Goal: Information Seeking & Learning: Understand process/instructions

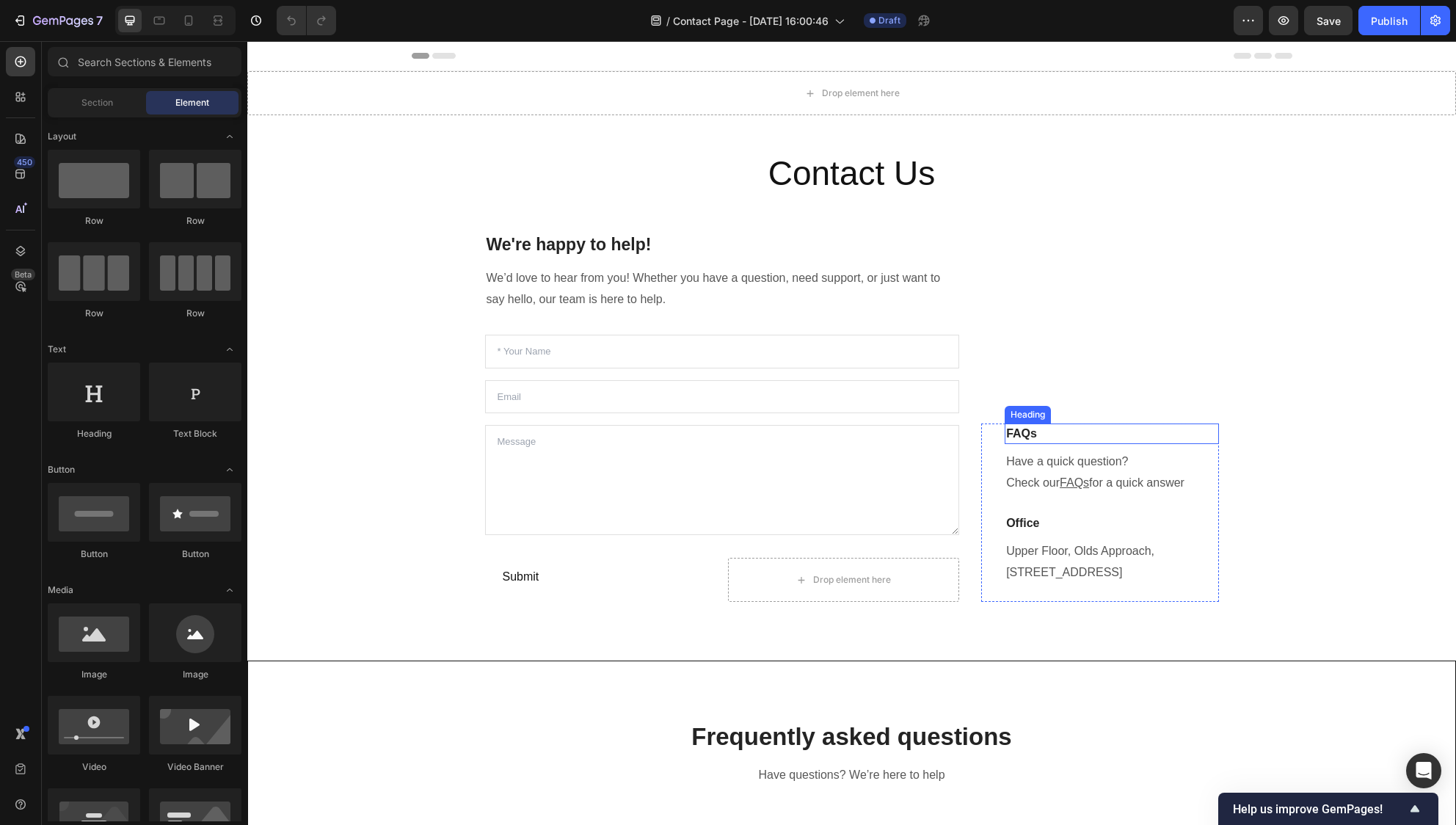
click at [1283, 163] on h2 "Contact Us" at bounding box center [852, 173] width 1187 height 47
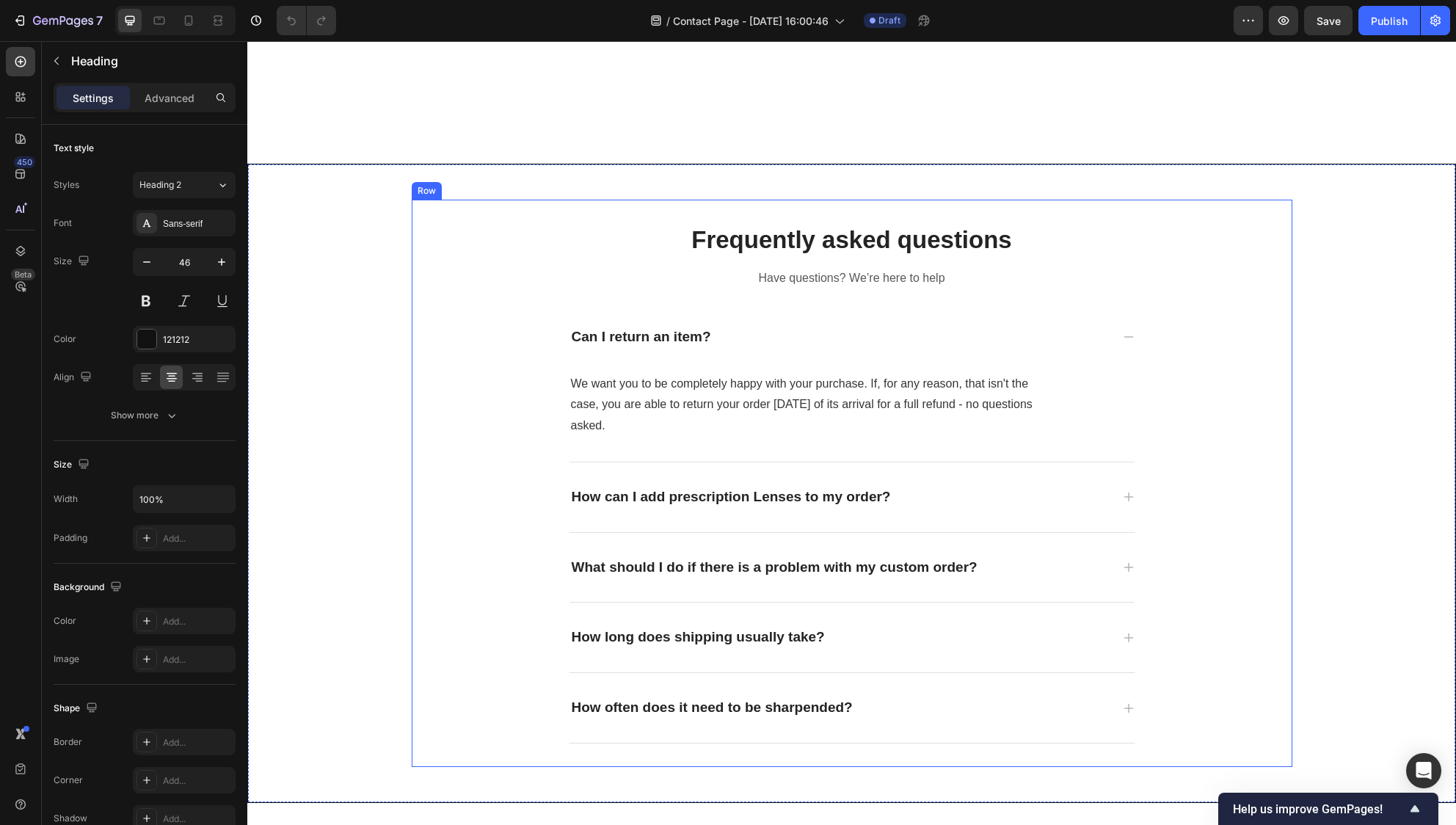
scroll to position [686, 0]
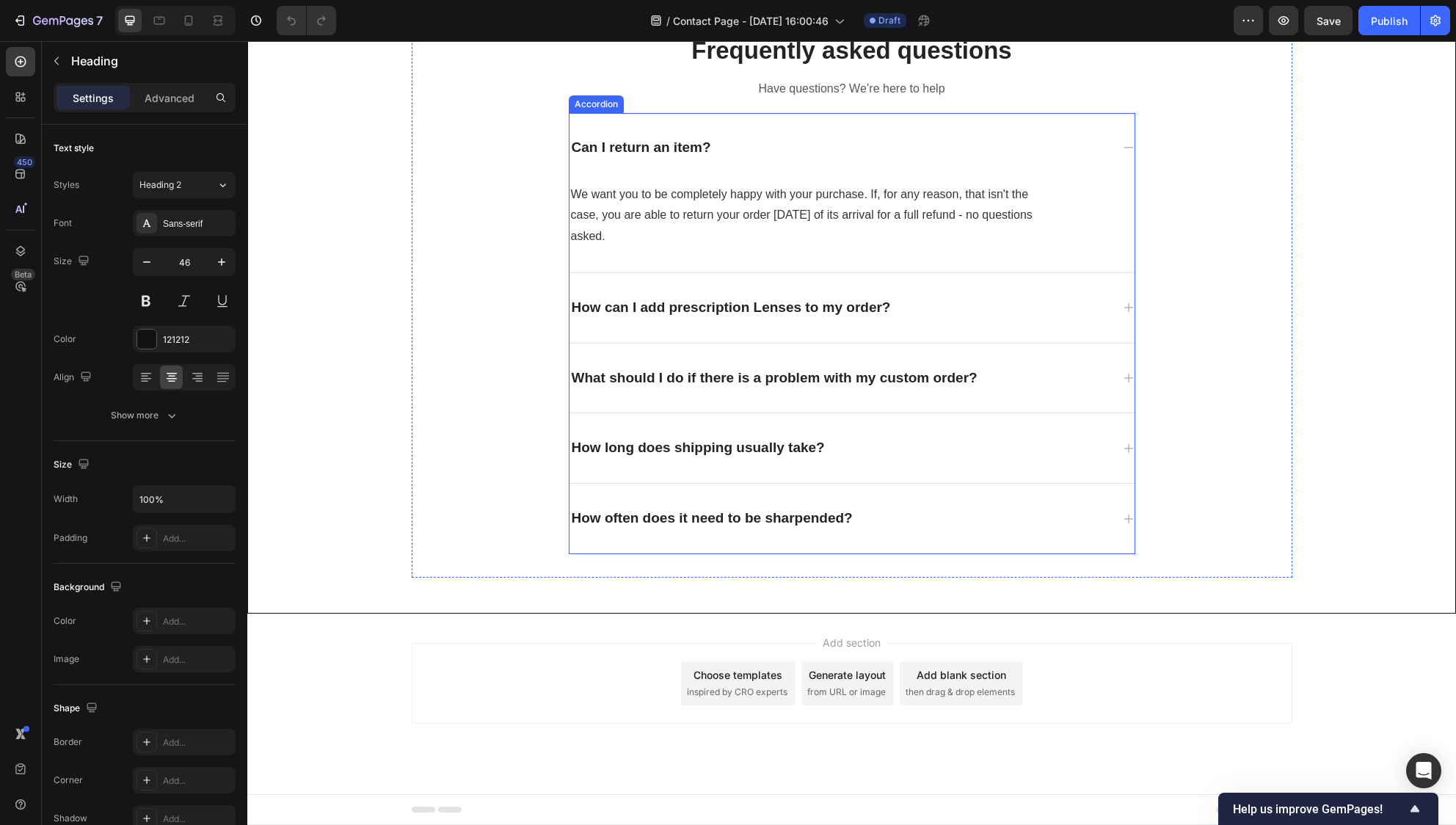
click at [825, 381] on p "What should I do if there is a problem with my custom order?" at bounding box center [774, 378] width 406 height 18
click at [826, 381] on p "What should I do if there is a problem with my custom order?" at bounding box center [774, 378] width 406 height 18
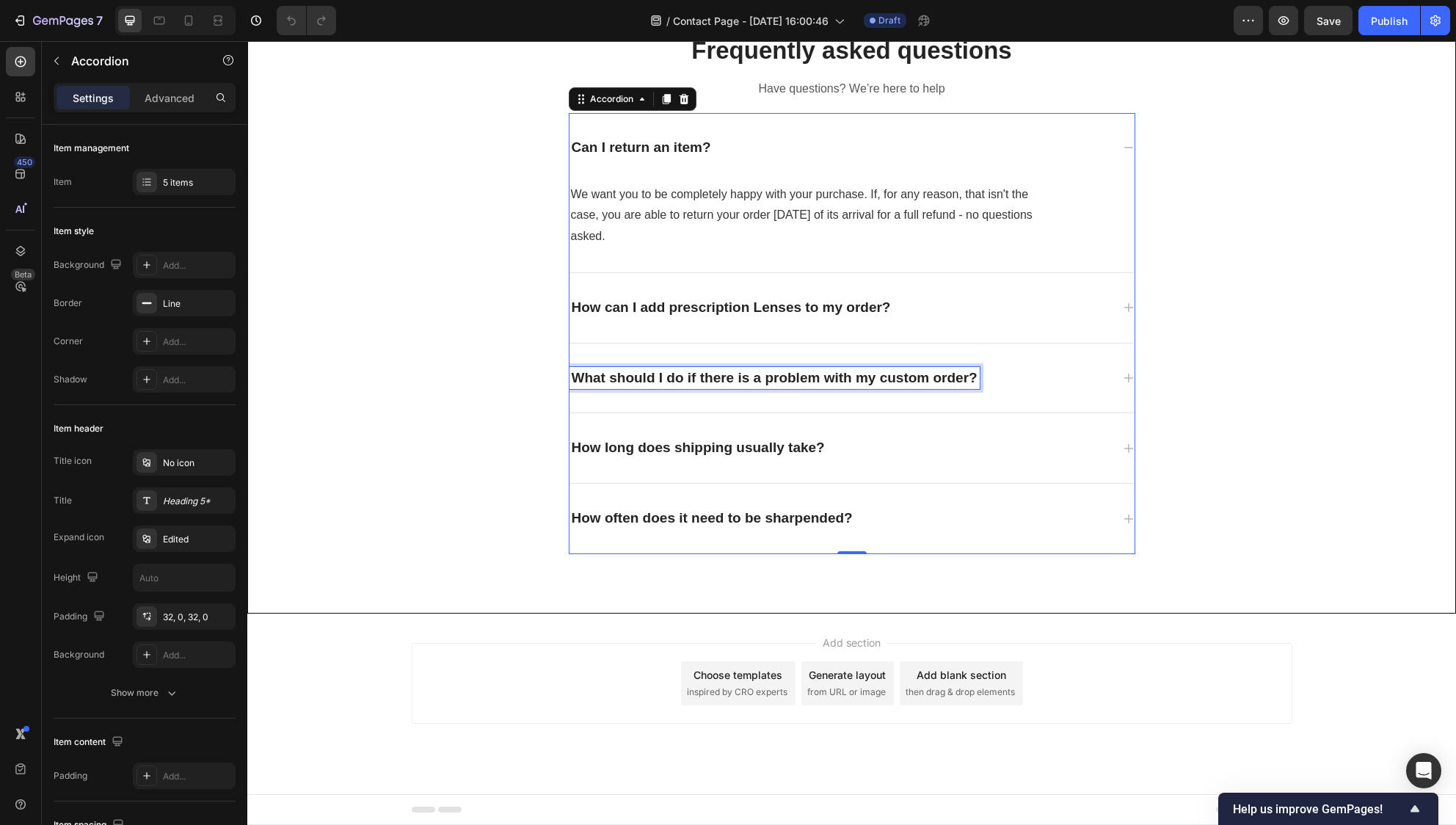
click at [826, 382] on p "What should I do if there is a problem with my custom order?" at bounding box center [774, 378] width 406 height 18
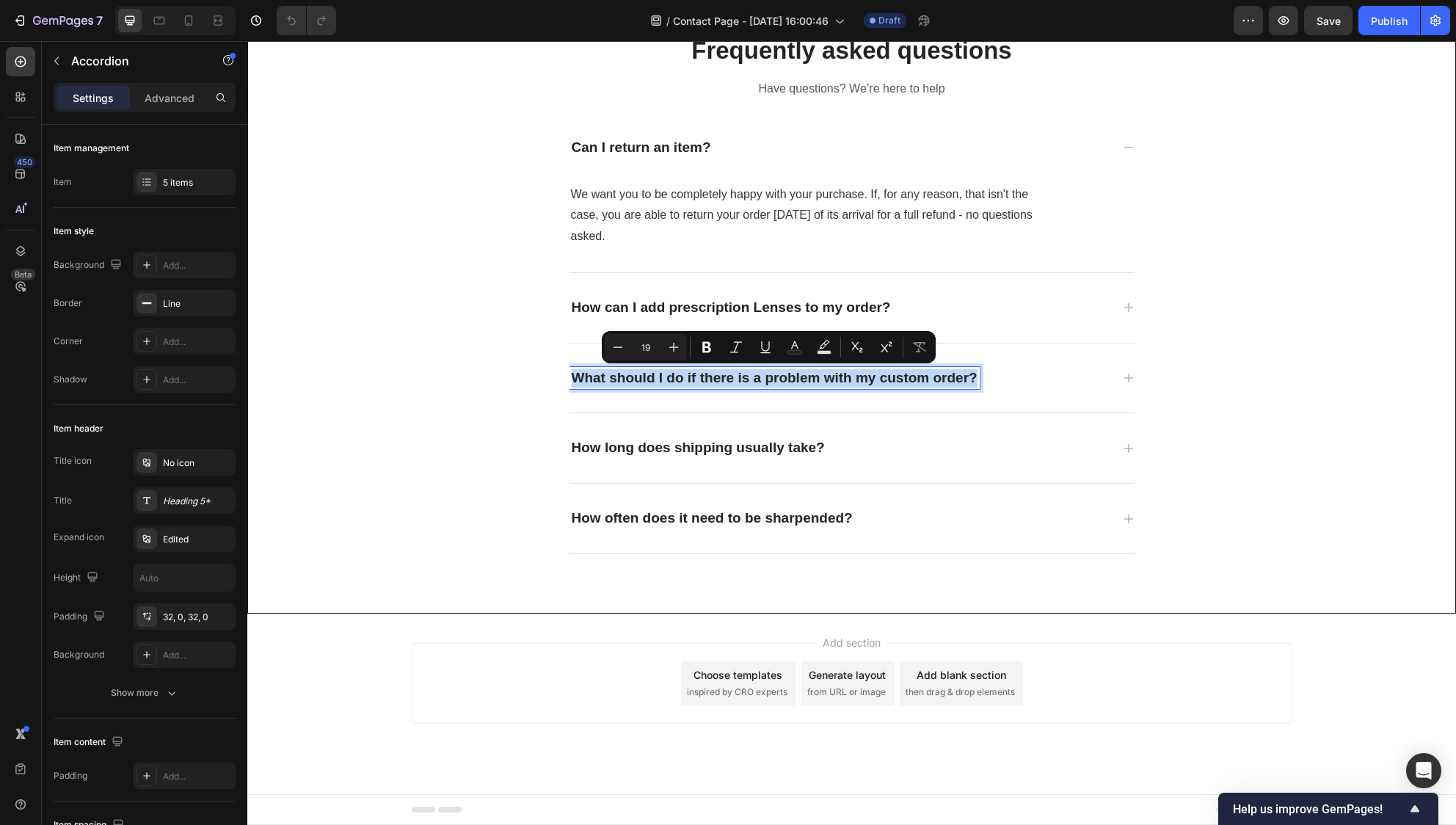
click at [812, 381] on p "What should I do if there is a problem with my custom order?" at bounding box center [774, 378] width 406 height 18
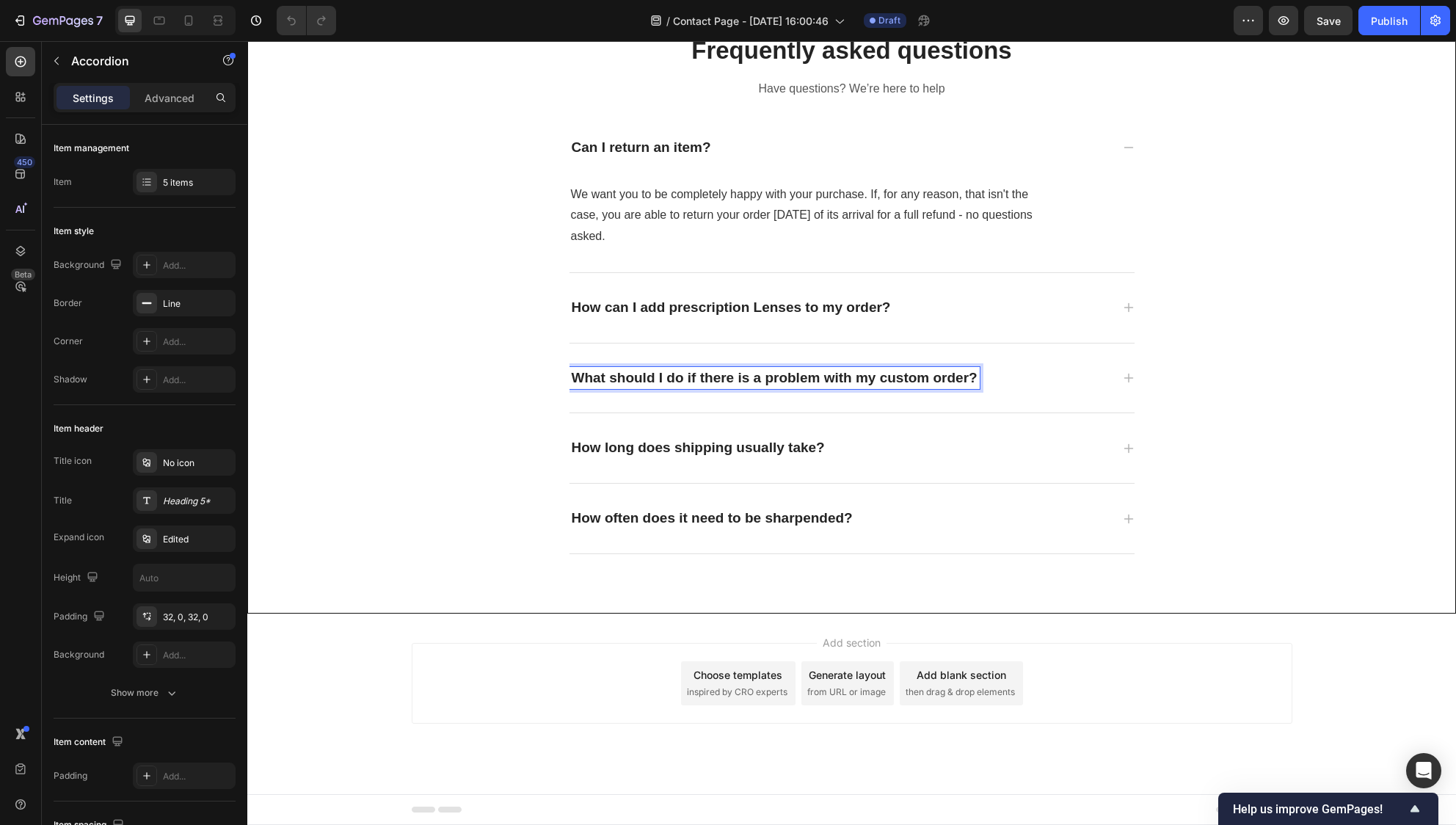
click at [812, 381] on p "What should I do if there is a problem with my custom order?" at bounding box center [774, 378] width 406 height 18
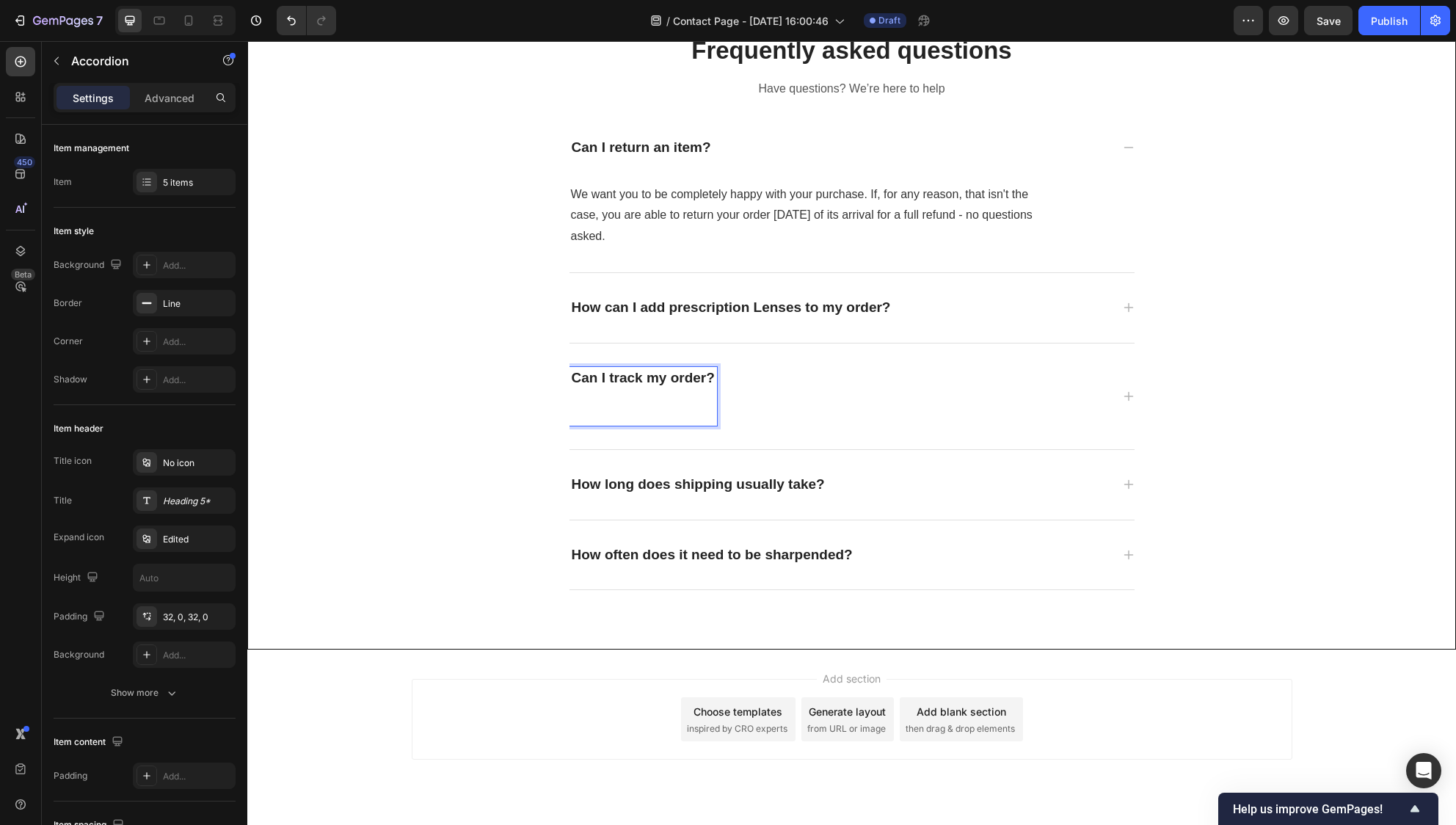
click at [664, 412] on p "Rich Text Editor. Editing area: main" at bounding box center [643, 404] width 143 height 36
click at [812, 377] on div "Can I track my order?" at bounding box center [840, 396] width 541 height 58
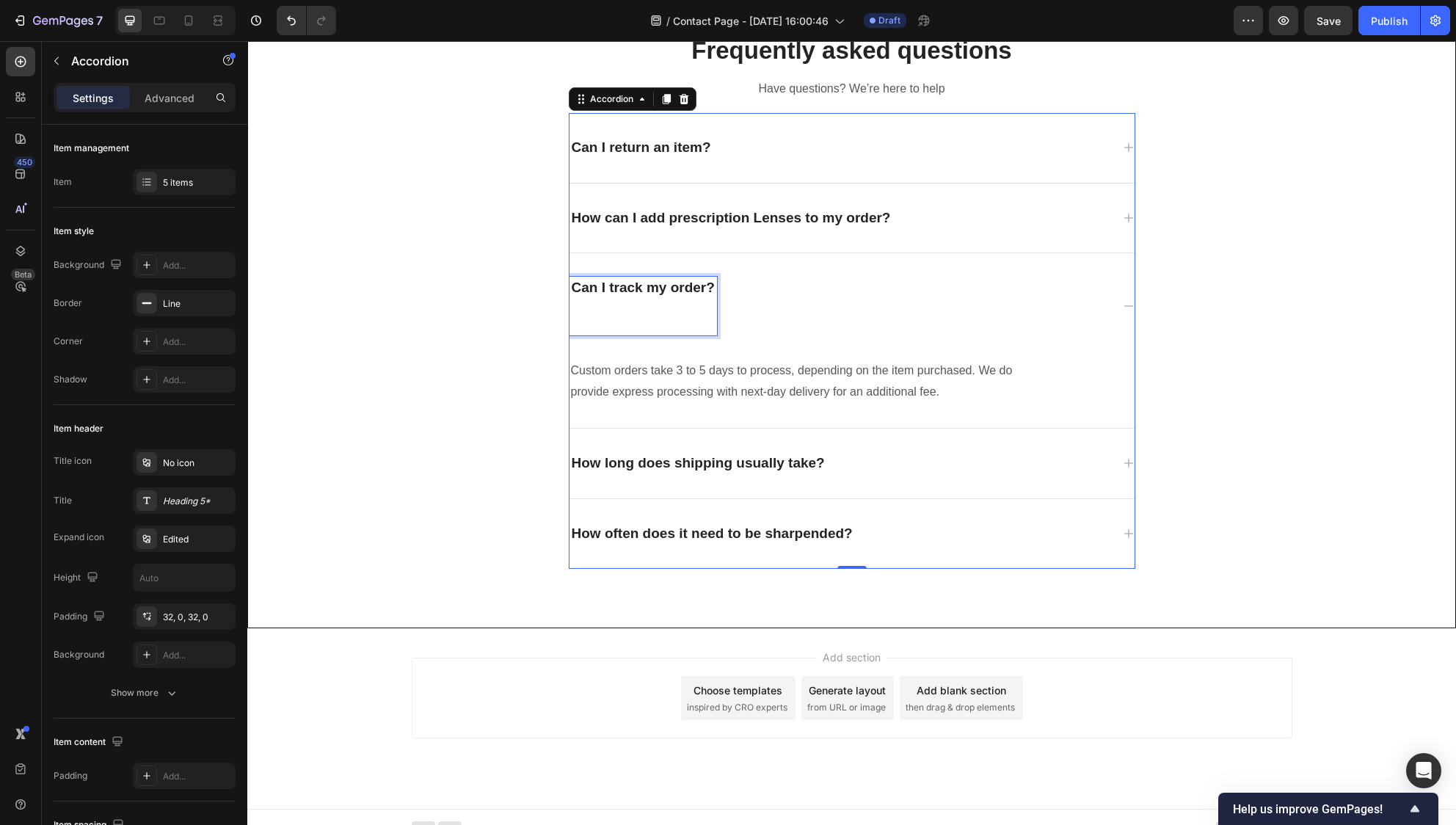
click at [645, 281] on p "Can I track my order?" at bounding box center [643, 288] width 143 height 18
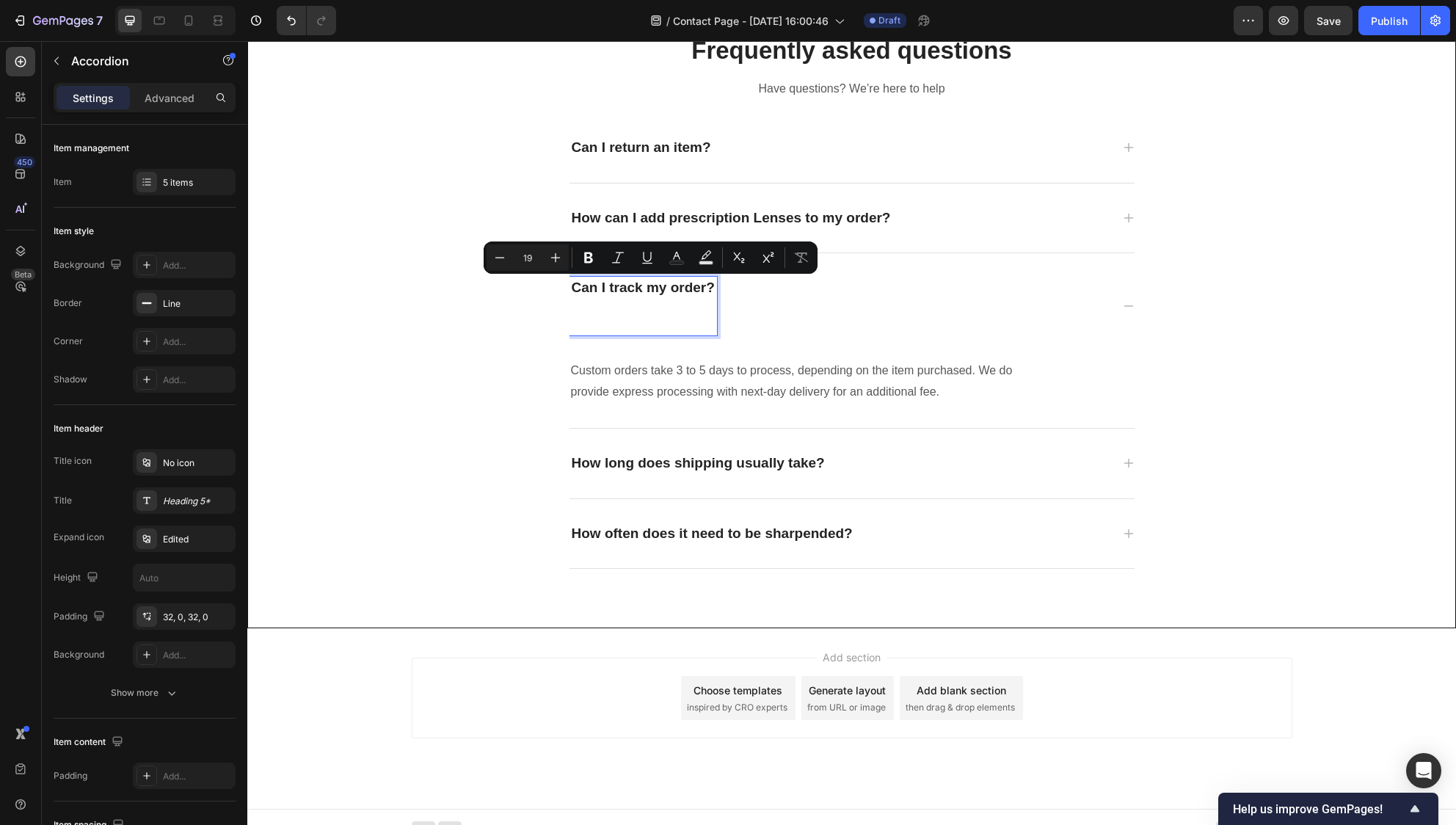
click at [621, 320] on p "Rich Text Editor. Editing area: main" at bounding box center [643, 315] width 143 height 36
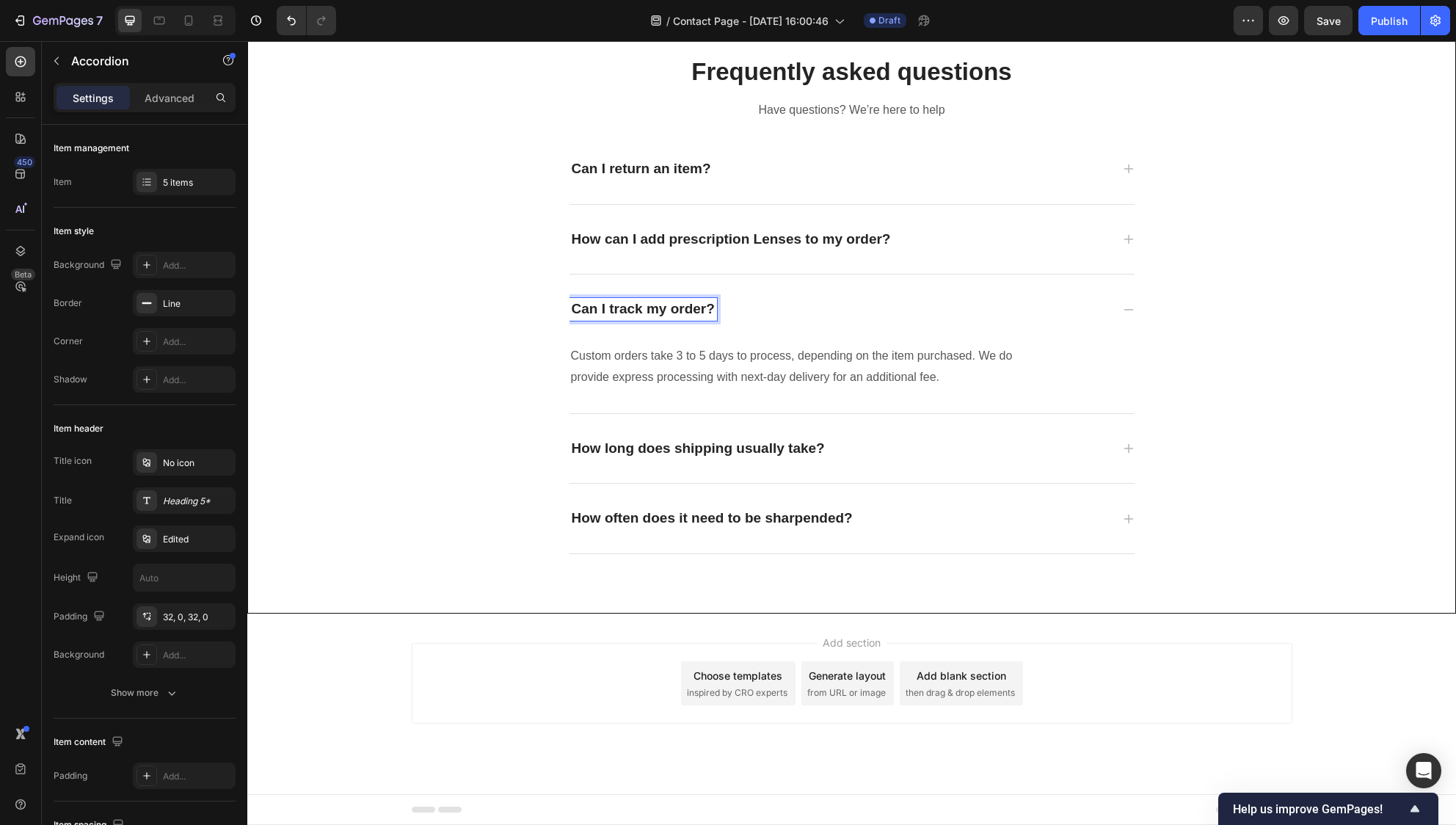
scroll to position [665, 0]
click at [692, 339] on div "Can I track my order?" at bounding box center [852, 309] width 565 height 69
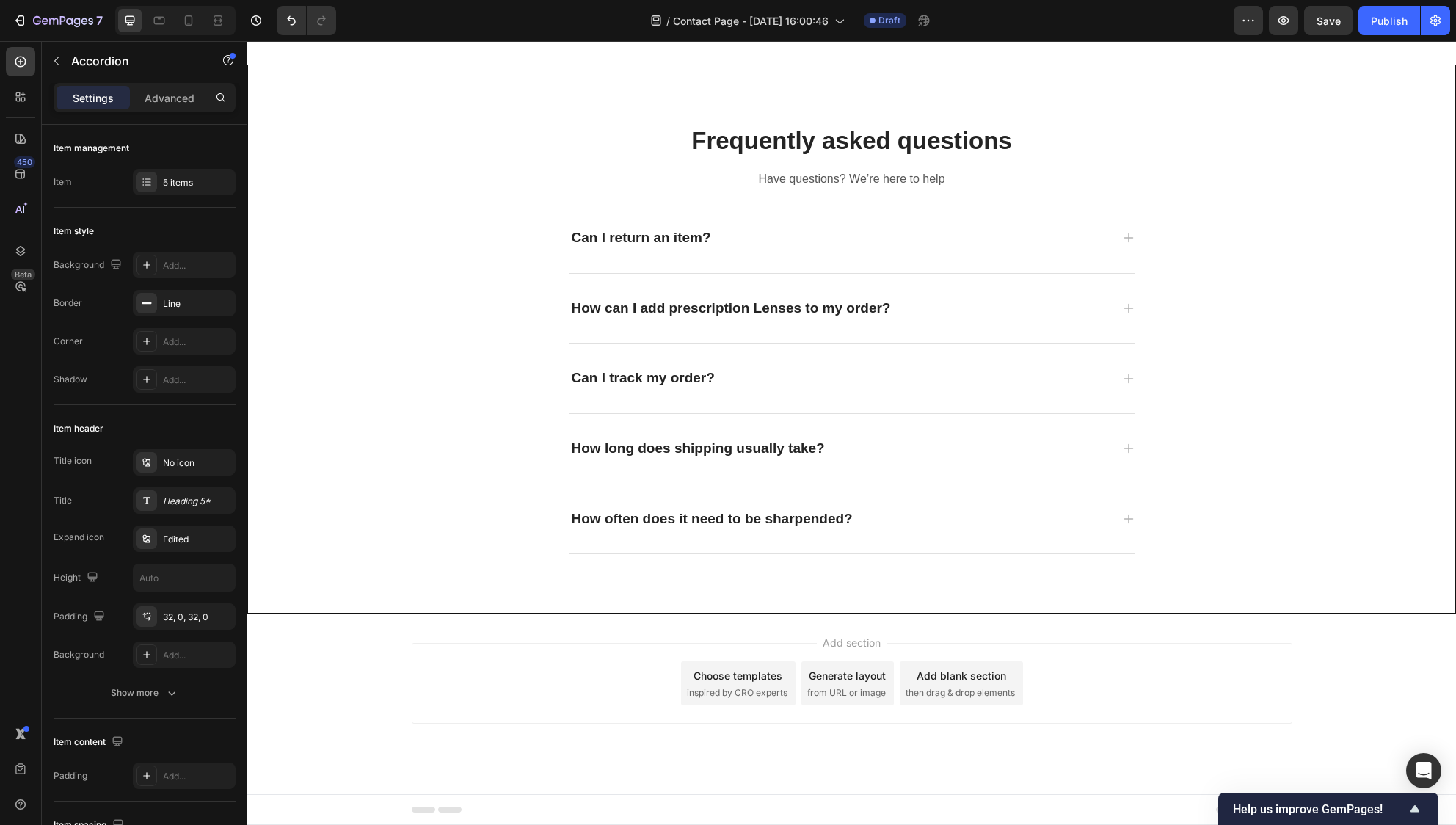
click at [697, 362] on div "Can I track my order?" at bounding box center [852, 378] width 565 height 69
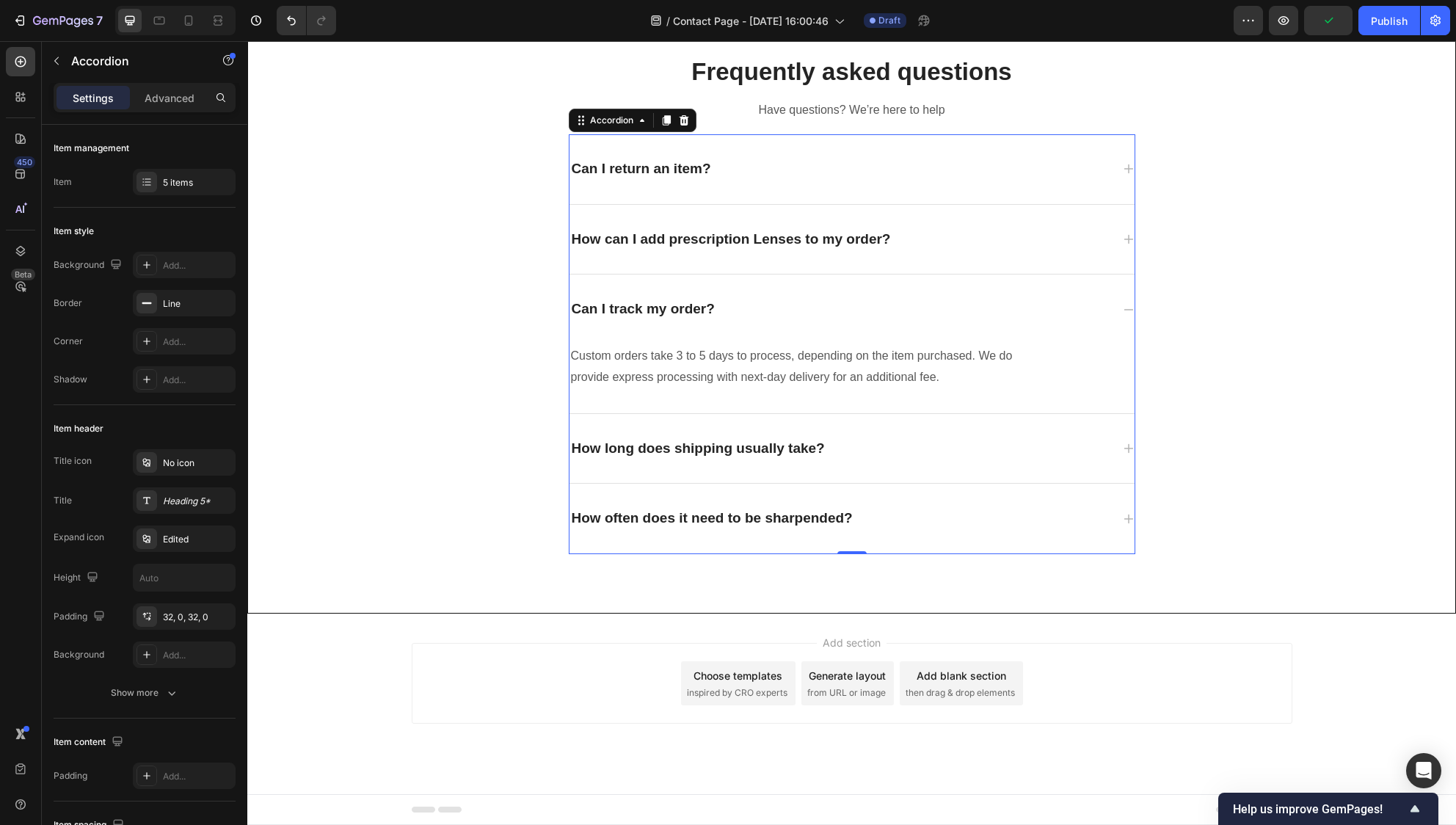
click at [742, 375] on p "Custom orders take 3 to 5 days to process, depending on the item purchased. We …" at bounding box center [812, 367] width 480 height 43
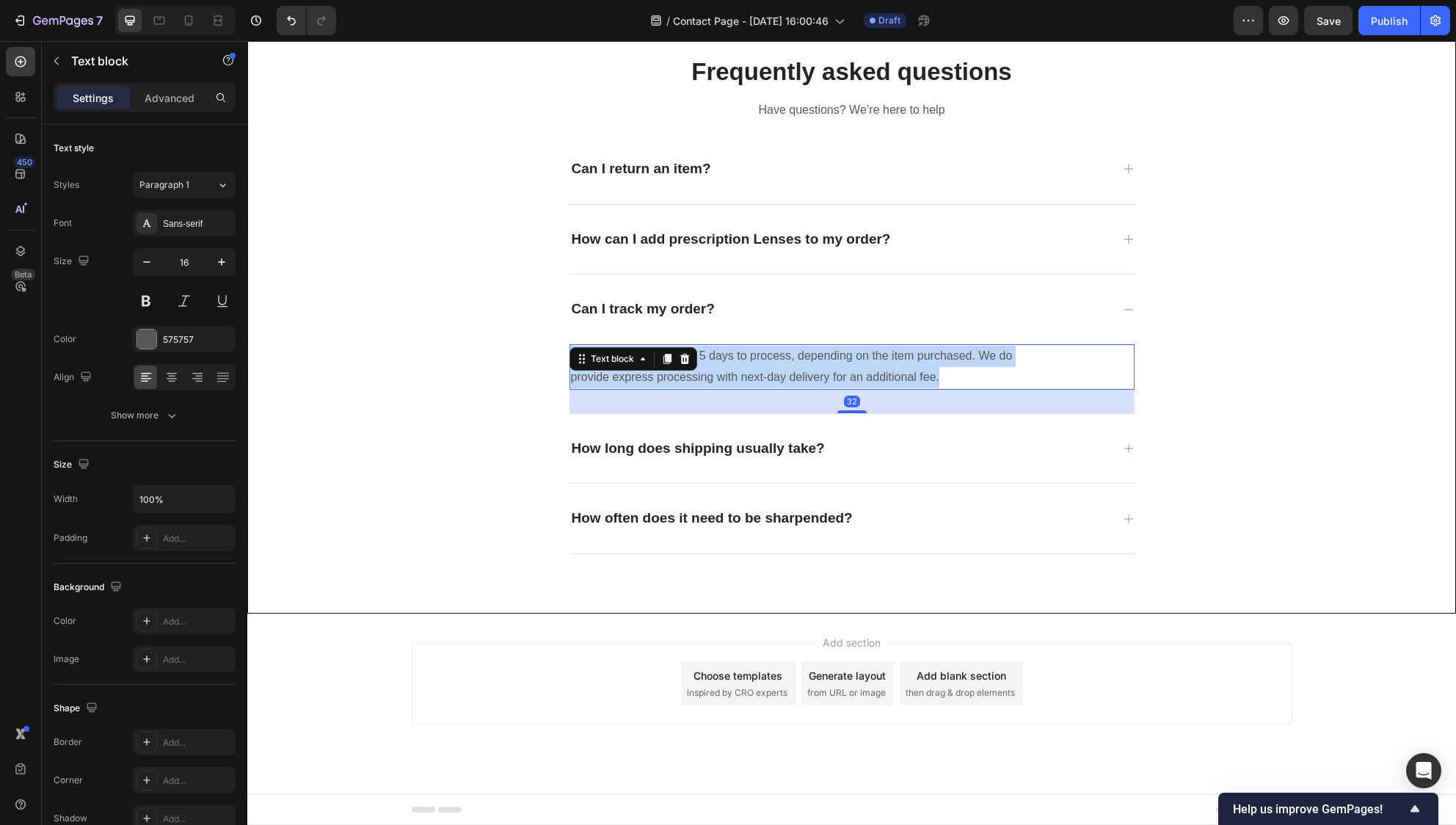
click at [742, 375] on p "Custom orders take 3 to 5 days to process, depending on the item purchased. We …" at bounding box center [812, 367] width 480 height 43
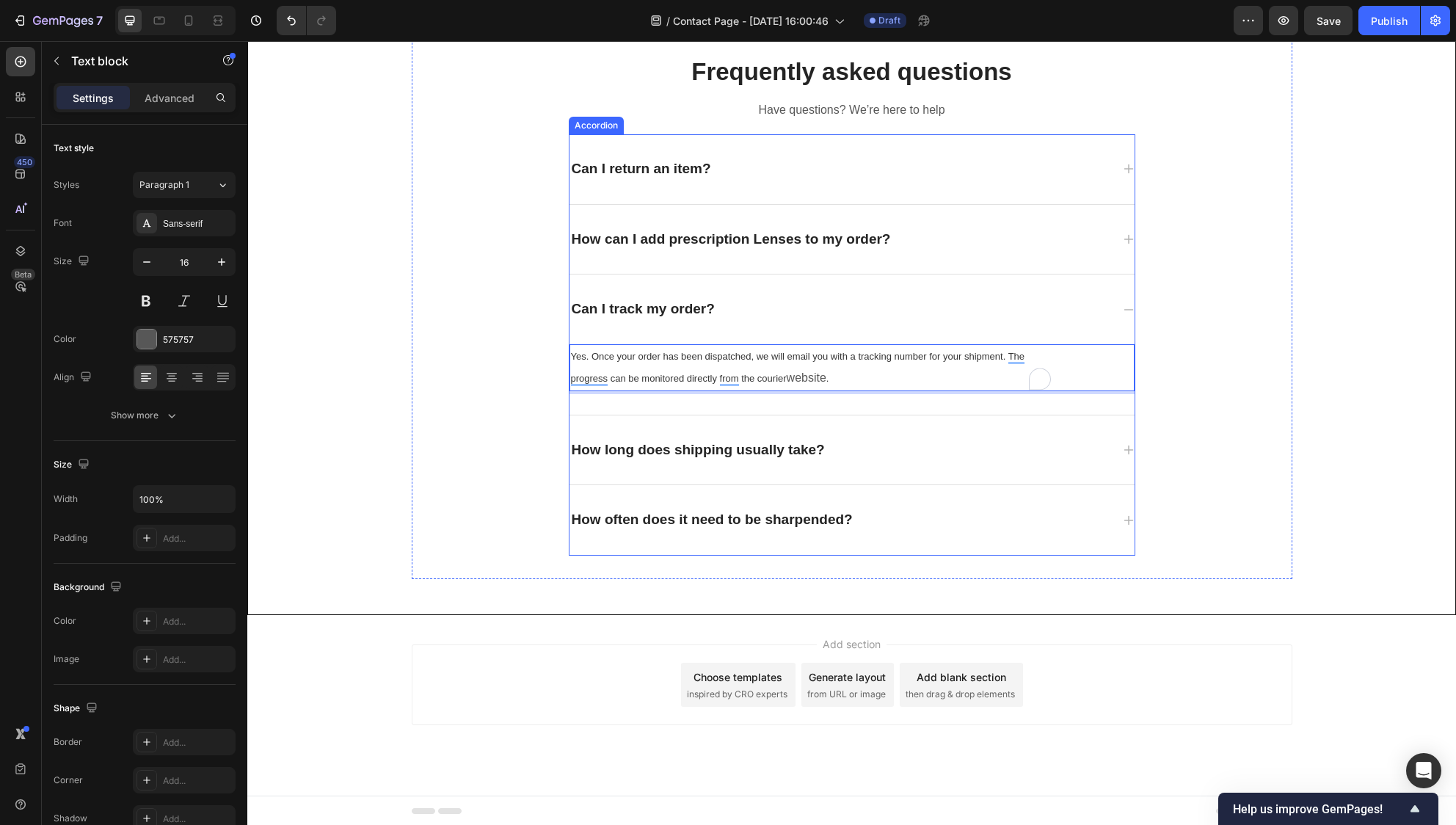
click at [736, 254] on div "How can I add prescription Lenses to my order?" at bounding box center [852, 239] width 565 height 69
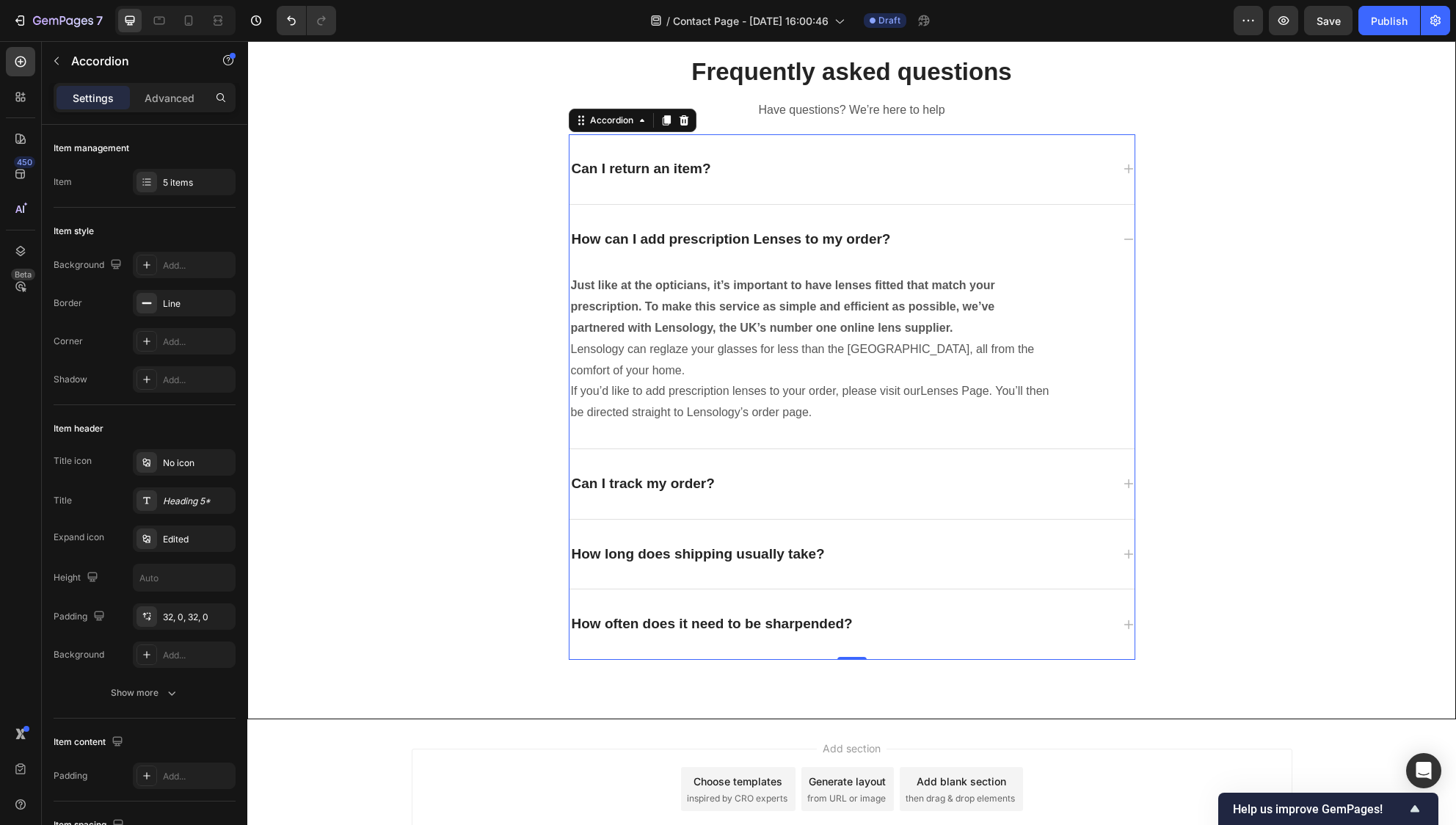
click at [739, 249] on div "How can I add prescription Lenses to my order?" at bounding box center [731, 239] width 324 height 23
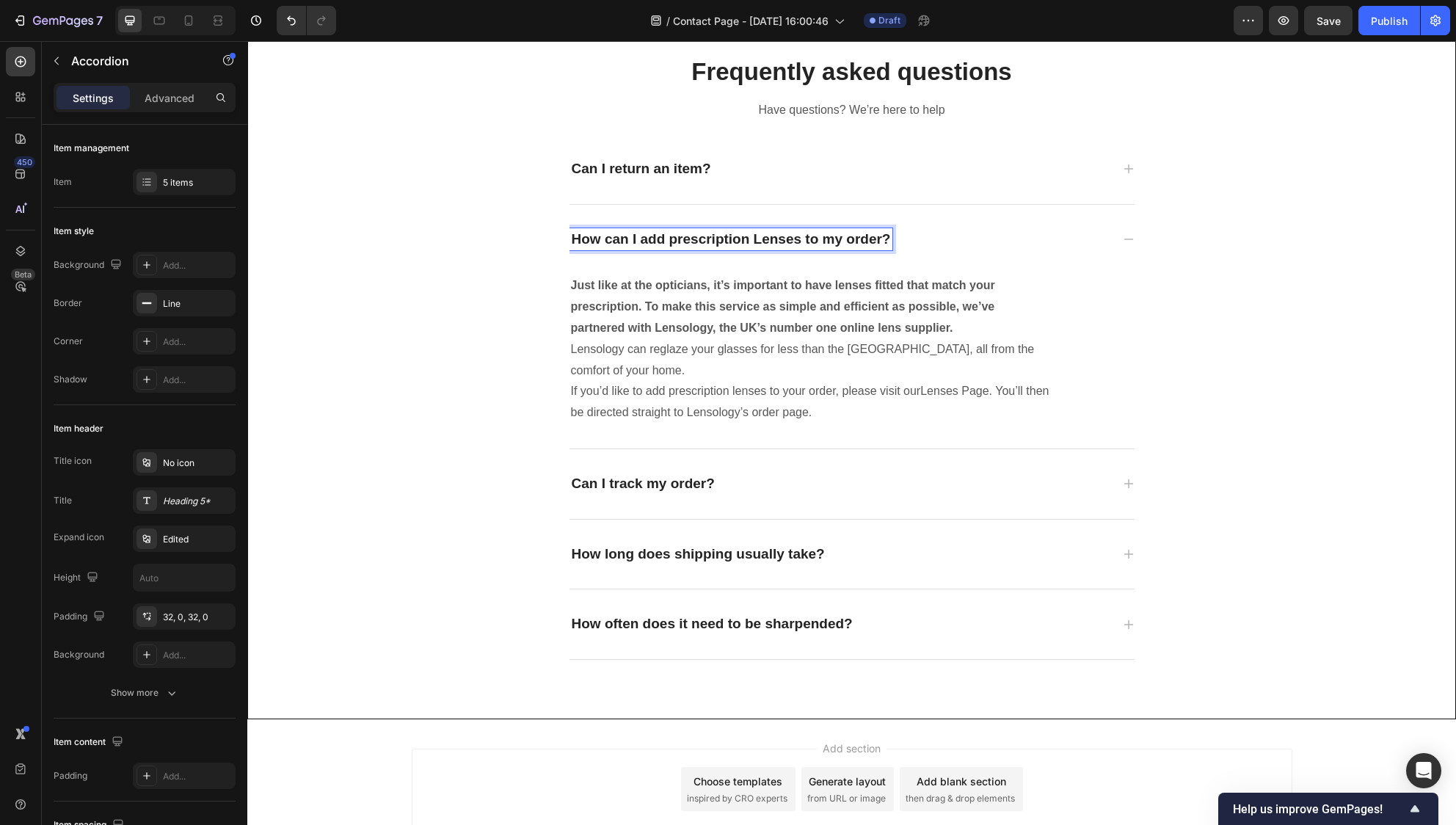
click at [708, 179] on div "Can I return an item?" at bounding box center [840, 169] width 541 height 23
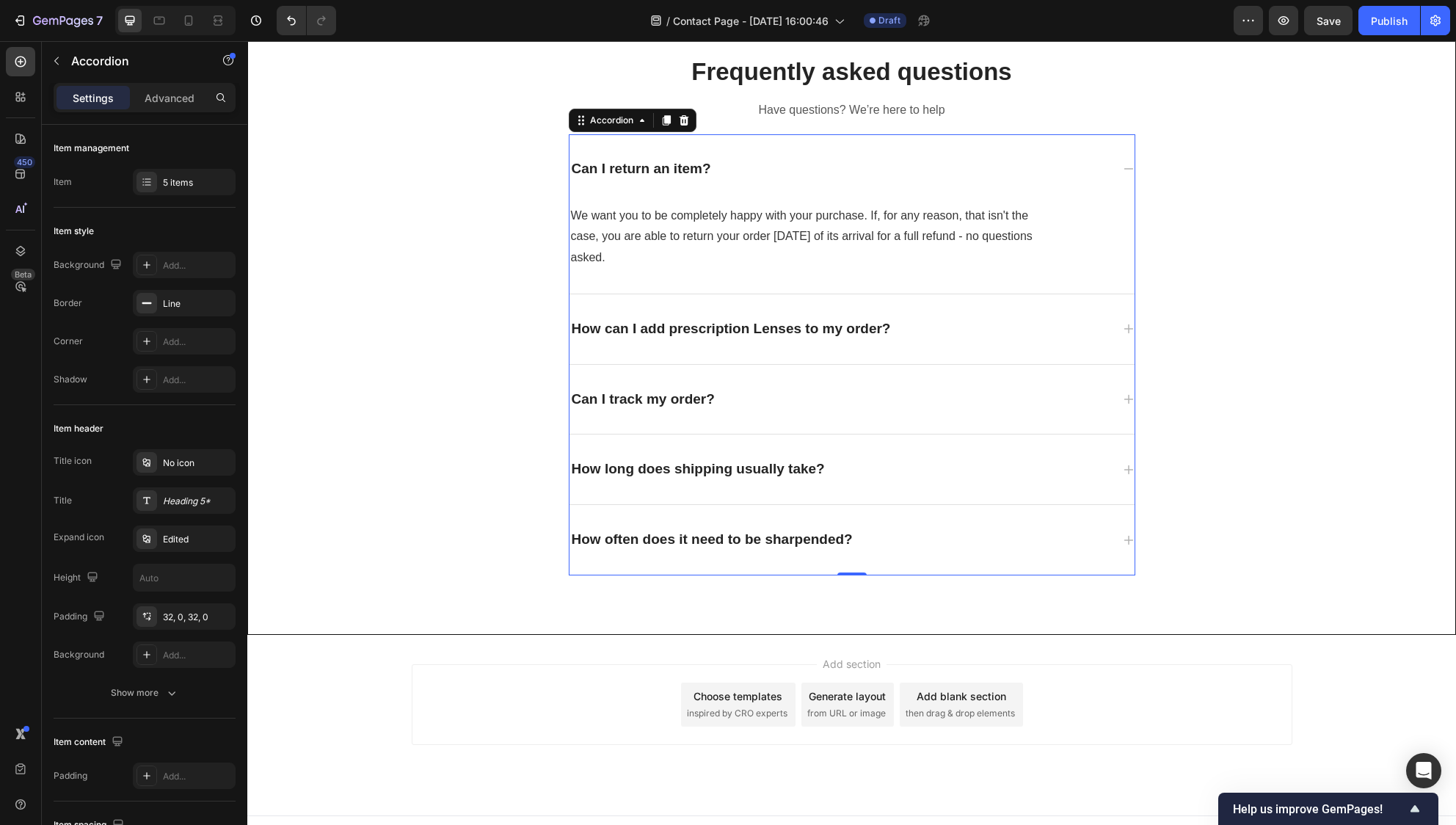
click at [712, 183] on div "Can I return an item?" at bounding box center [852, 169] width 565 height 69
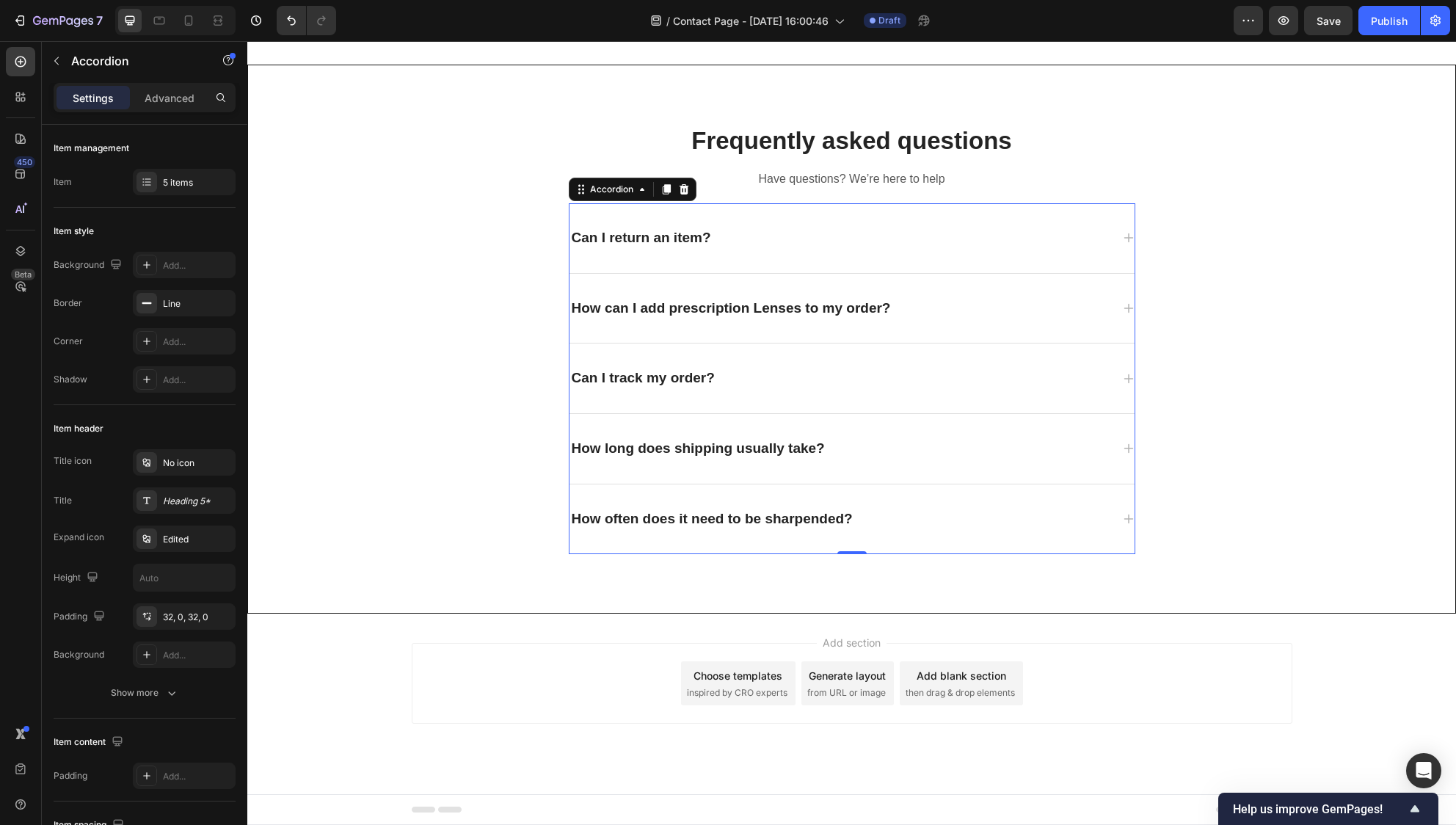
scroll to position [596, 0]
click at [706, 387] on div "Can I track my order?" at bounding box center [644, 378] width 148 height 23
click at [765, 381] on div "Can I track my order?" at bounding box center [840, 378] width 541 height 23
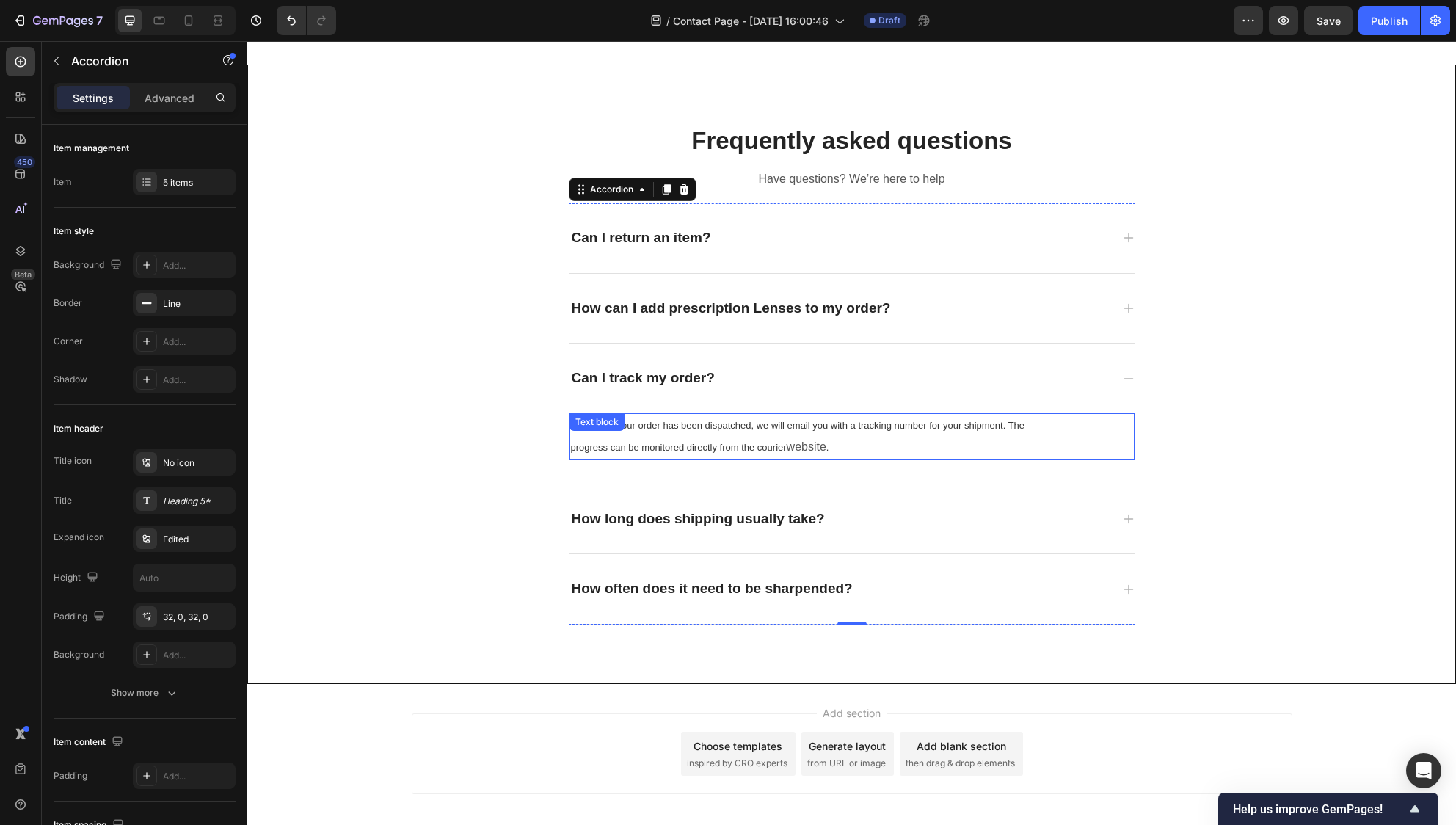
click at [812, 437] on p "Yes. Once your order has been dispatched, we will email you with a tracking num…" at bounding box center [812, 436] width 480 height 44
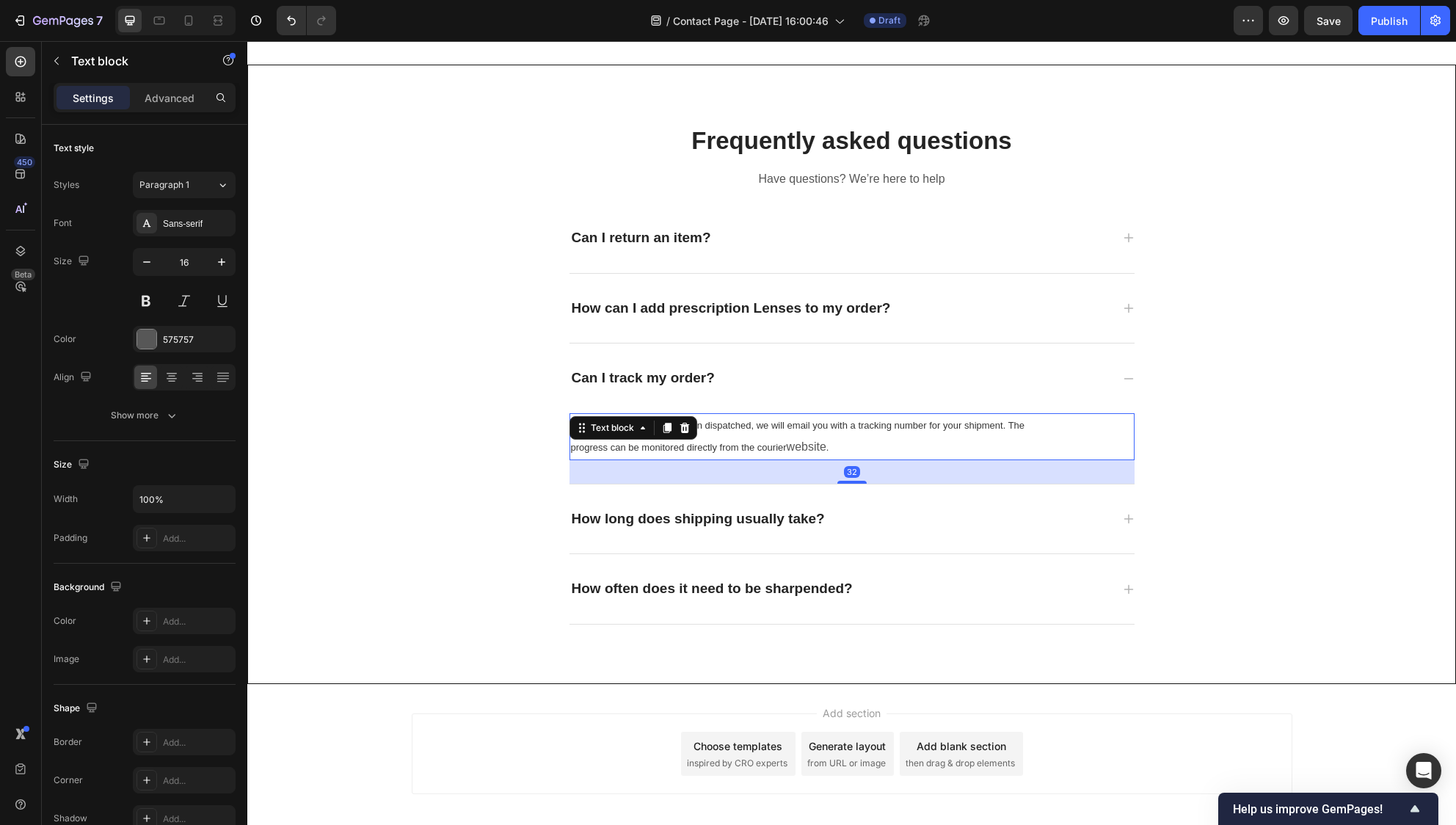
click at [813, 437] on p "Yes. Once your order has been dispatched, we will email you with a tracking num…" at bounding box center [812, 436] width 480 height 44
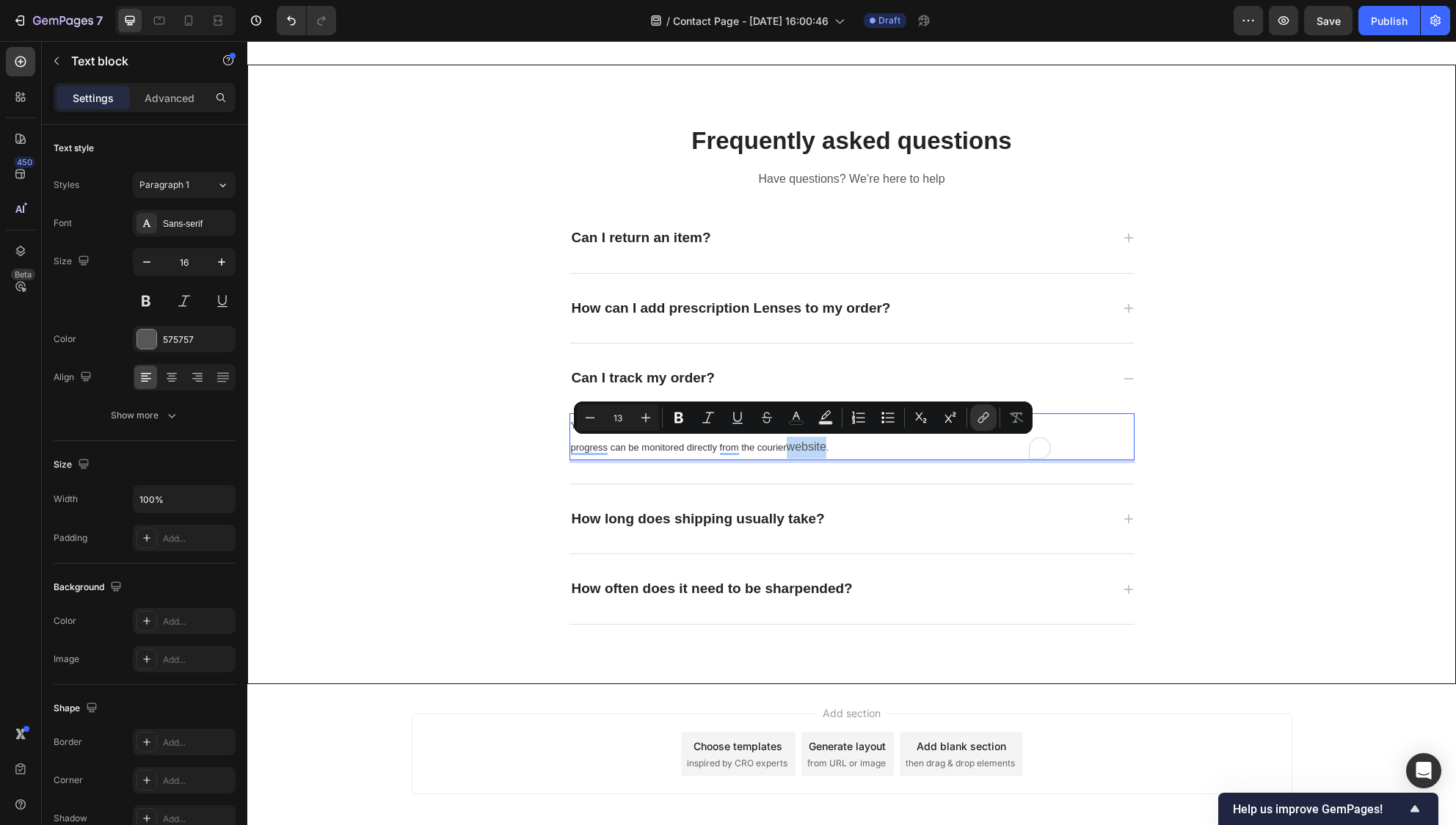
click at [859, 446] on p "Yes. Once your order has been dispatched, we will email you with a tracking num…" at bounding box center [812, 436] width 480 height 44
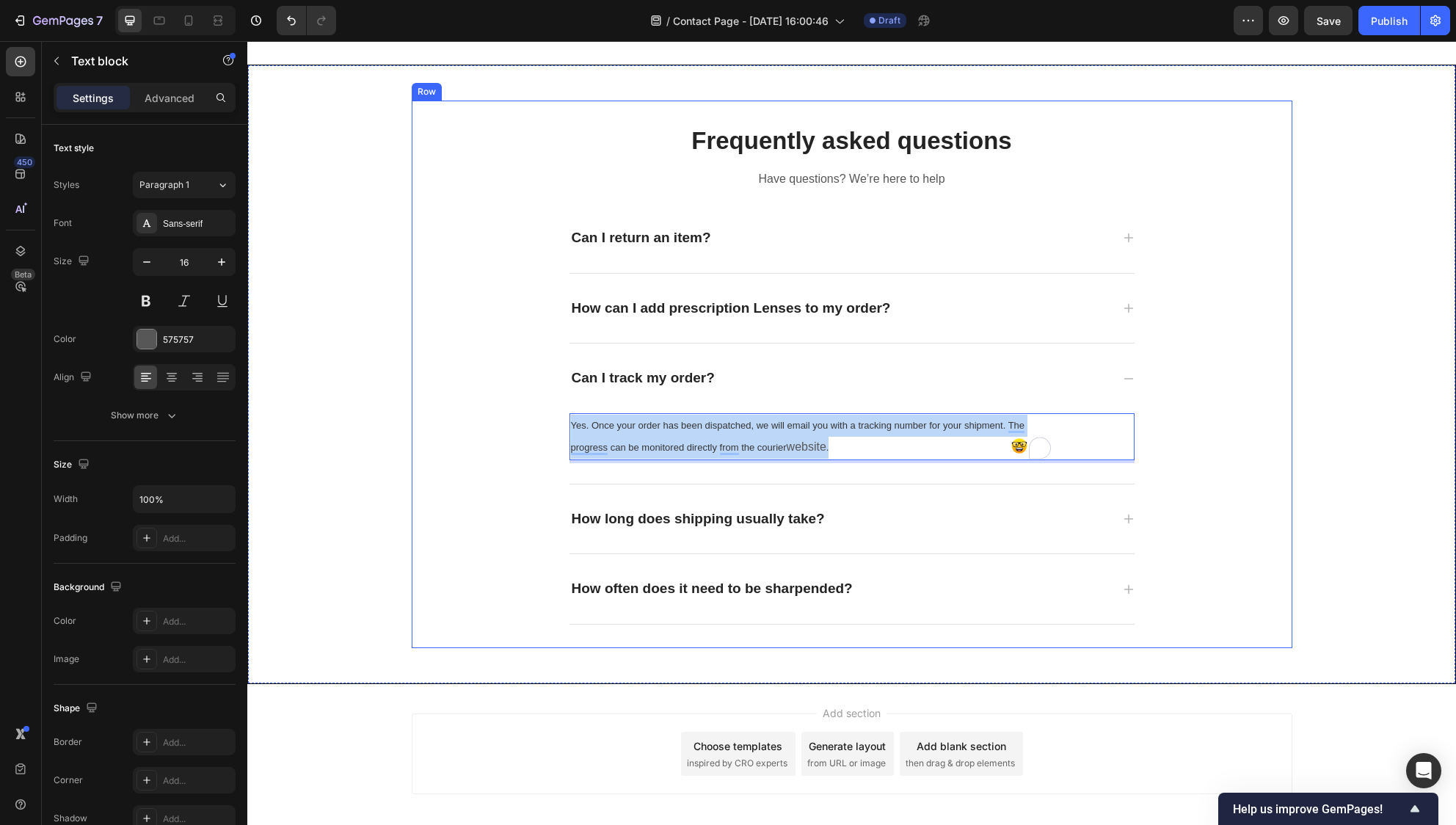
drag, startPoint x: 854, startPoint y: 454, endPoint x: 481, endPoint y: 405, distance: 376.2
click at [481, 405] on div "Frequently asked questions Heading Have questions? We’re here to help Text bloc…" at bounding box center [852, 374] width 881 height 500
drag, startPoint x: 858, startPoint y: 452, endPoint x: 489, endPoint y: 418, distance: 370.6
click at [489, 418] on div "Frequently asked questions Heading Have questions? We’re here to help Text bloc…" at bounding box center [852, 374] width 881 height 500
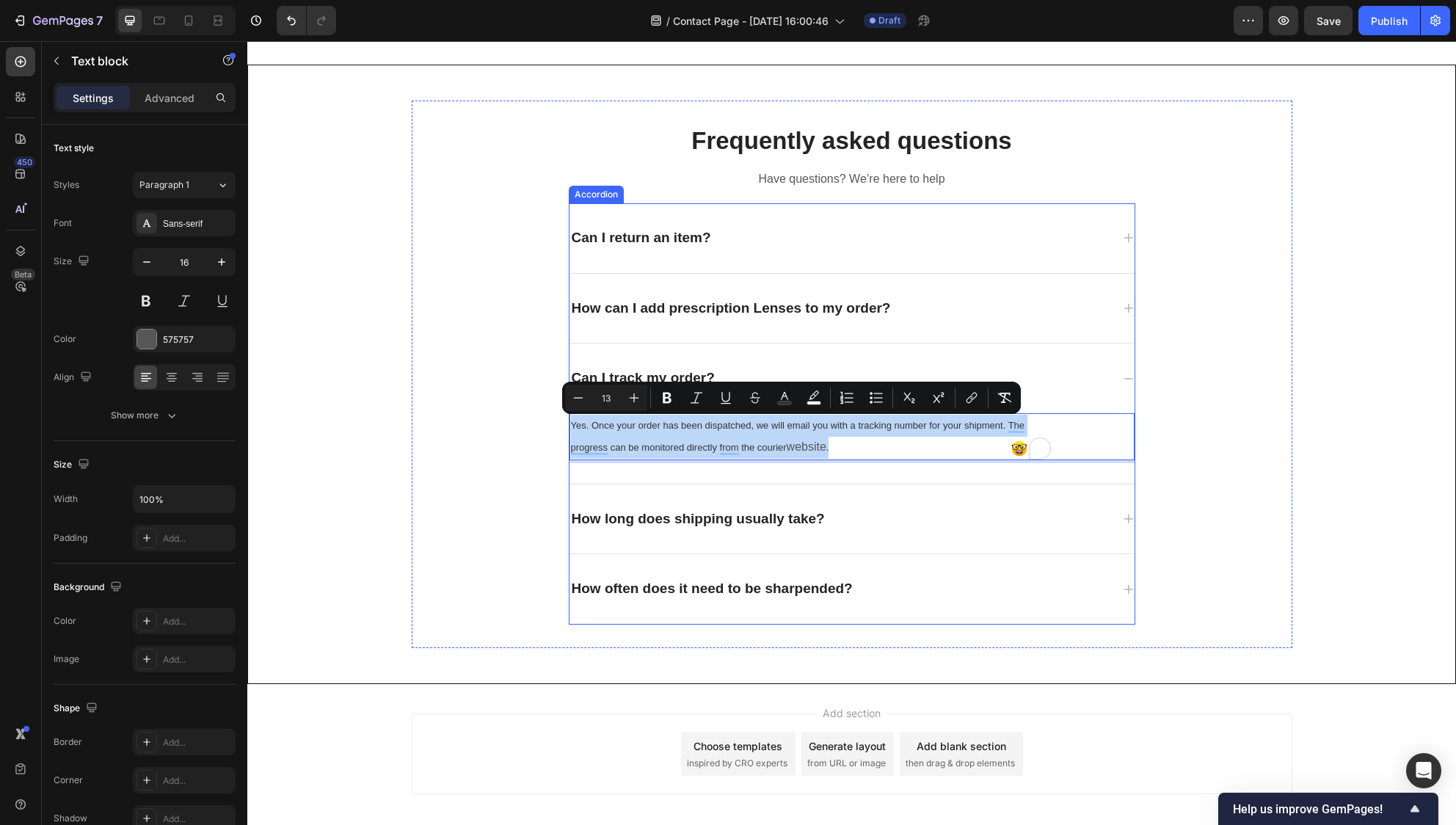
click at [1042, 339] on div "How can I add prescription Lenses to my order?" at bounding box center [852, 308] width 565 height 69
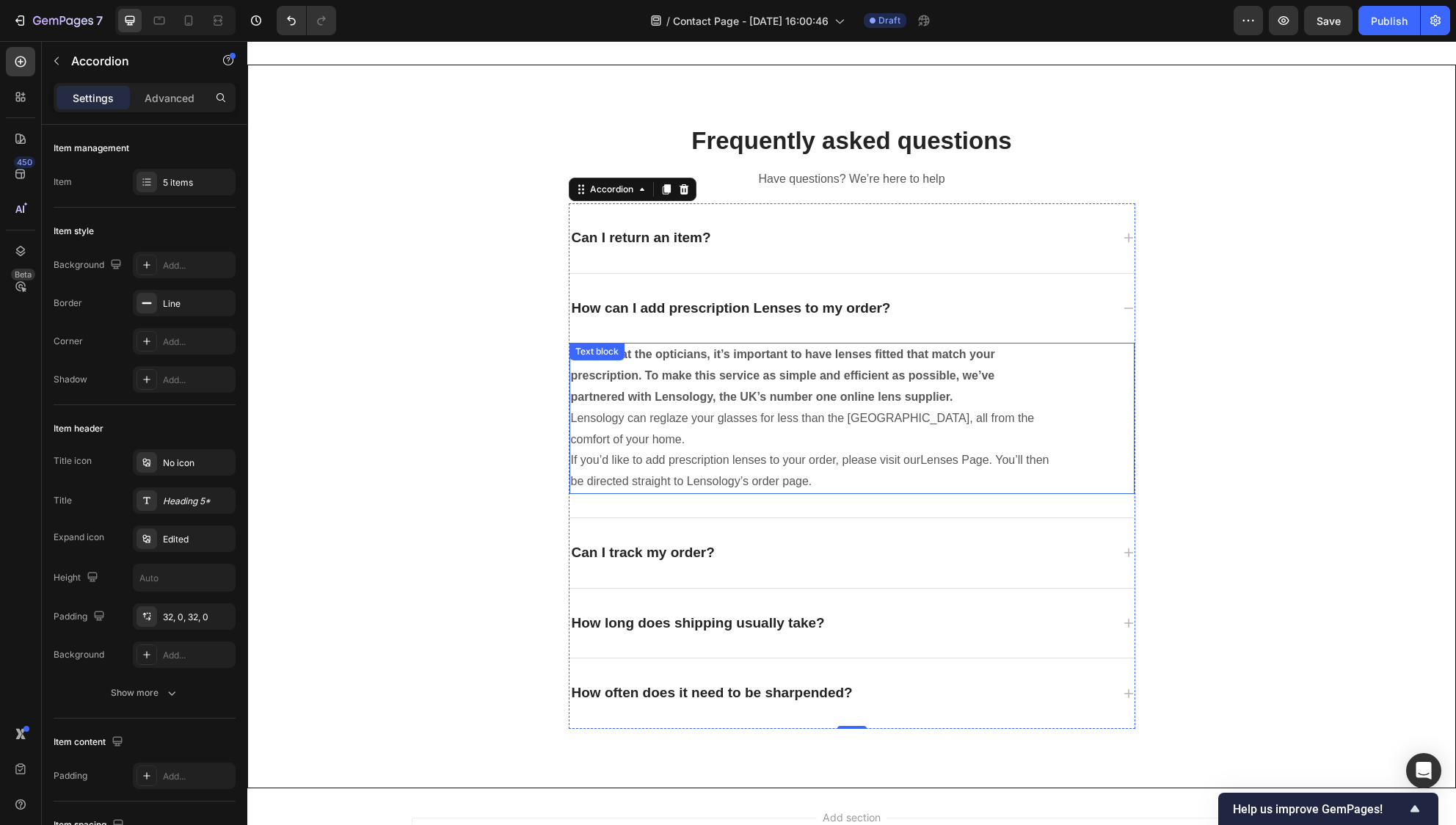
click at [815, 367] on p "Just like at the opticians, it’s important to have lenses fitted that match you…" at bounding box center [812, 375] width 480 height 63
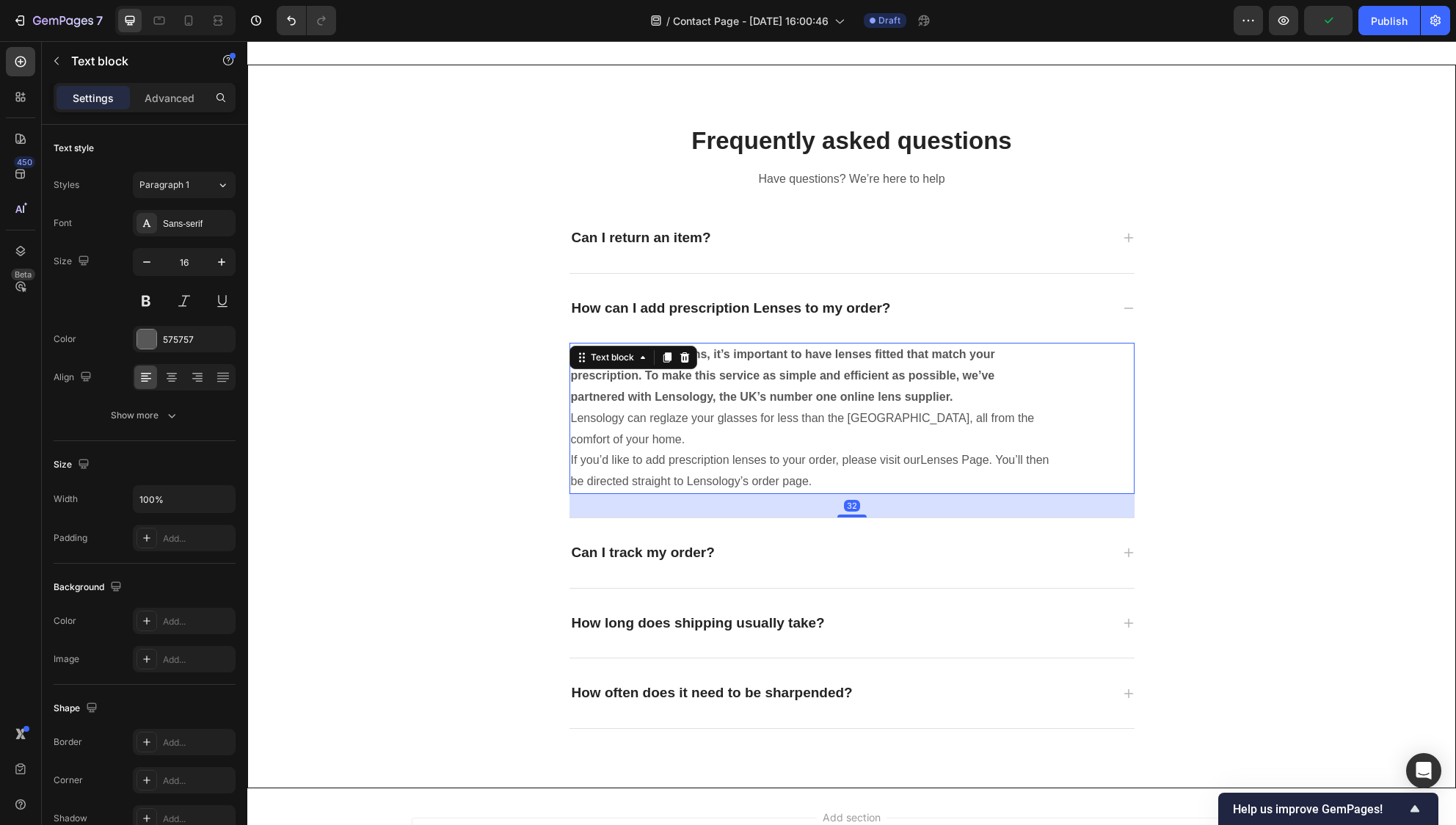
click at [710, 413] on p "Lensology can reglaze your glasses for less than the [GEOGRAPHIC_DATA], all fro…" at bounding box center [812, 429] width 480 height 43
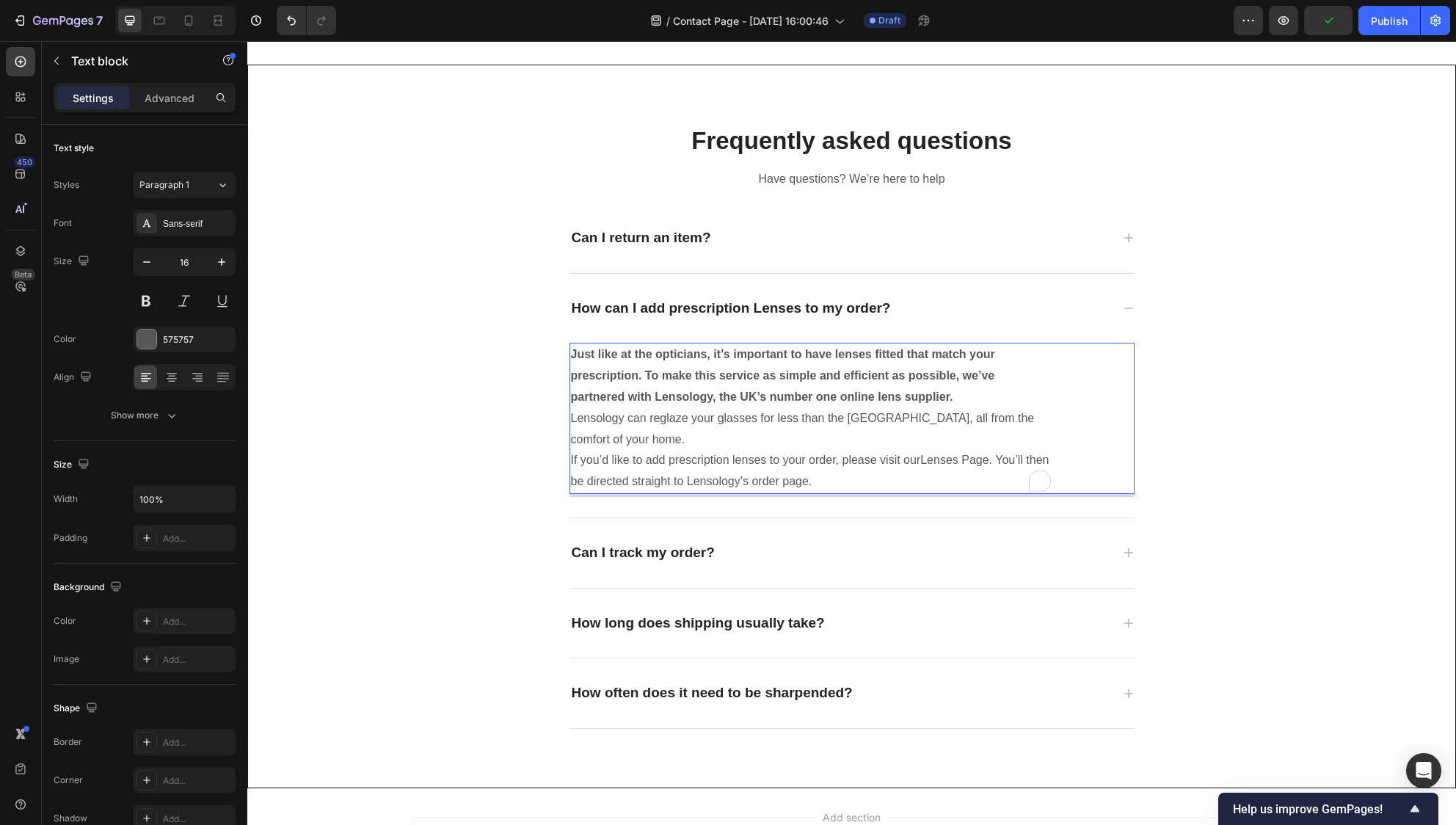
click at [747, 392] on strong "Just like at the opticians, it’s important to have lenses fitted that match you…" at bounding box center [783, 375] width 424 height 55
click at [791, 527] on div "Can I track my order?" at bounding box center [852, 553] width 565 height 69
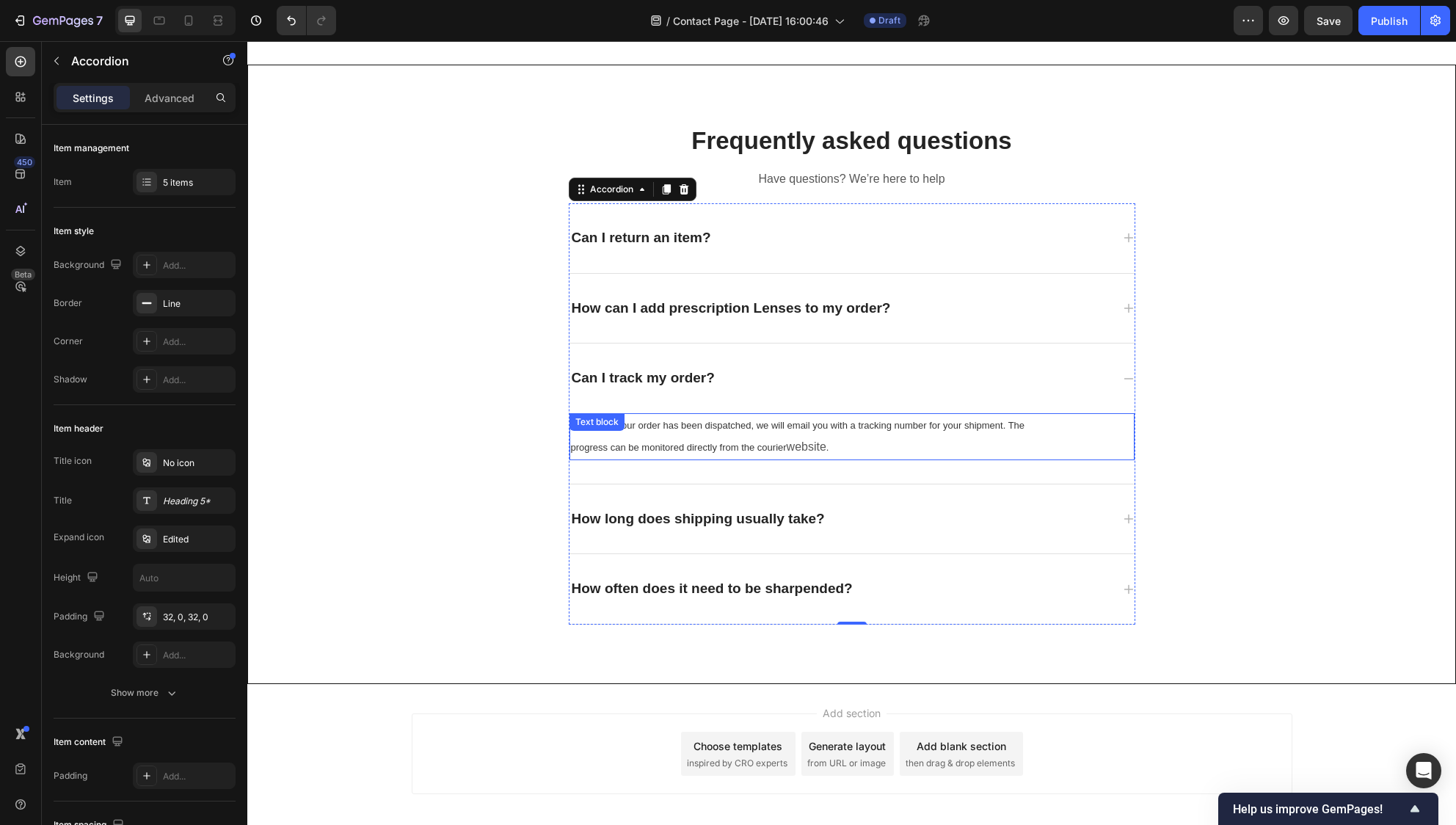
click at [707, 439] on p "Yes. Once your order has been dispatched, we will email you with a tracking num…" at bounding box center [812, 436] width 480 height 44
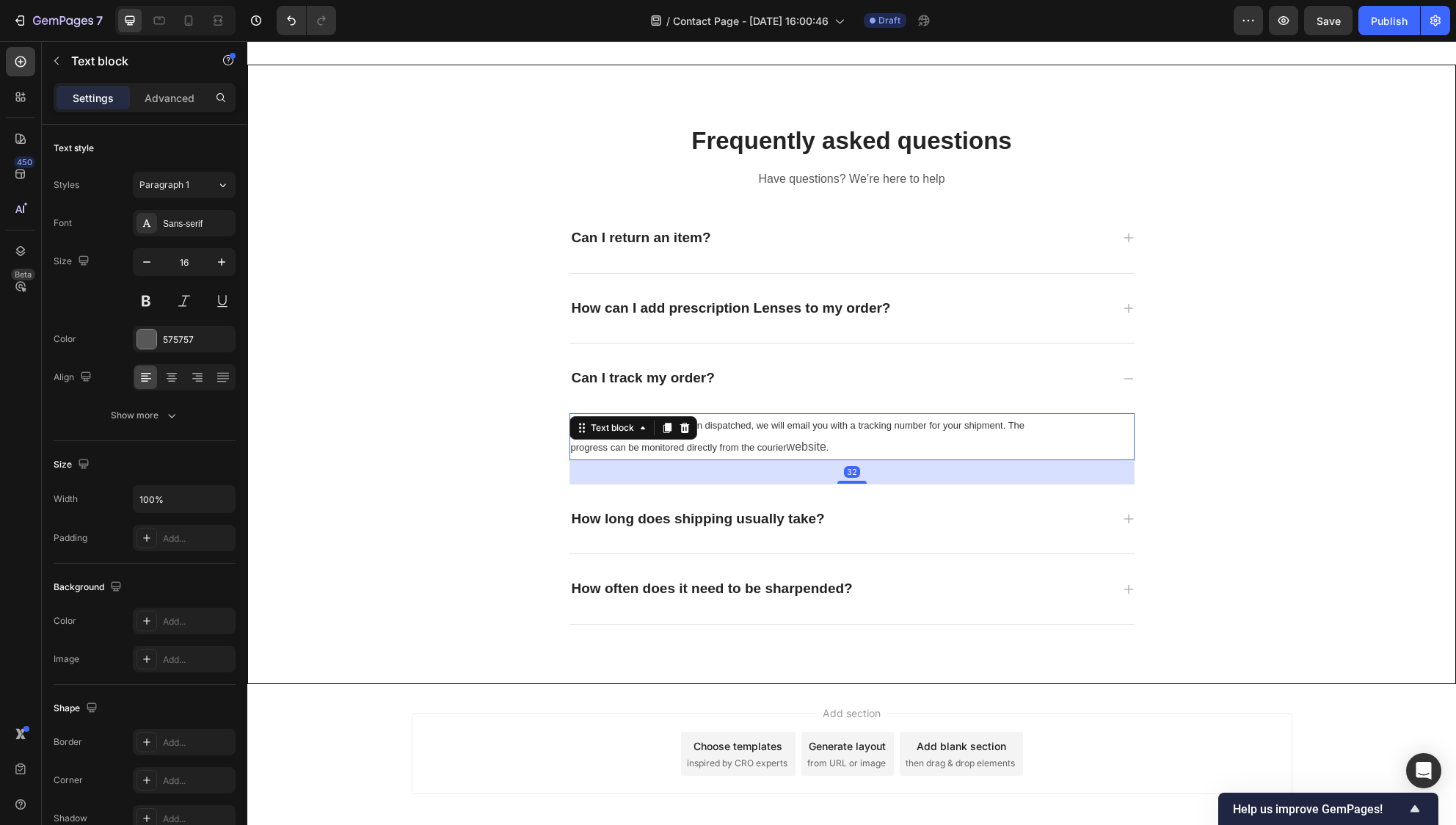
click at [707, 439] on p "Yes. Once your order has been dispatched, we will email you with a tracking num…" at bounding box center [812, 436] width 480 height 44
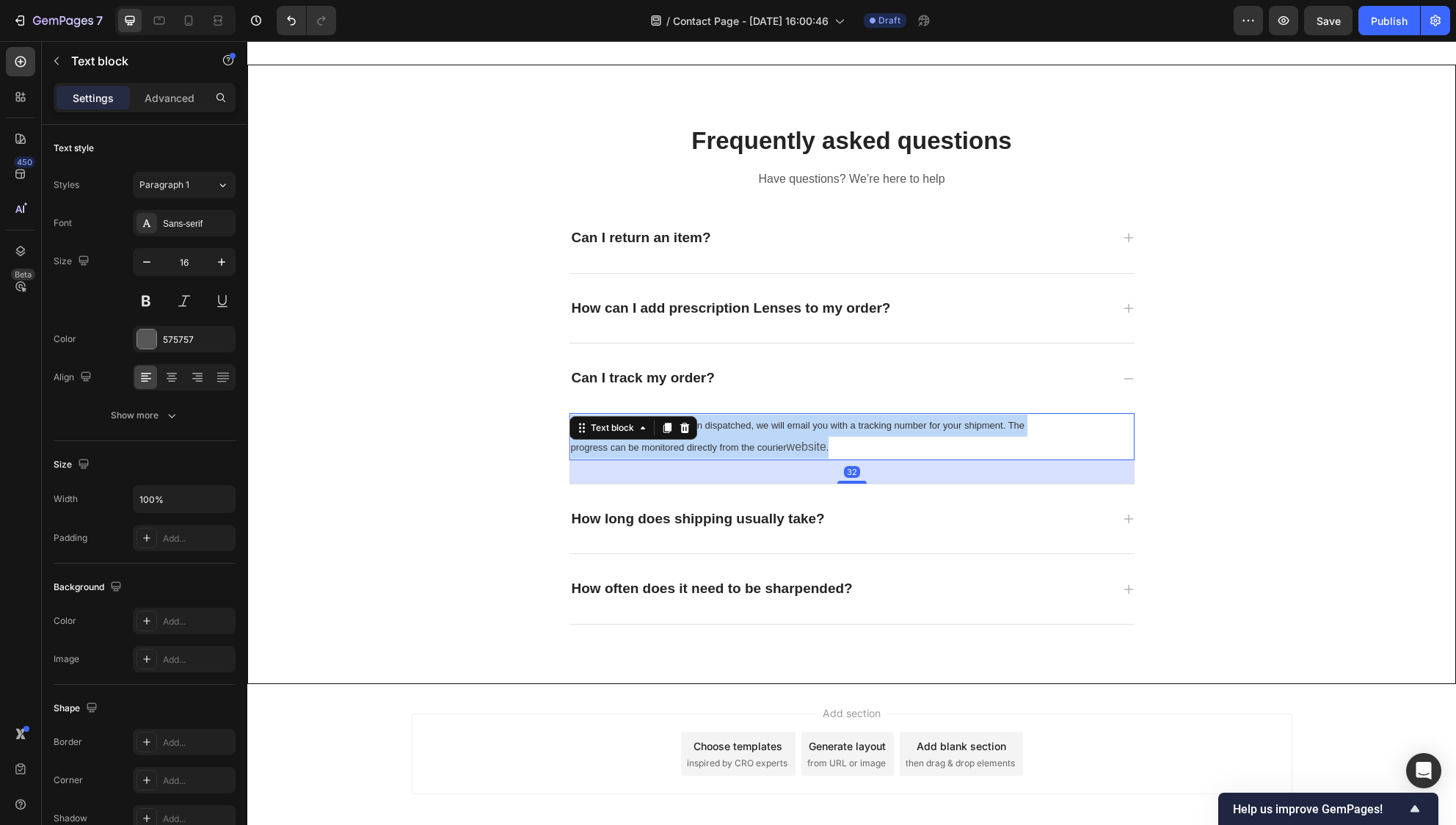
click at [707, 439] on p "Yes. Once your order has been dispatched, we will email you with a tracking num…" at bounding box center [812, 436] width 480 height 44
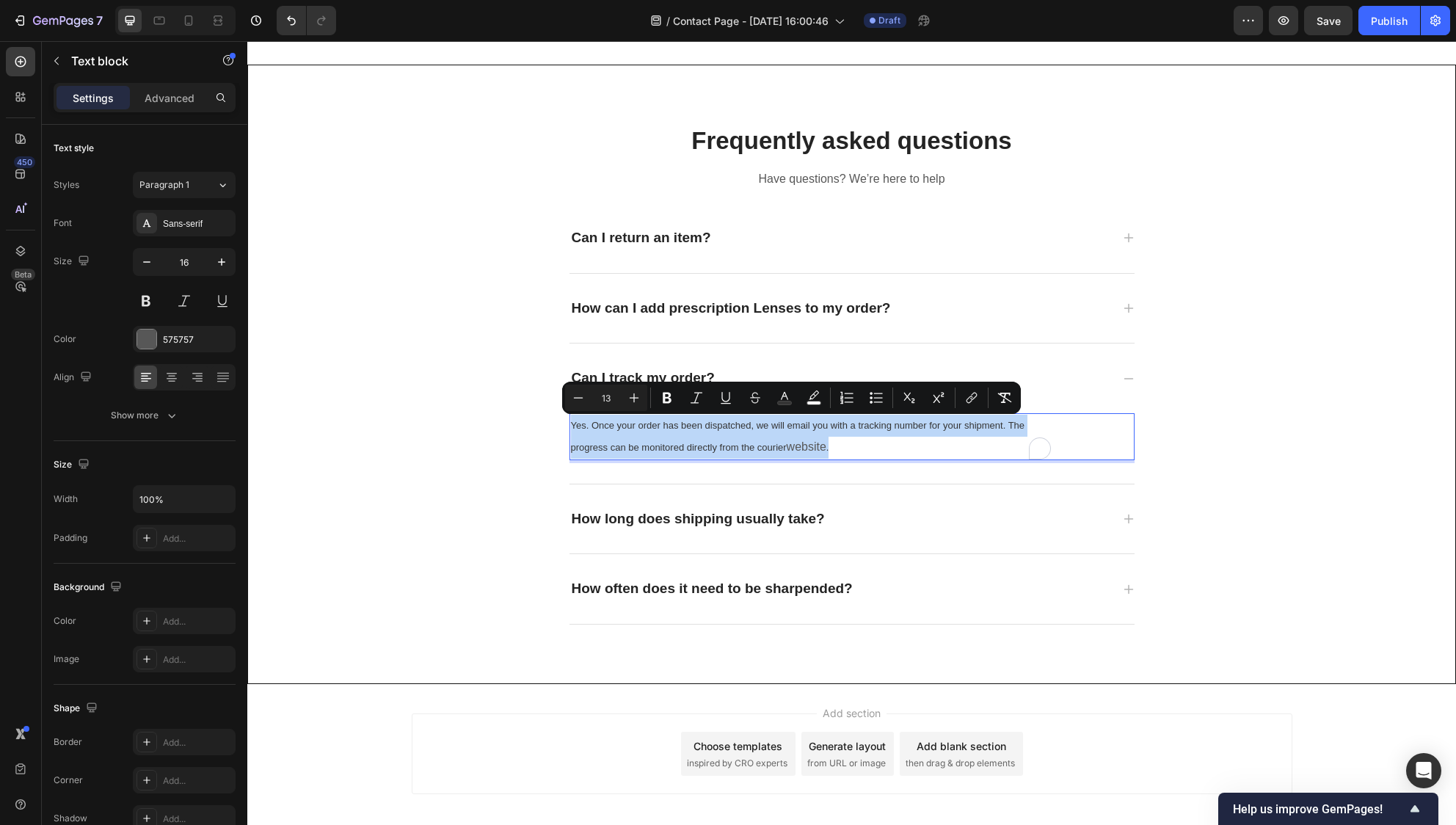
click at [707, 439] on p "Yes. Once your order has been dispatched, we will email you with a tracking num…" at bounding box center [812, 436] width 480 height 44
click at [636, 399] on icon "Editor contextual toolbar" at bounding box center [634, 398] width 15 height 15
click at [635, 399] on icon "Editor contextual toolbar" at bounding box center [634, 398] width 15 height 15
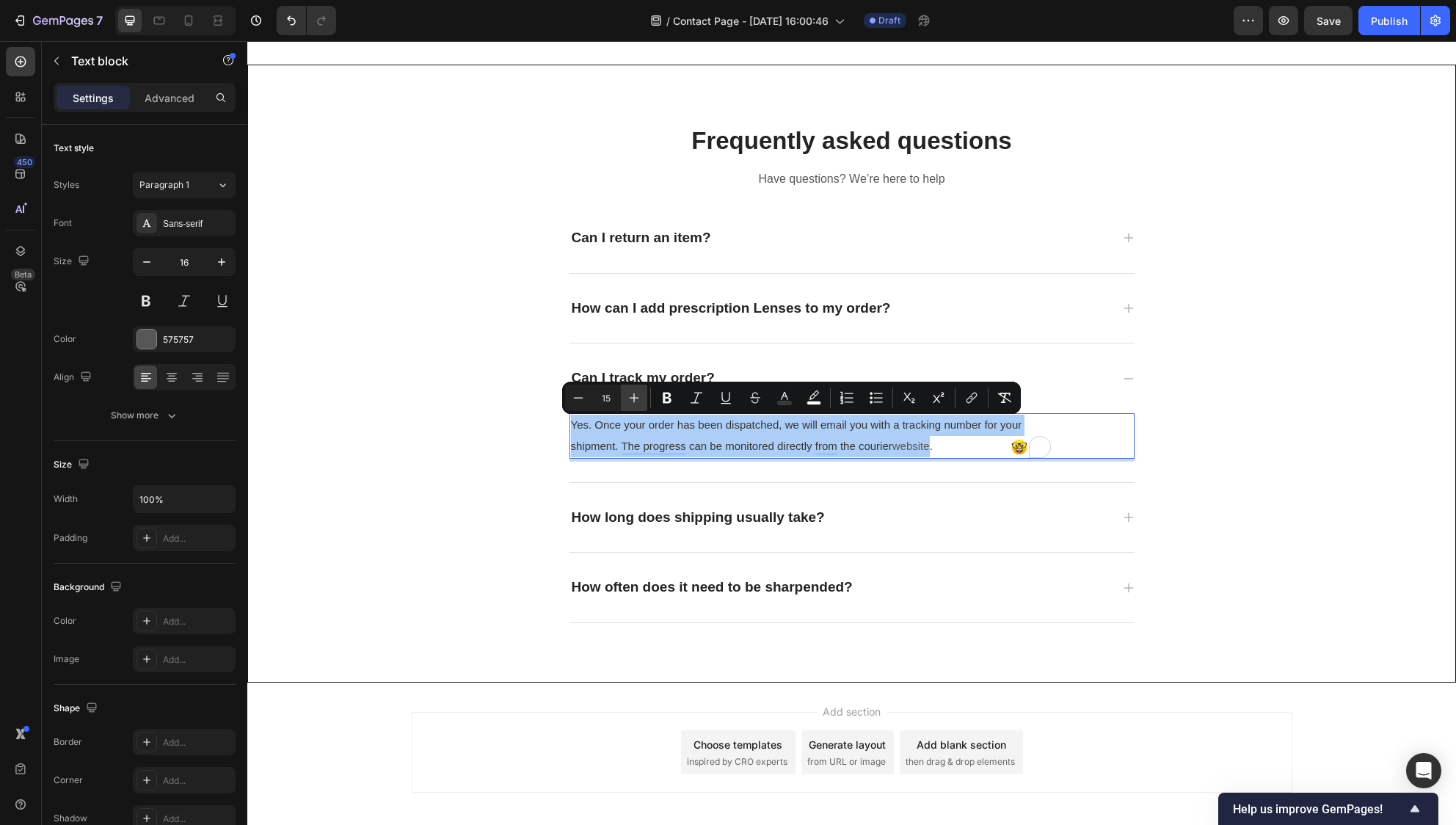
click at [635, 399] on icon "Editor contextual toolbar" at bounding box center [634, 398] width 15 height 15
type input "16"
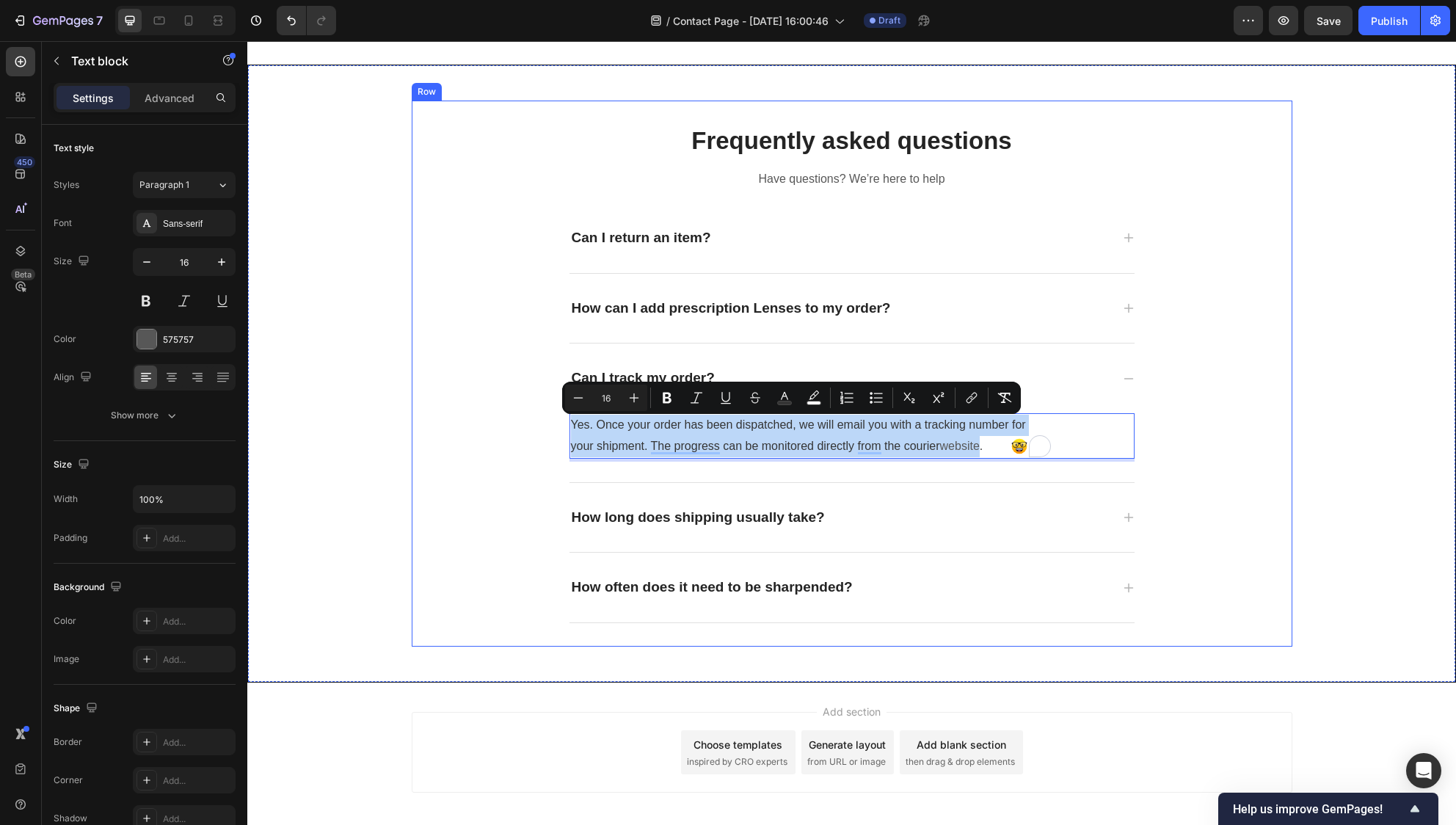
click at [412, 470] on div "Frequently asked questions Heading Have questions? We’re here to help Text bloc…" at bounding box center [852, 373] width 881 height 499
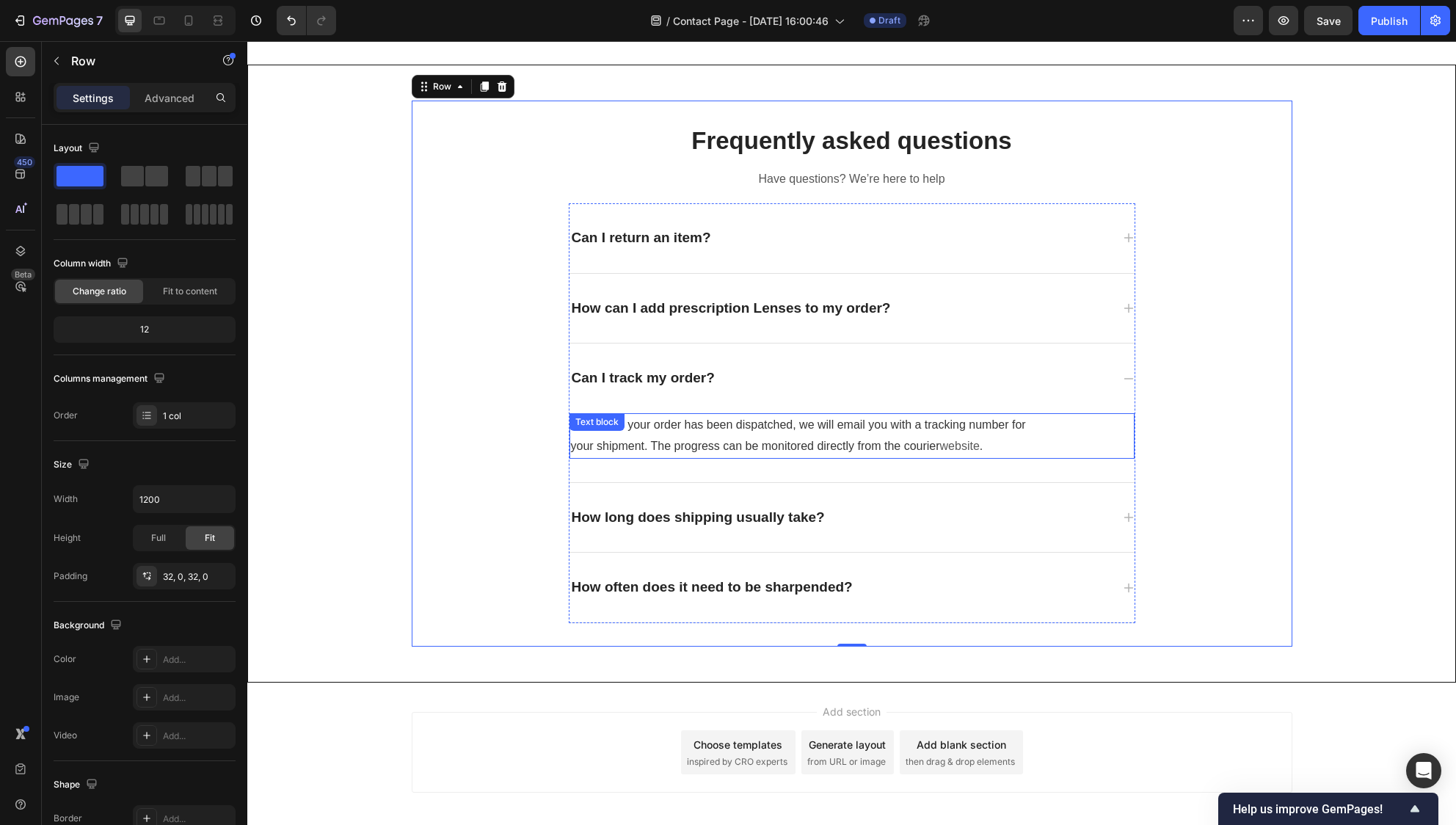
click at [962, 451] on span "website" at bounding box center [959, 446] width 39 height 13
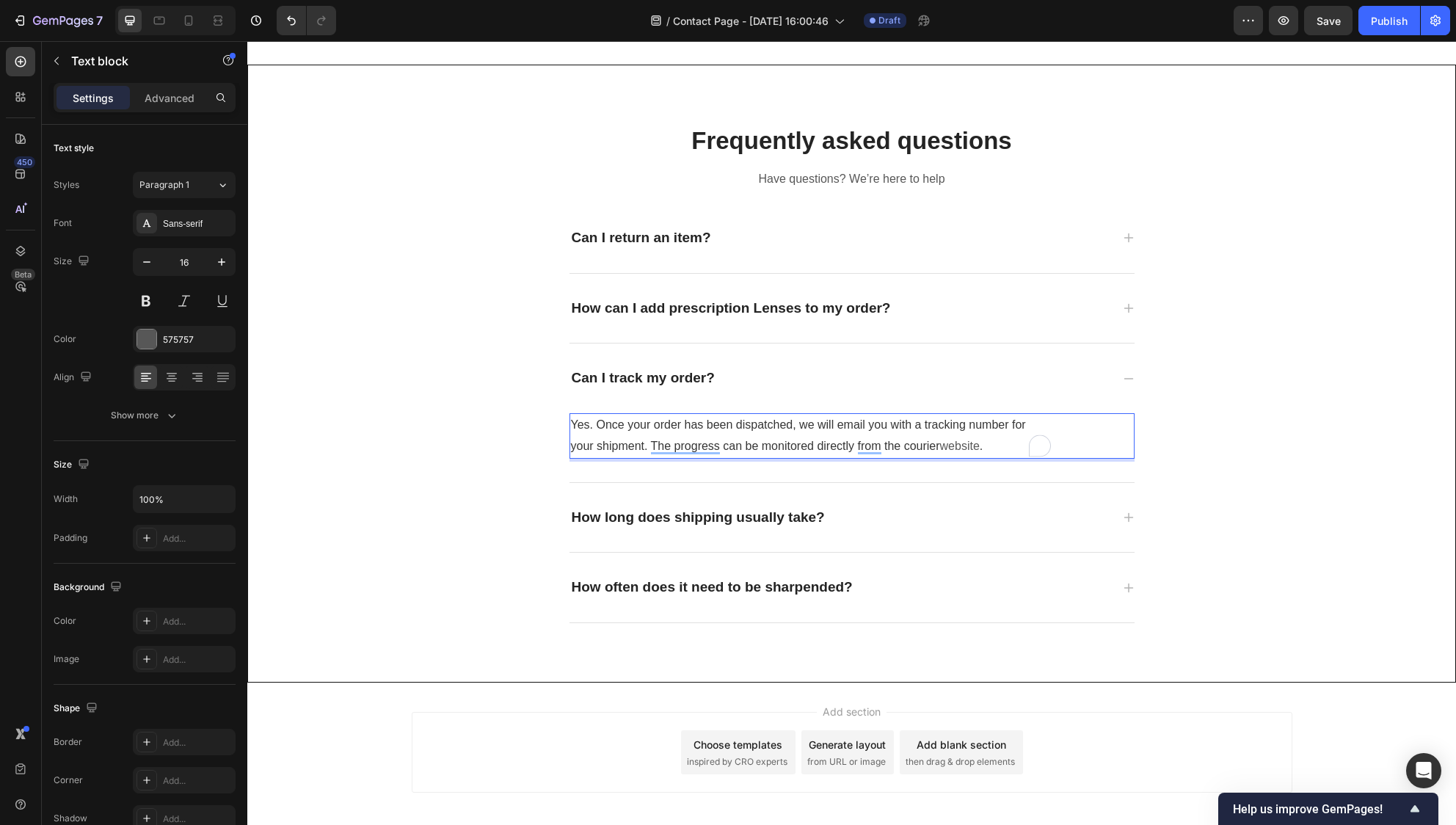
click at [961, 448] on span "website" at bounding box center [959, 446] width 39 height 13
drag, startPoint x: 991, startPoint y: 443, endPoint x: 999, endPoint y: 449, distance: 10.0
click at [999, 449] on p "Yes. Once your order has been dispatched, we will email you with a tracking num…" at bounding box center [812, 435] width 480 height 43
click at [952, 453] on p "Yes. Once your order has been dispatched, we will email you with a tracking num…" at bounding box center [812, 435] width 480 height 43
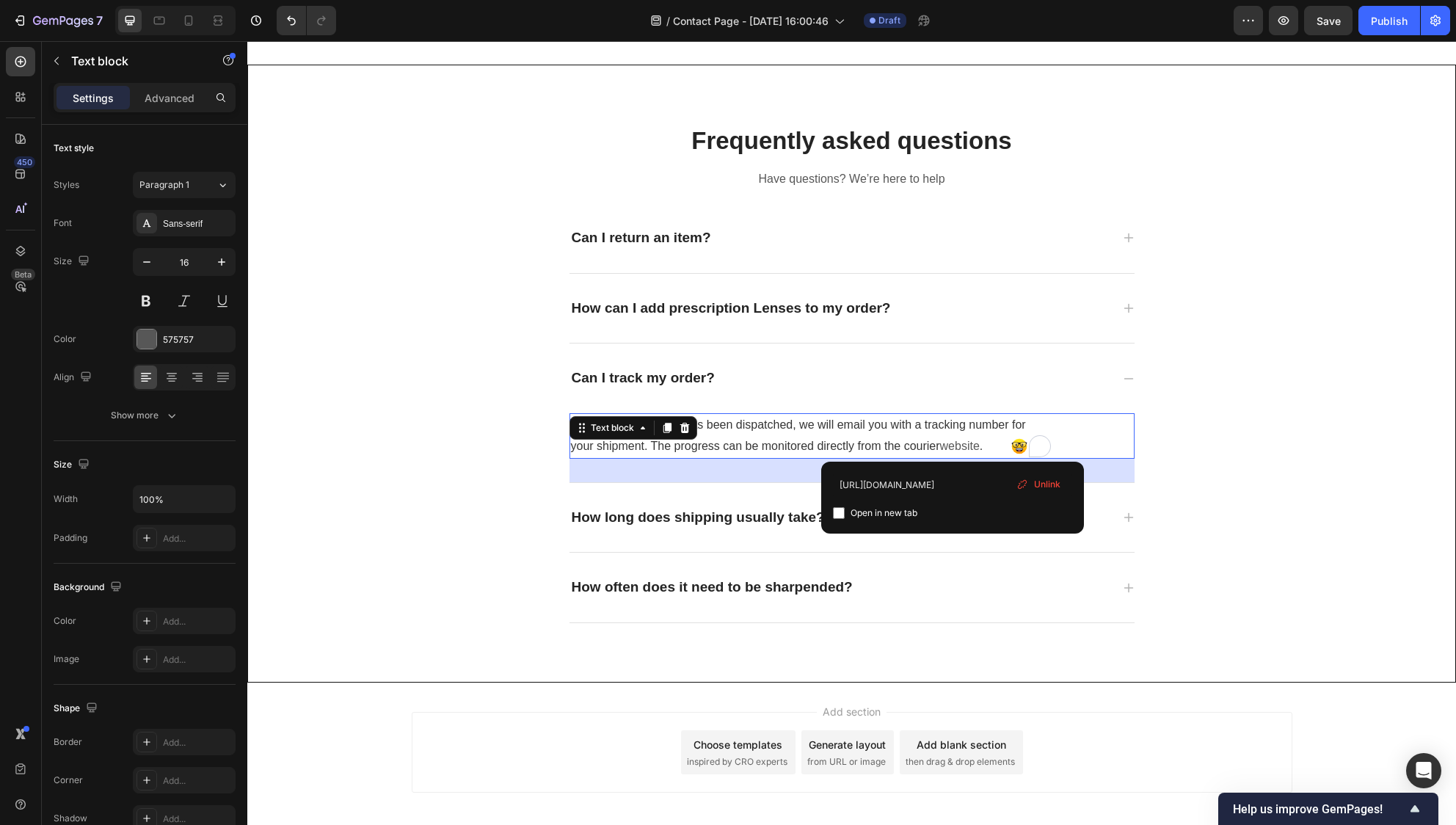
click at [1027, 489] on icon at bounding box center [1022, 484] width 12 height 12
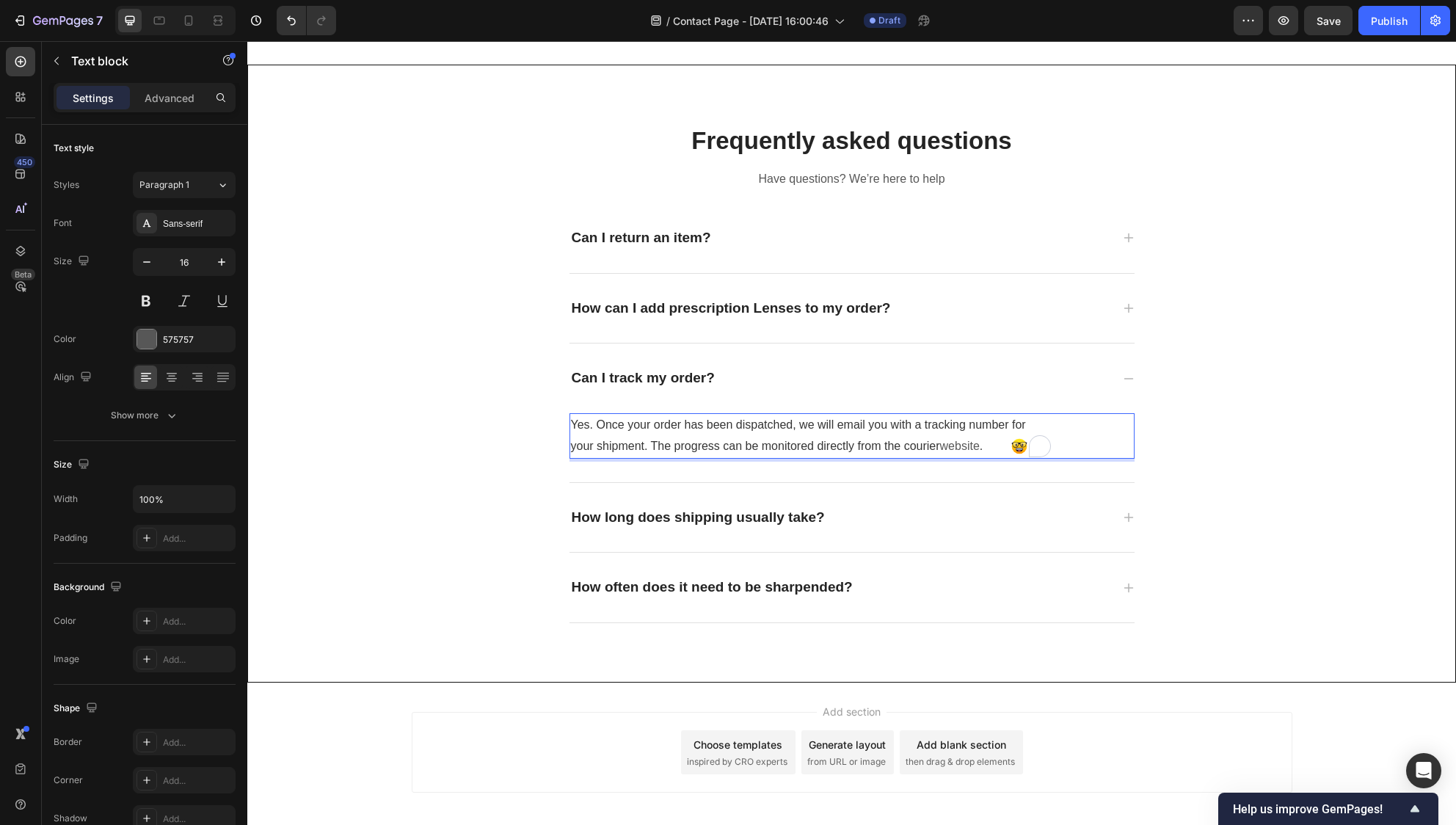
click at [948, 444] on span "website" at bounding box center [959, 446] width 39 height 13
click at [983, 448] on p "Yes. Once your order has been dispatched, we will email you with a tracking num…" at bounding box center [812, 435] width 480 height 43
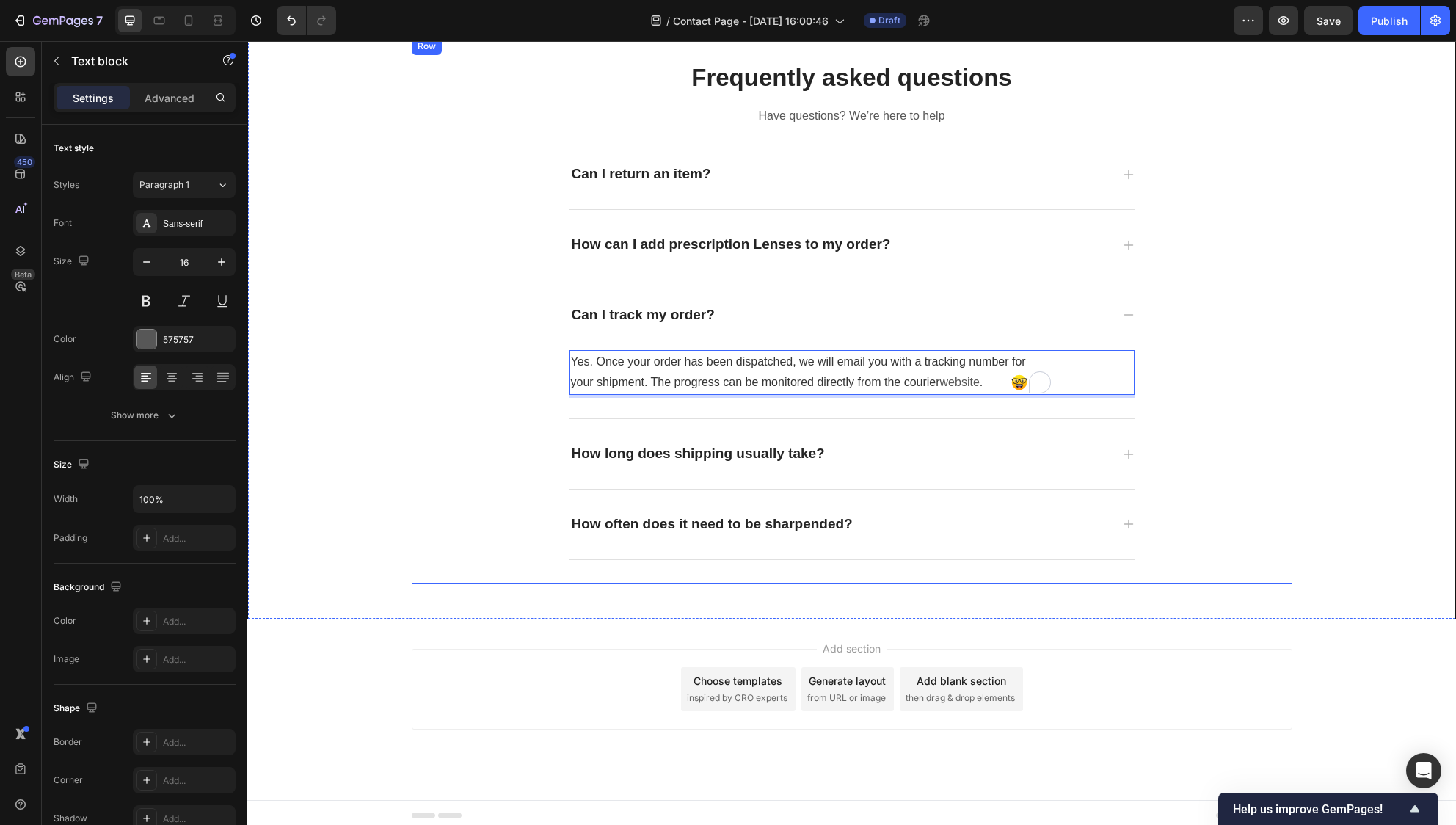
scroll to position [664, 0]
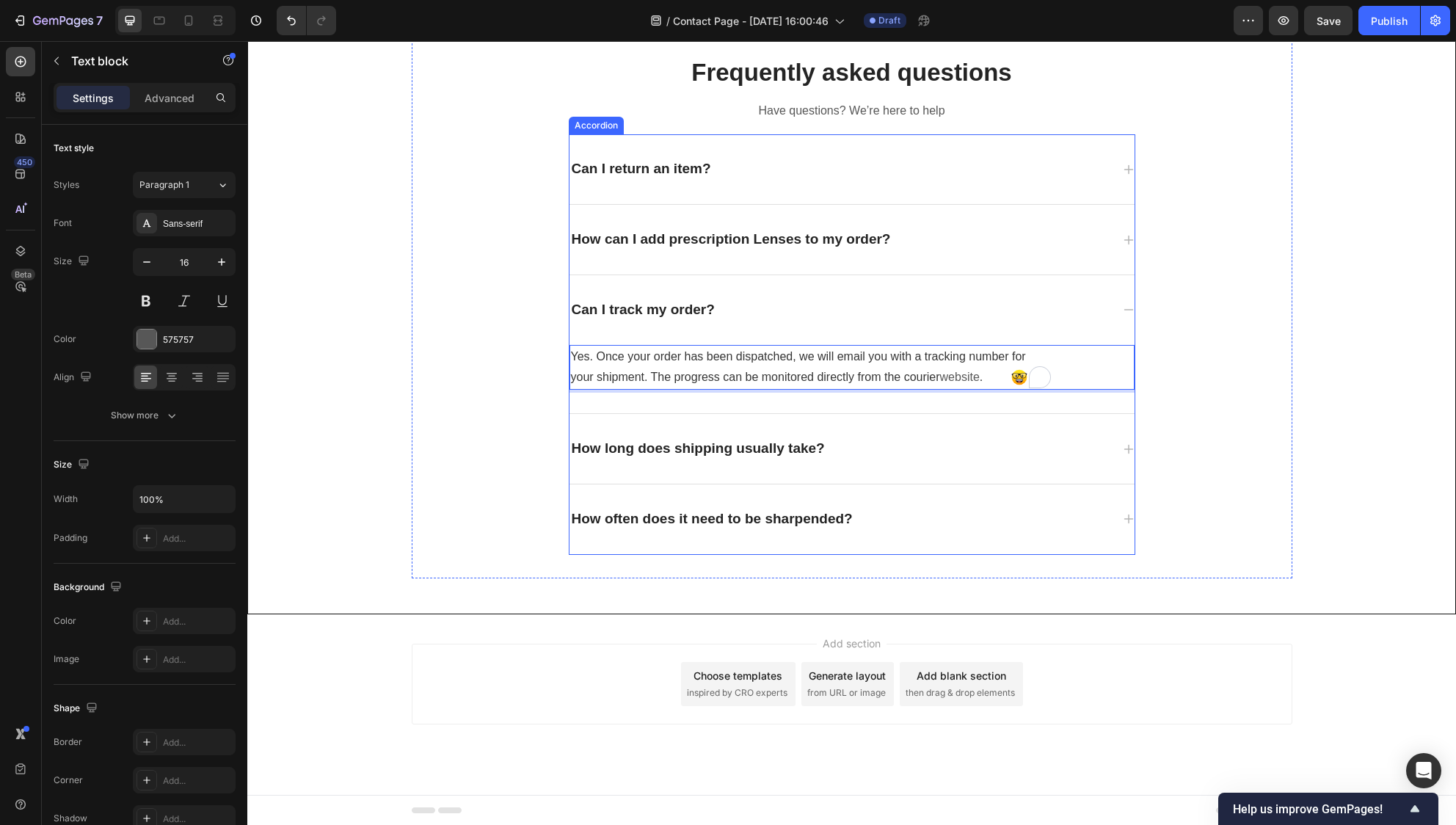
click at [759, 235] on strong "How can I add prescription Lenses to my order?" at bounding box center [731, 238] width 319 height 16
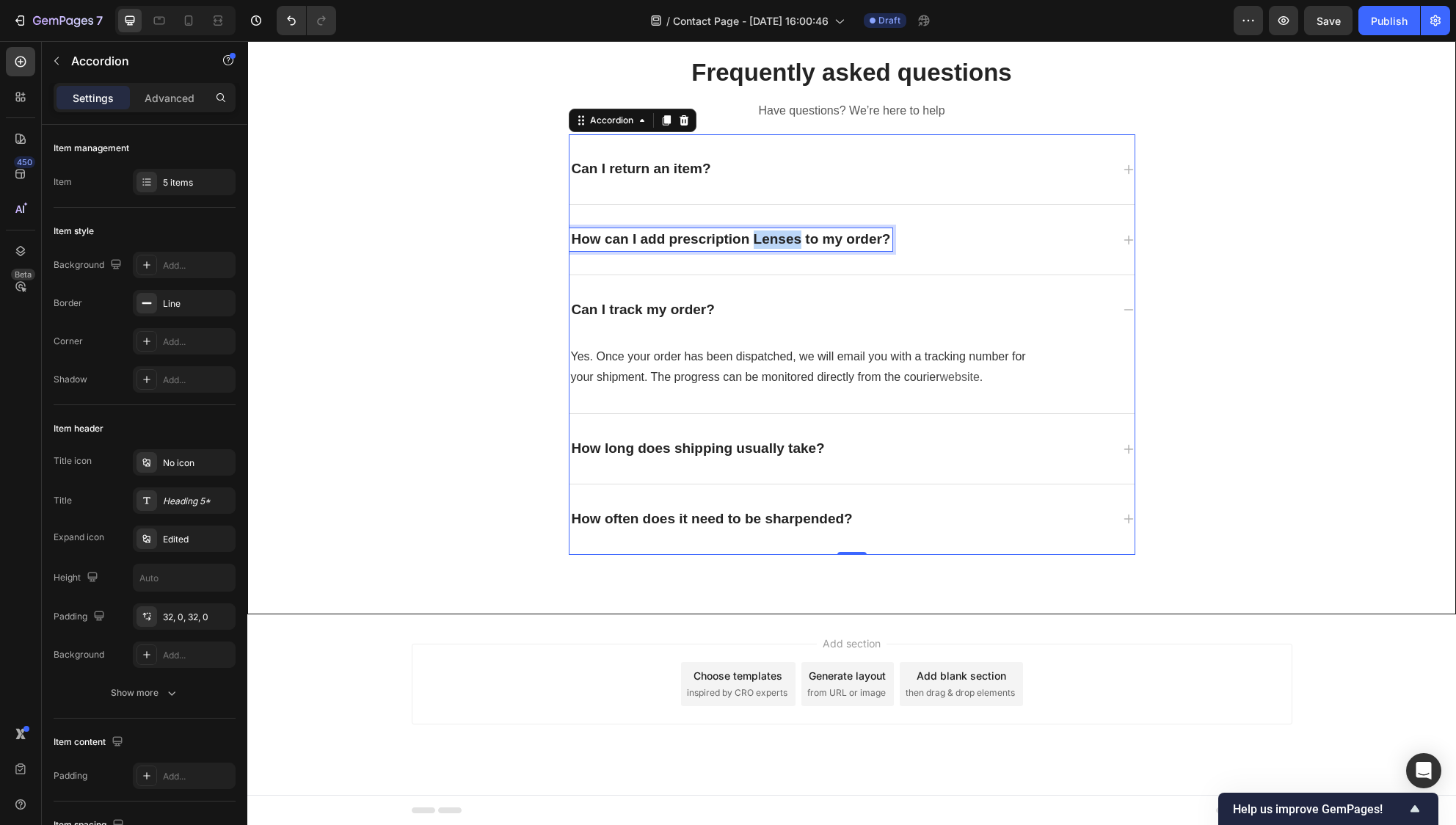
click at [749, 238] on strong "How can I add prescription Lenses to my order?" at bounding box center [731, 238] width 319 height 16
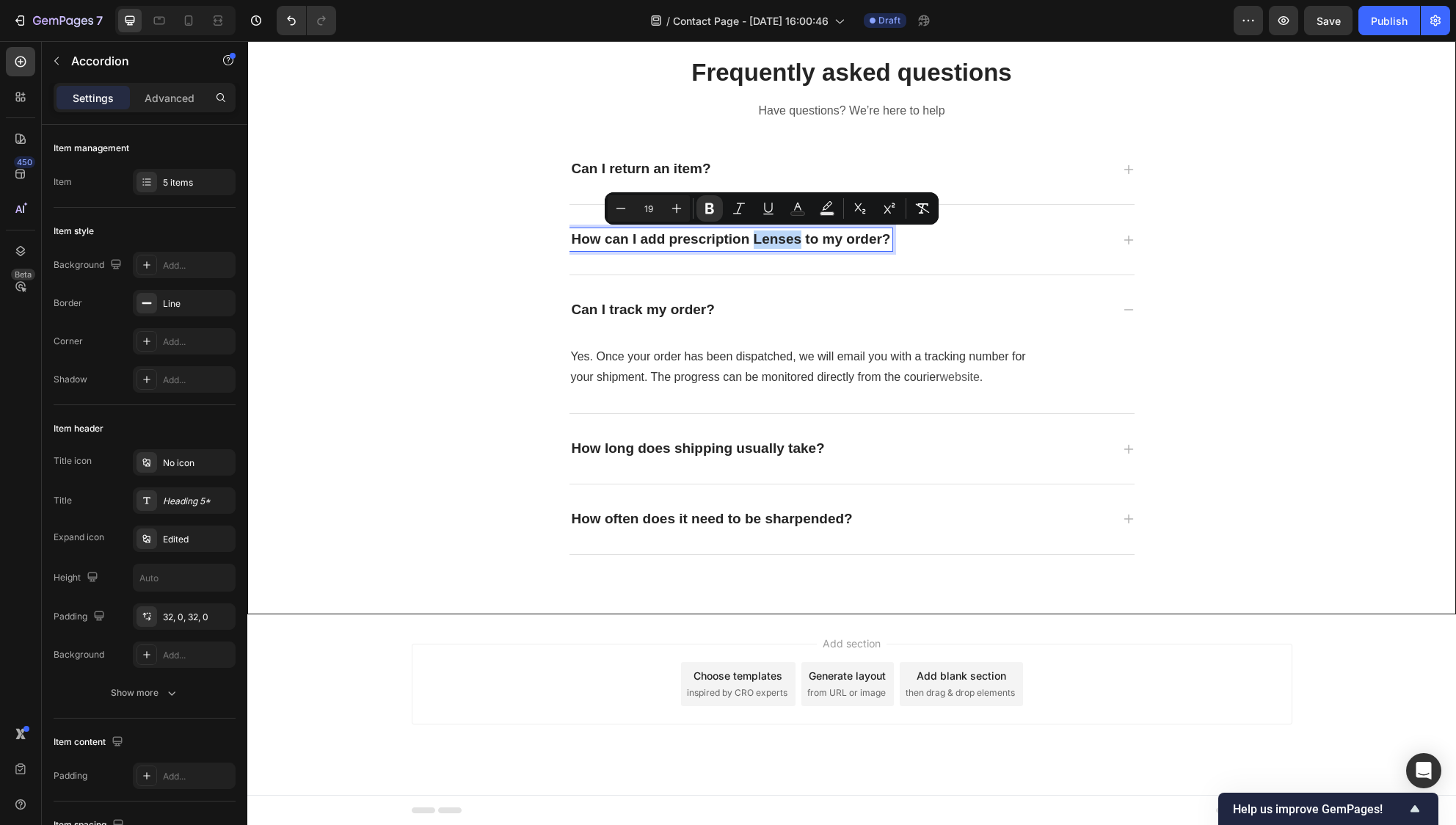
click at [751, 241] on strong "How can I add prescription Lenses to my order?" at bounding box center [731, 238] width 319 height 16
click at [750, 242] on strong "How can I add prescription Lenses to my order?" at bounding box center [731, 238] width 319 height 16
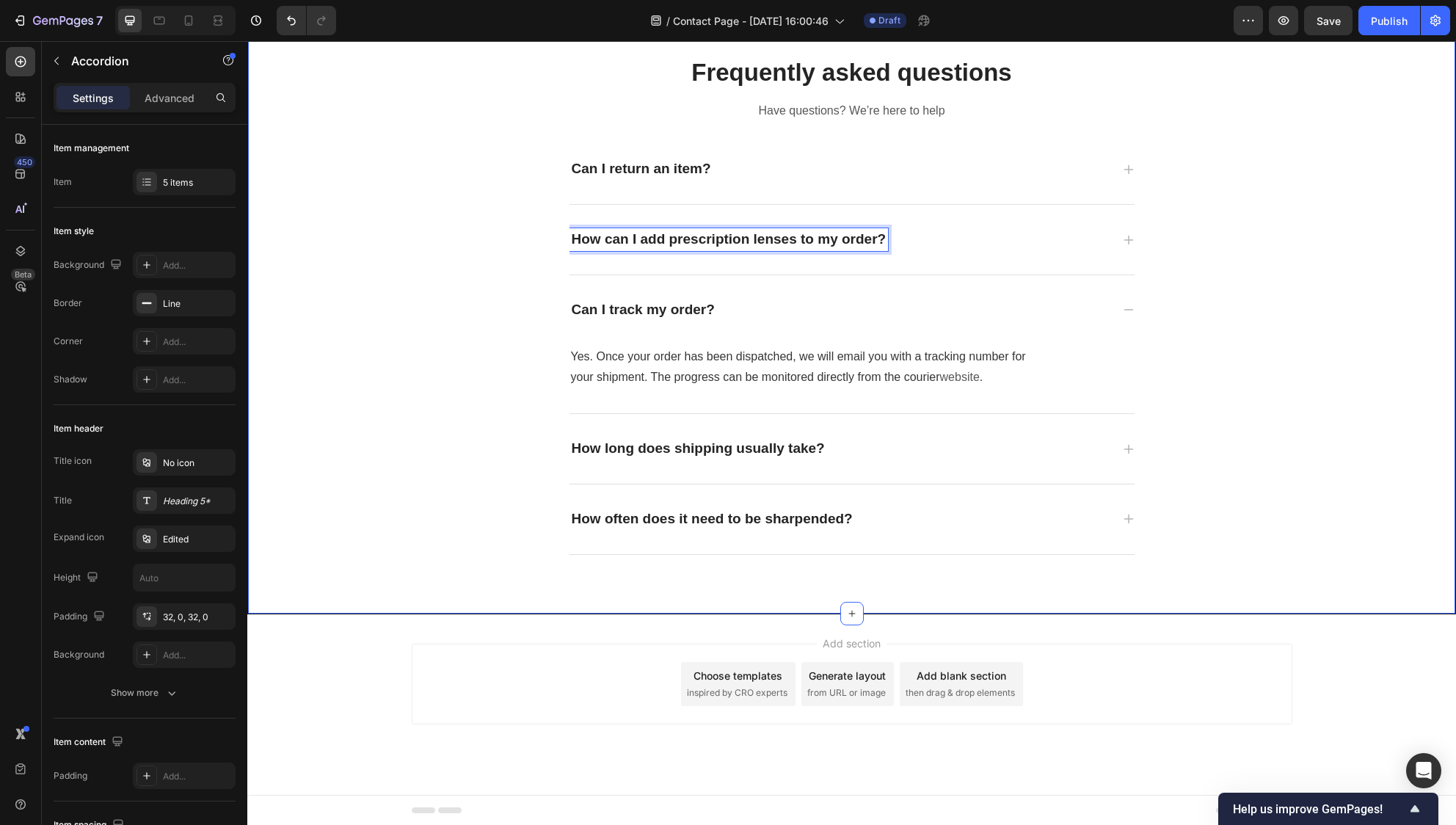
click at [1313, 260] on div "Frequently asked questions Heading Have questions? We’re here to help Text bloc…" at bounding box center [852, 305] width 1186 height 546
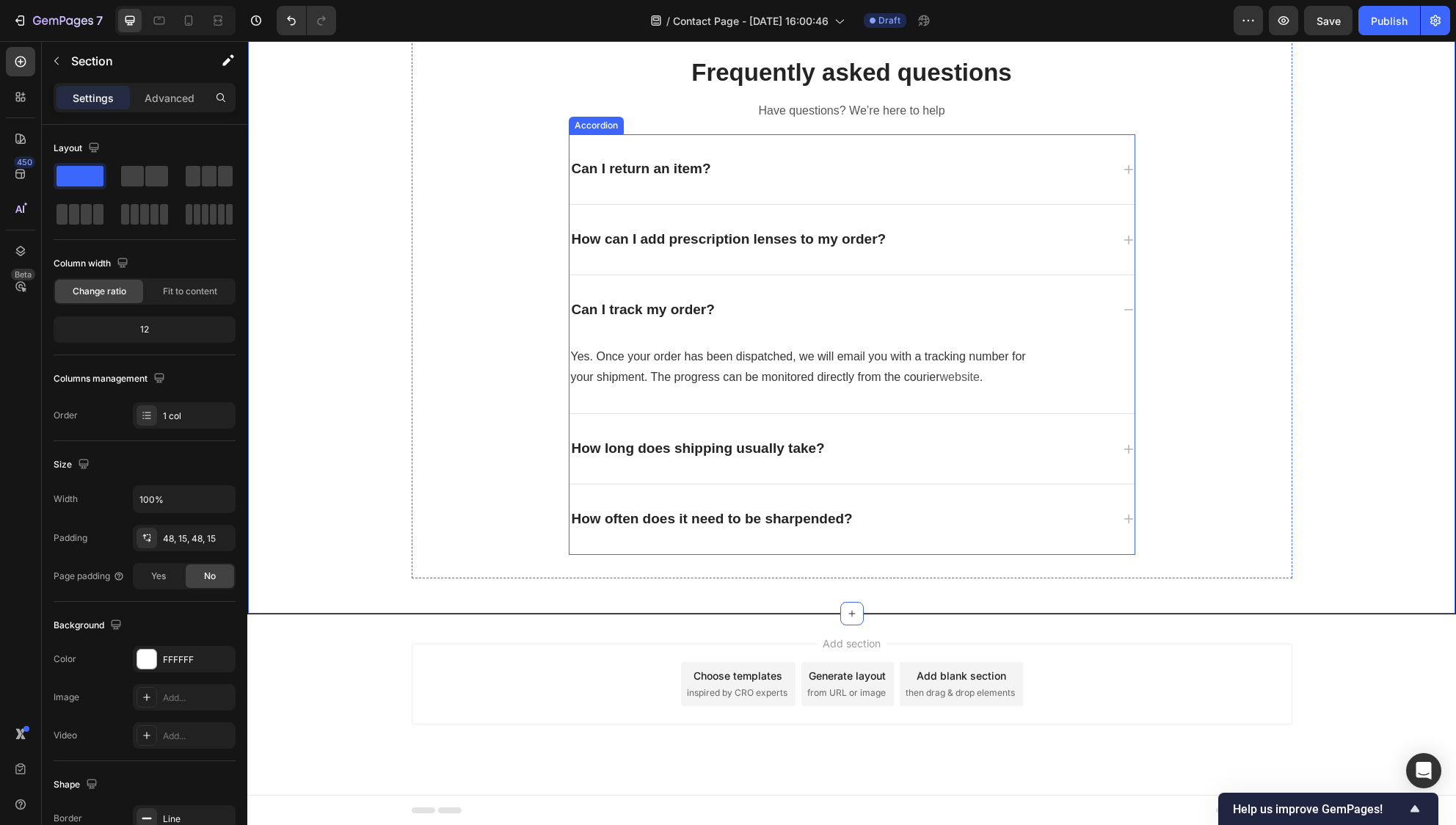
click at [1115, 241] on div "How can I add prescription lenses to my order?" at bounding box center [852, 239] width 565 height 69
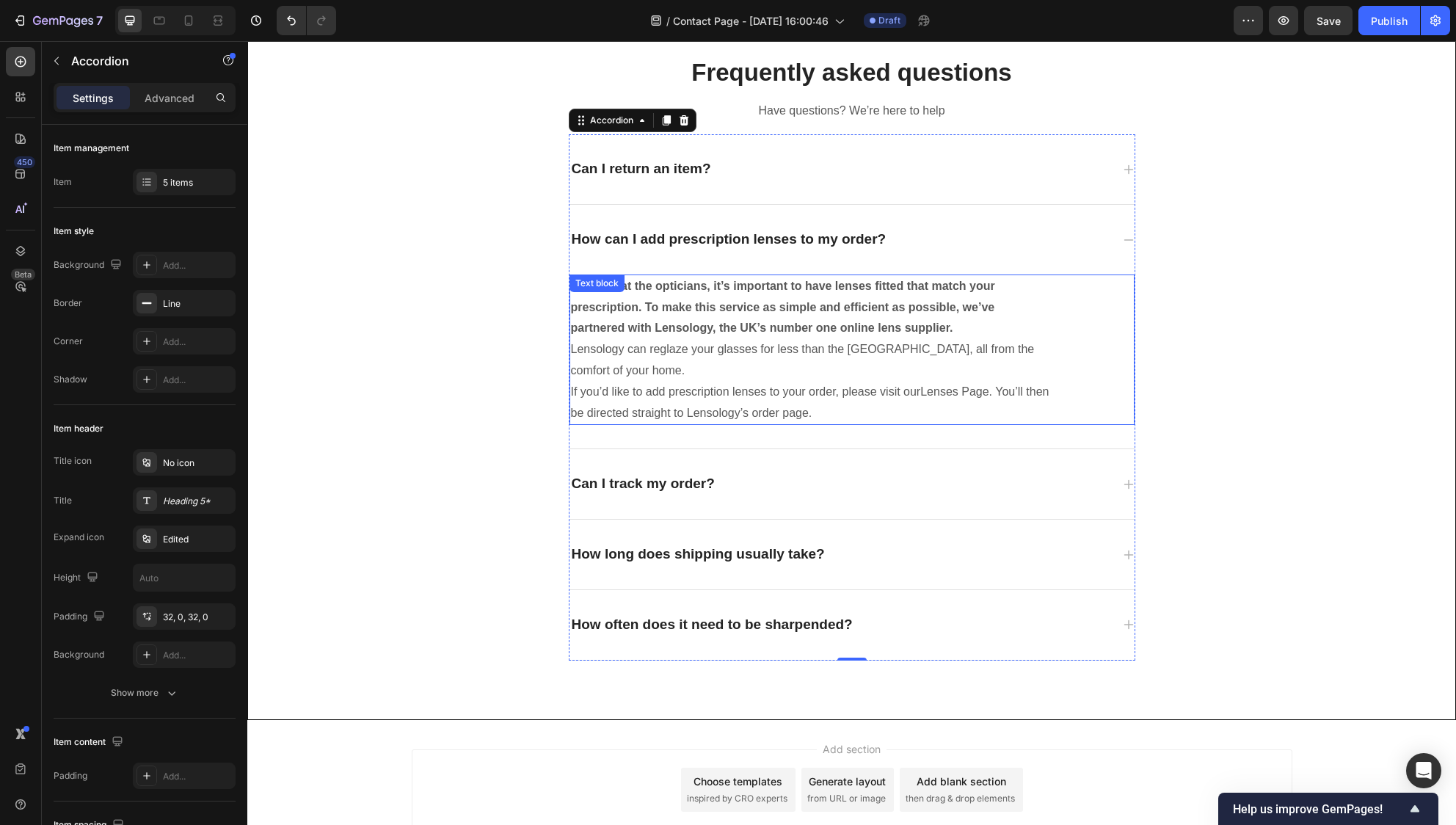
click at [848, 409] on p "If you’d like to add prescription lenses to your order, please visit our Lenses…" at bounding box center [812, 402] width 480 height 43
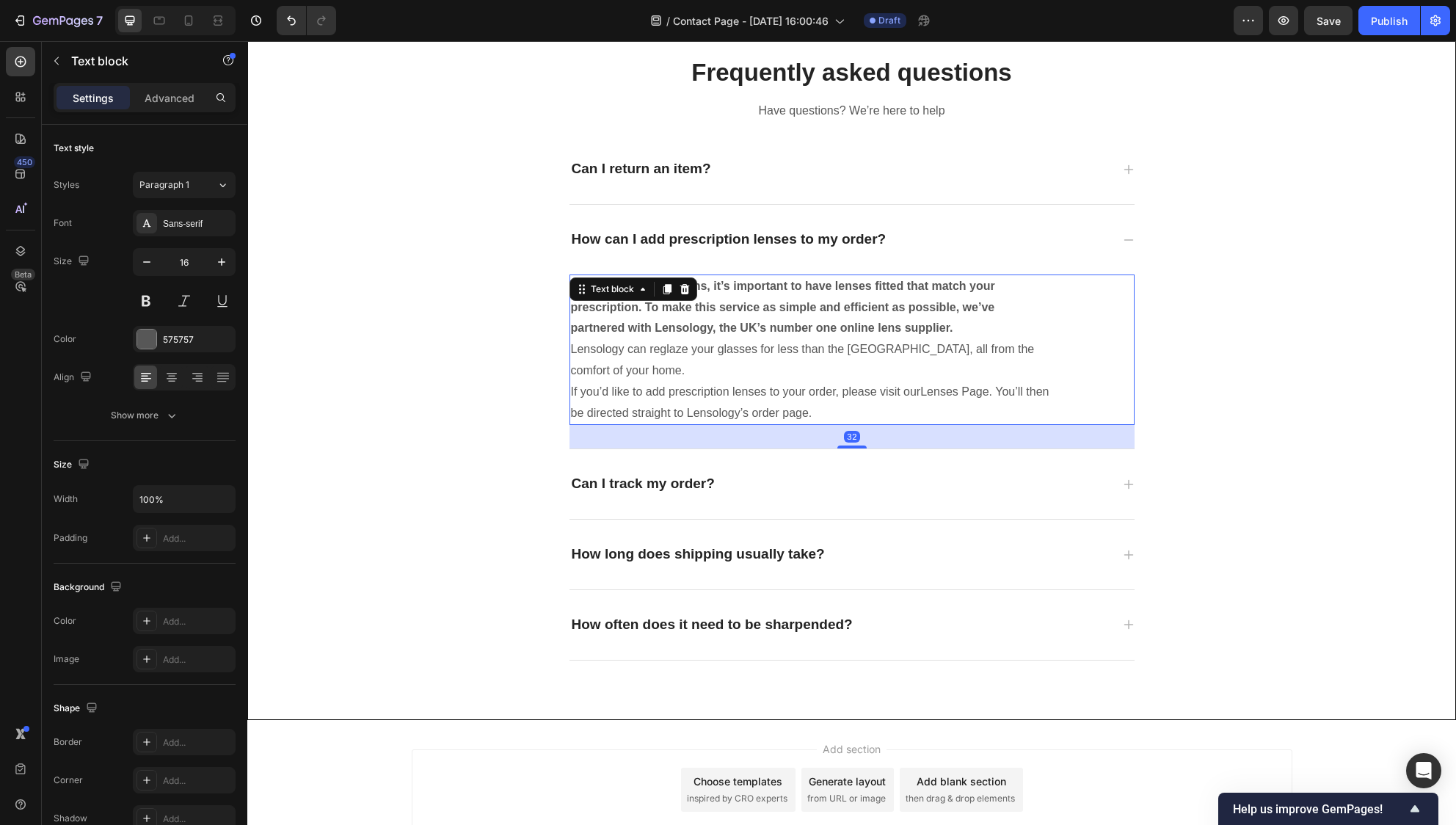
click at [842, 417] on p "If you’d like to add prescription lenses to your order, please visit our Lenses…" at bounding box center [812, 402] width 480 height 43
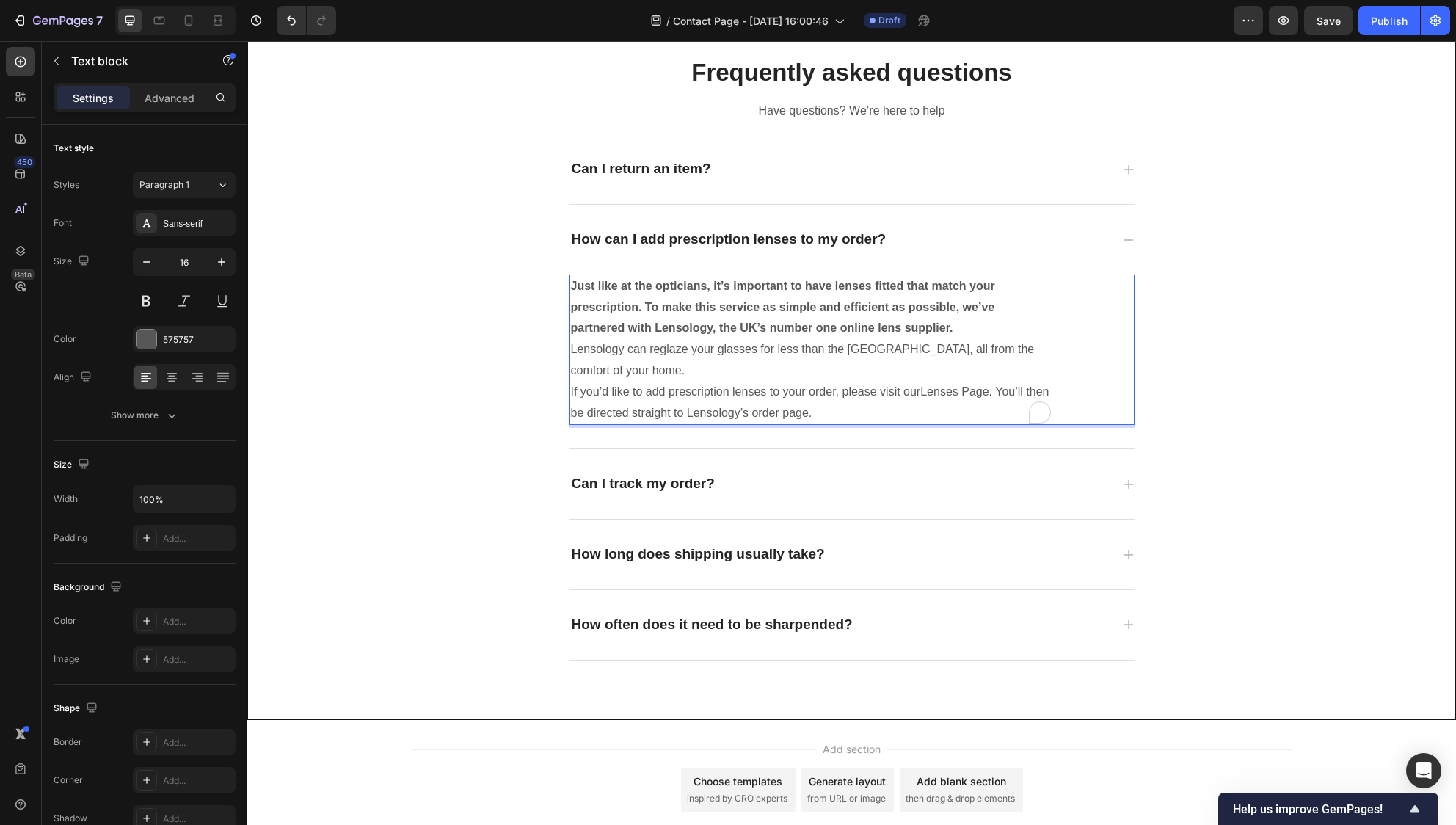
click at [842, 417] on p "If you’d like to add prescription lenses to your order, please visit our Lenses…" at bounding box center [812, 402] width 480 height 43
click at [630, 424] on p "If you’d like to add prescription lenses to your order, please visit our Lenses…" at bounding box center [812, 402] width 480 height 43
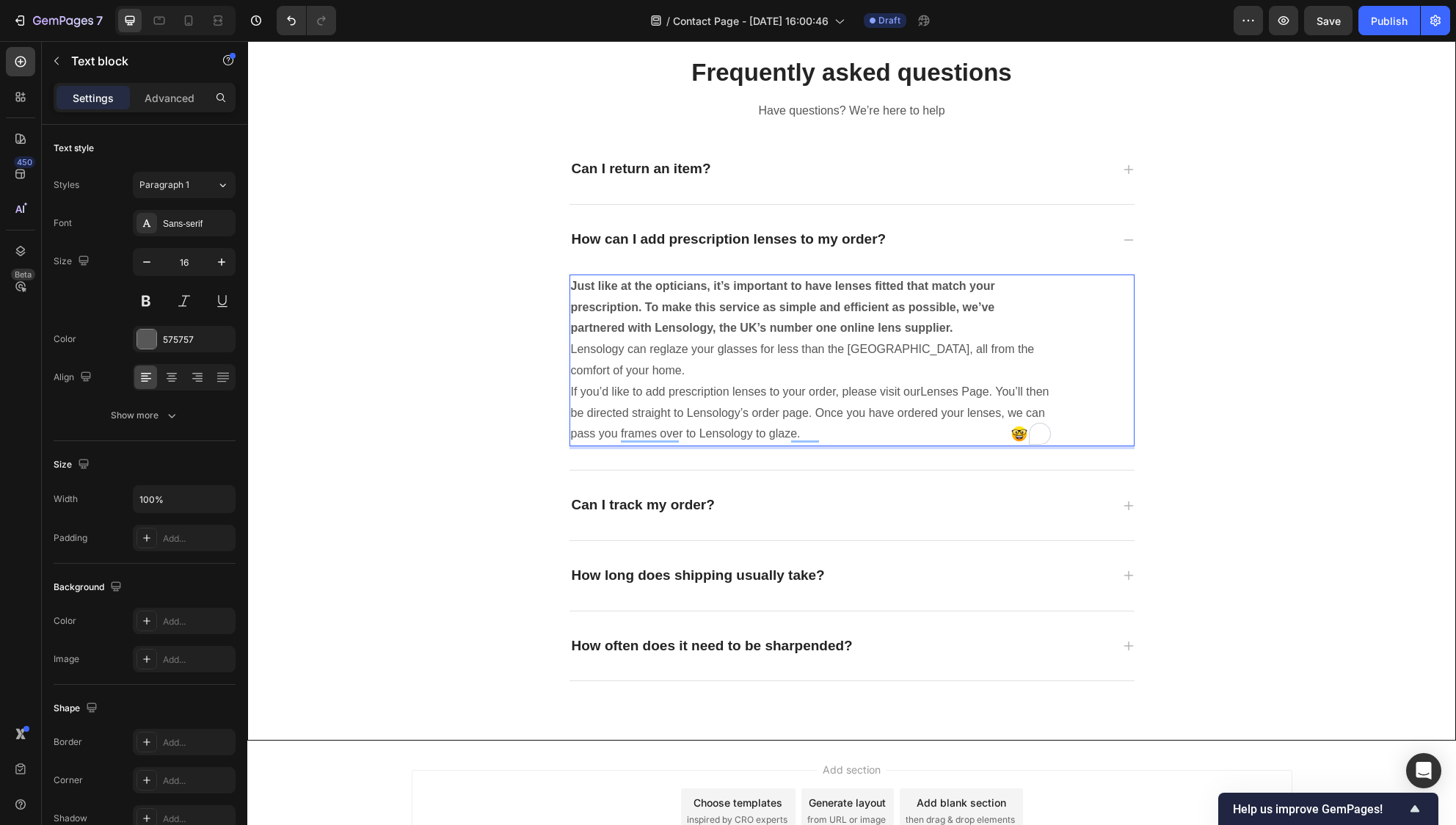
click at [854, 435] on p "If you’d like to add prescription lenses to your order, please visit our Lenses…" at bounding box center [812, 412] width 480 height 63
click at [761, 177] on div "Can I return an item?" at bounding box center [840, 169] width 541 height 23
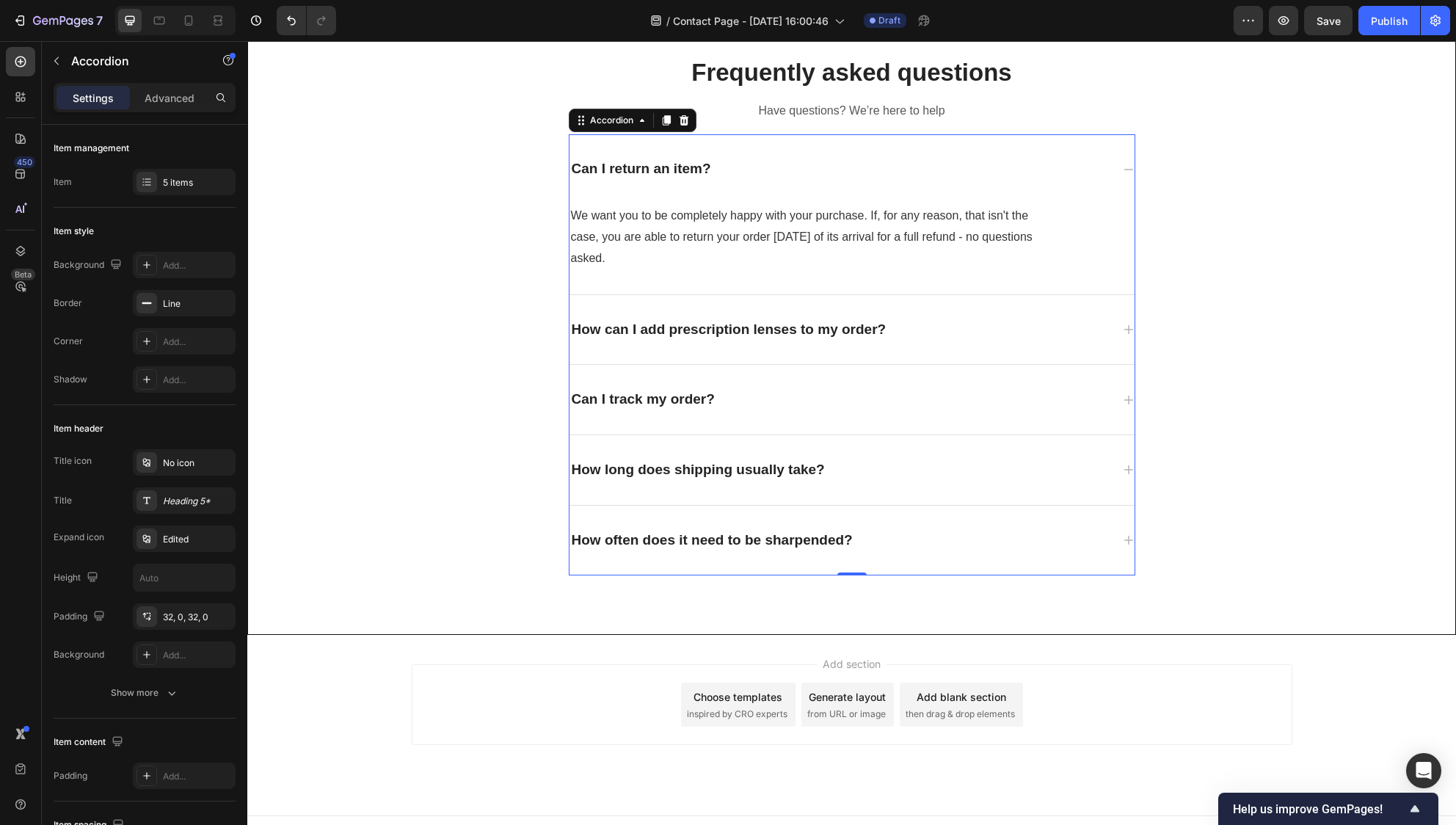
click at [817, 481] on div "How long does shipping usually take?" at bounding box center [852, 470] width 565 height 69
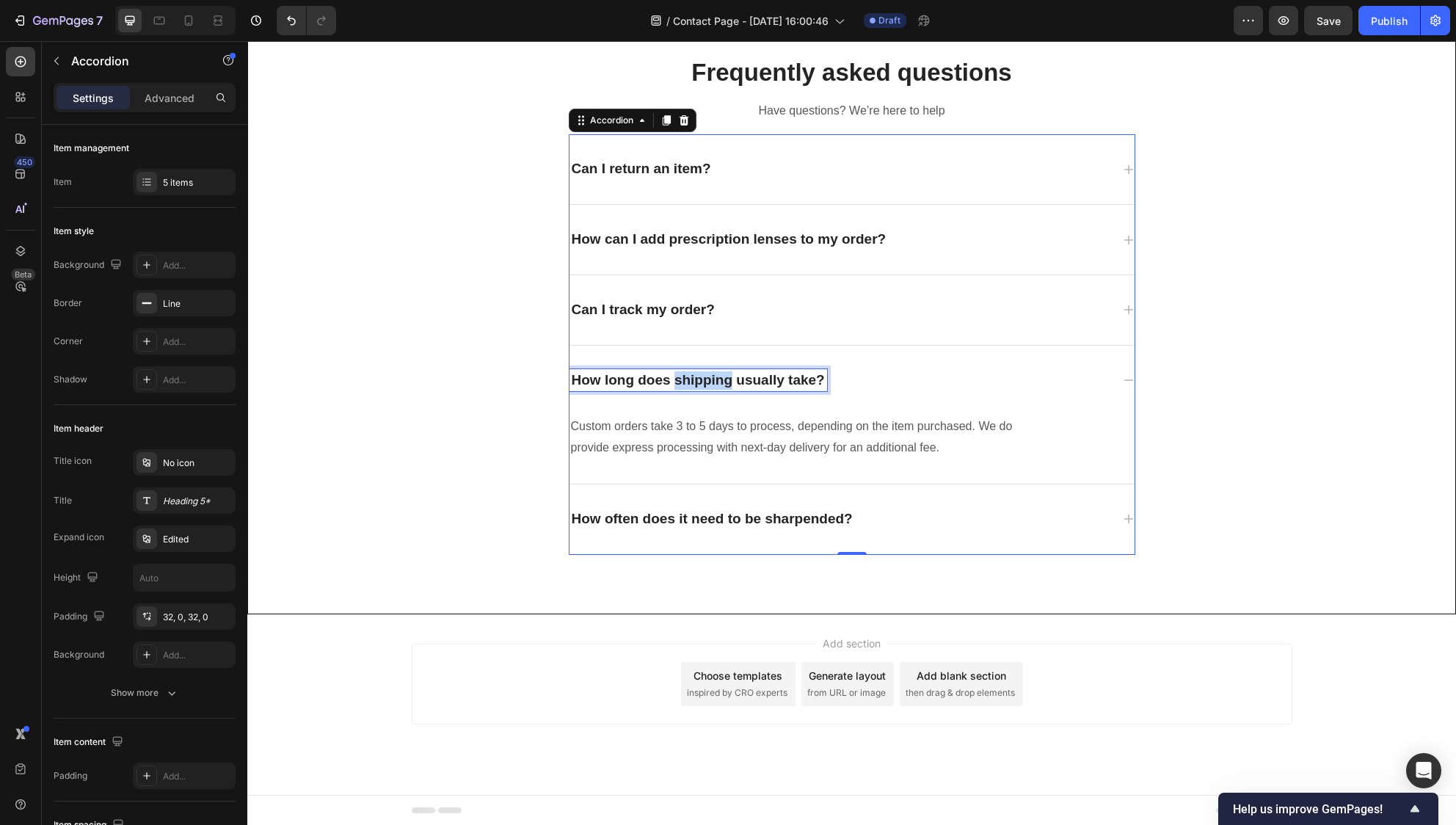
click at [669, 383] on p "How long does shipping usually take?" at bounding box center [697, 381] width 253 height 18
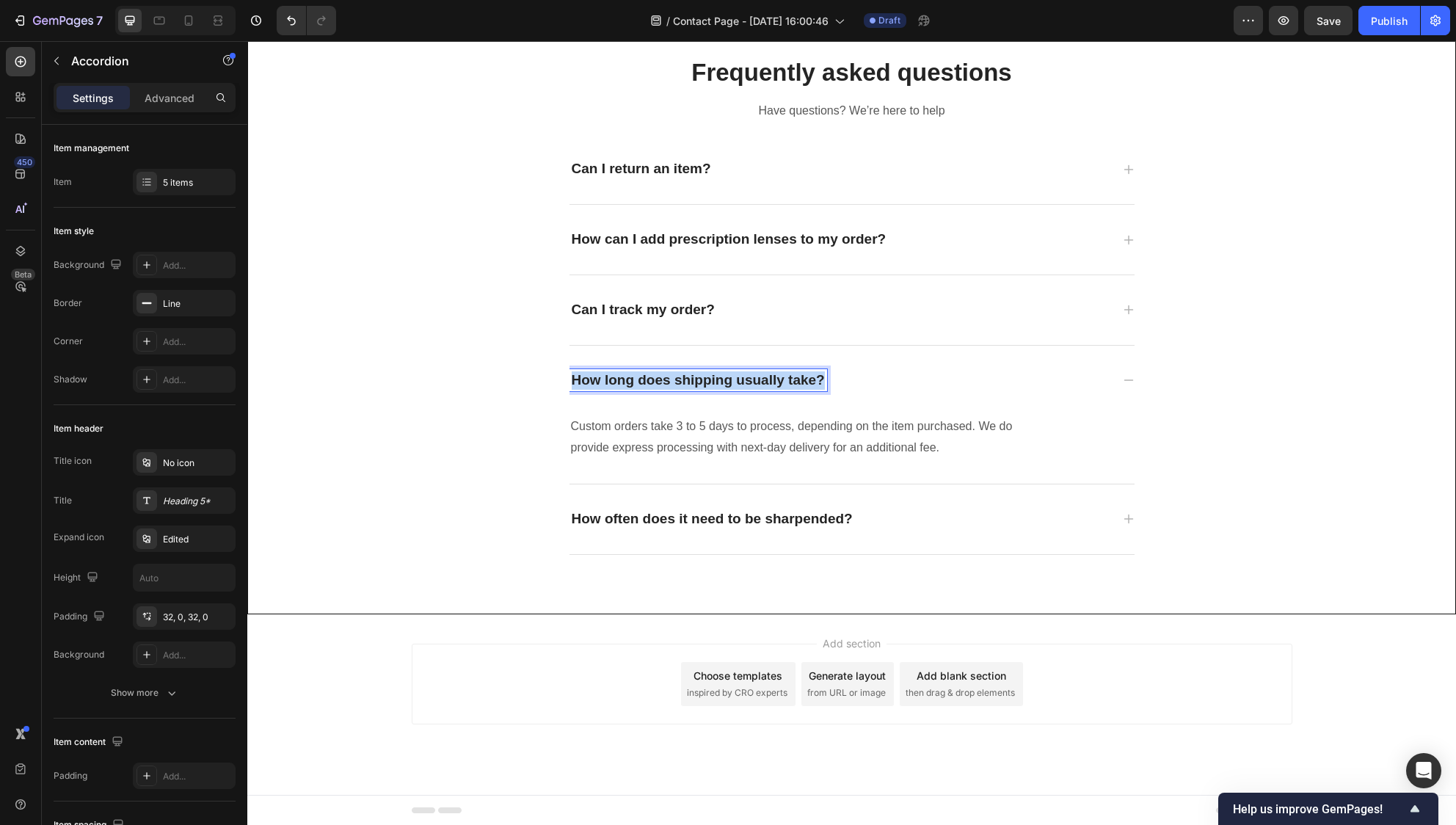
click at [669, 383] on p "How long does shipping usually take?" at bounding box center [697, 381] width 253 height 18
click at [695, 414] on div "Custom orders take 3 to 5 days to process, depending on the item purchased. We …" at bounding box center [811, 437] width 483 height 46
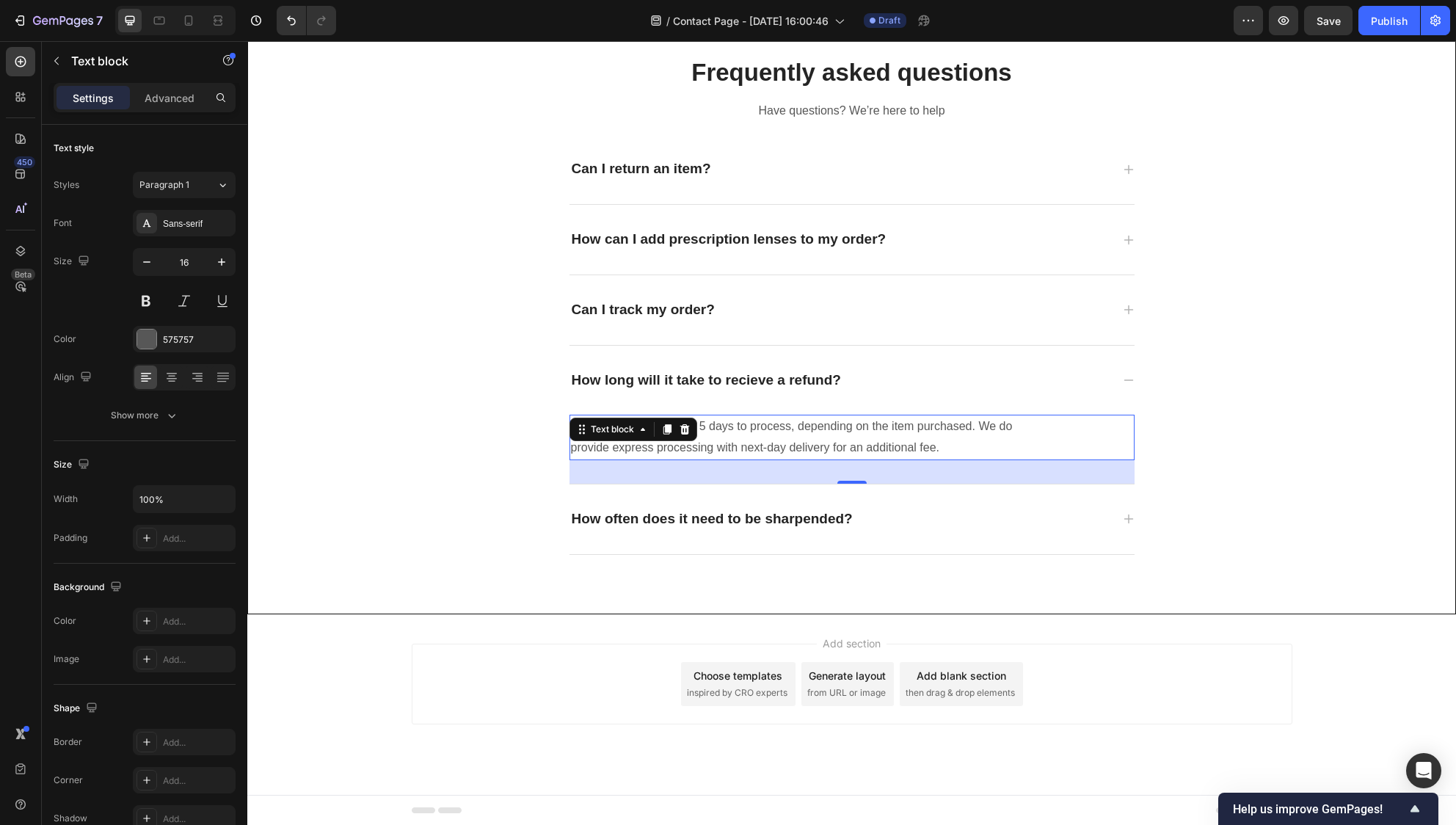
click at [746, 440] on p "Custom orders take 3 to 5 days to process, depending on the item purchased. We …" at bounding box center [812, 437] width 480 height 43
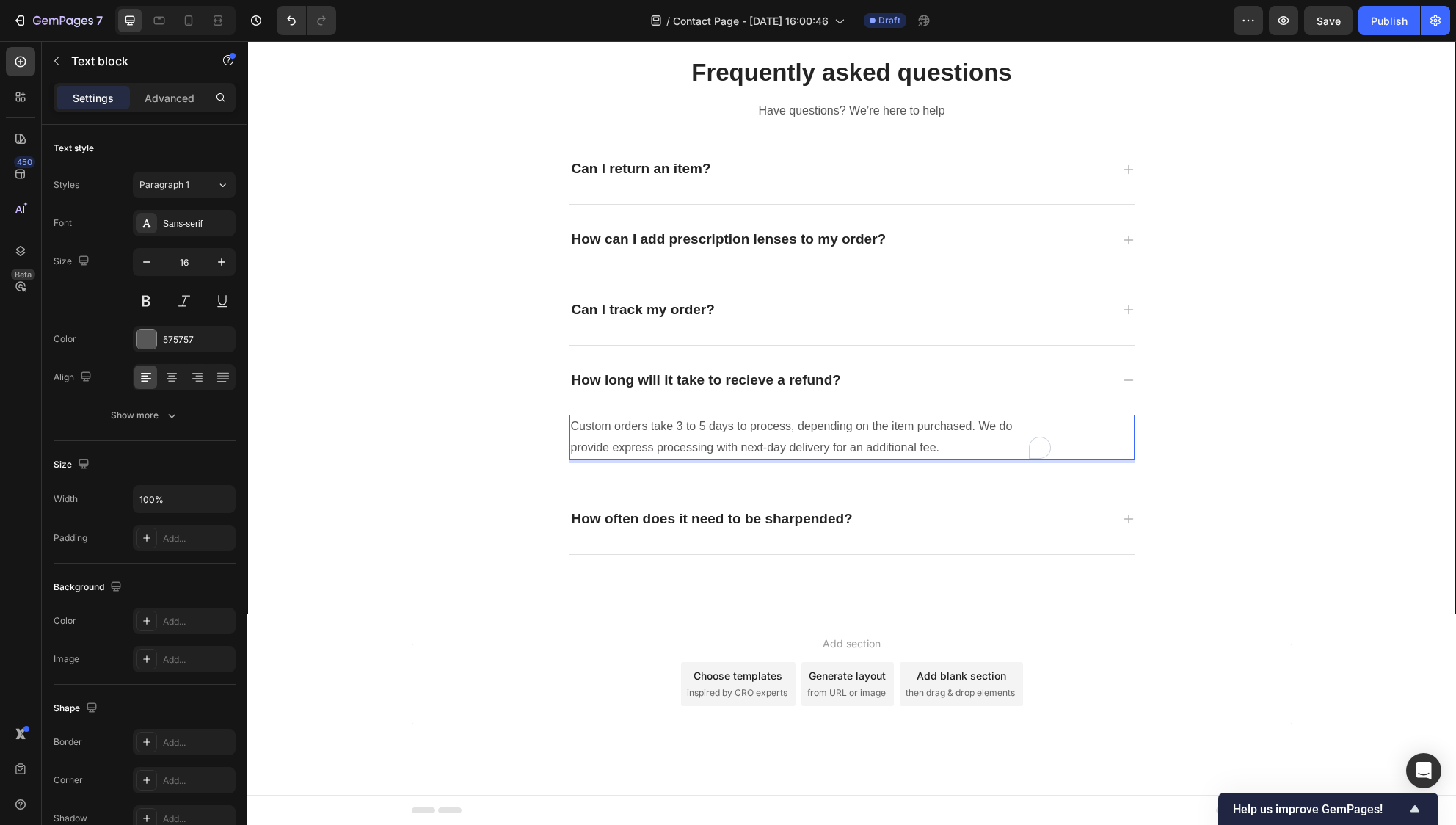
click at [747, 440] on p "Custom orders take 3 to 5 days to process, depending on the item purchased. We …" at bounding box center [812, 437] width 480 height 43
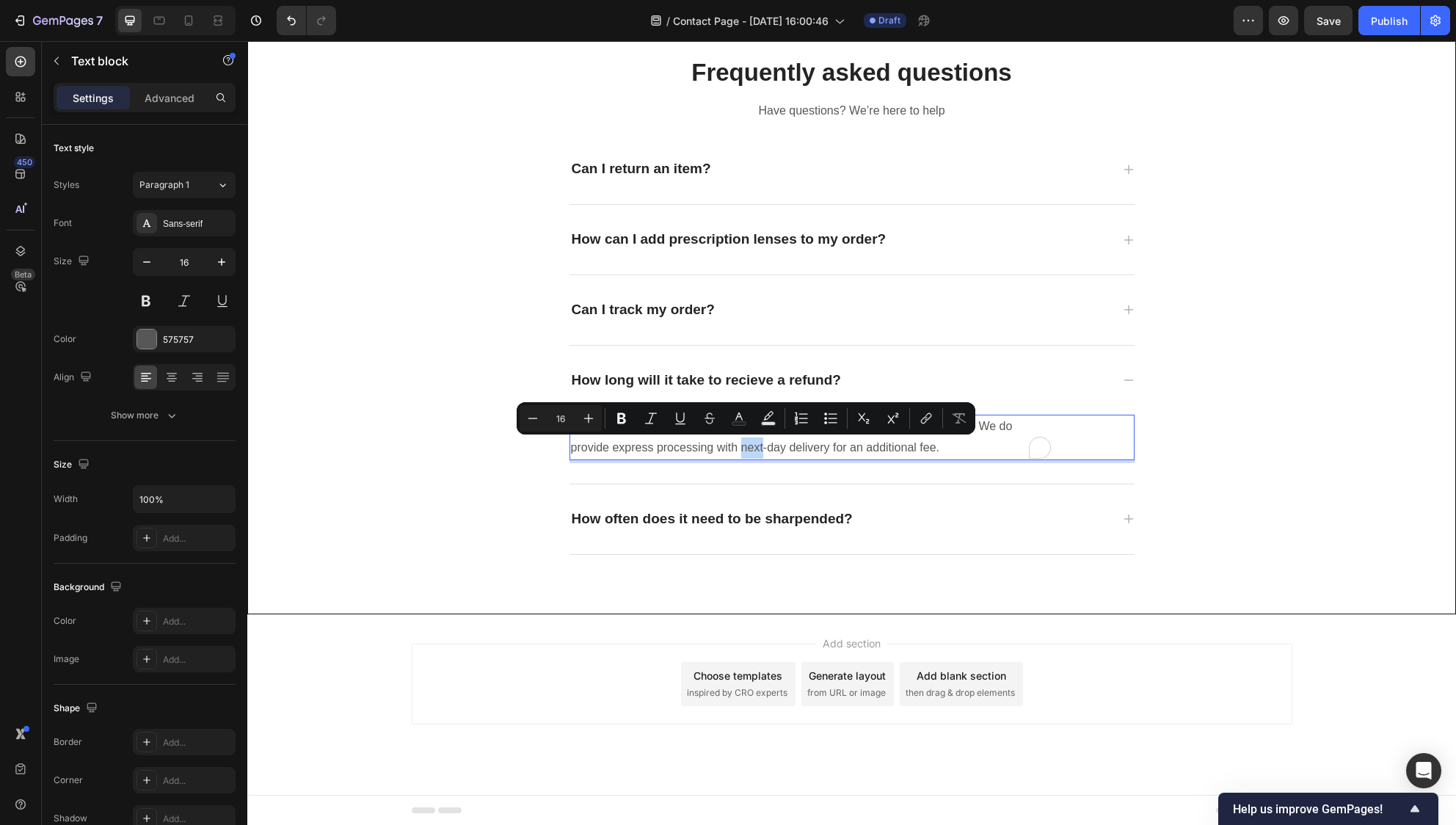
click at [747, 441] on p "Custom orders take 3 to 5 days to process, depending on the item purchased. We …" at bounding box center [812, 437] width 480 height 43
click at [748, 442] on p "Custom orders take 3 to 5 days to process, depending on the item purchased. We …" at bounding box center [812, 437] width 480 height 43
click at [757, 466] on div "Custom orders take 3 to 5 days to process, depending on the item purchased. We …" at bounding box center [852, 449] width 565 height 69
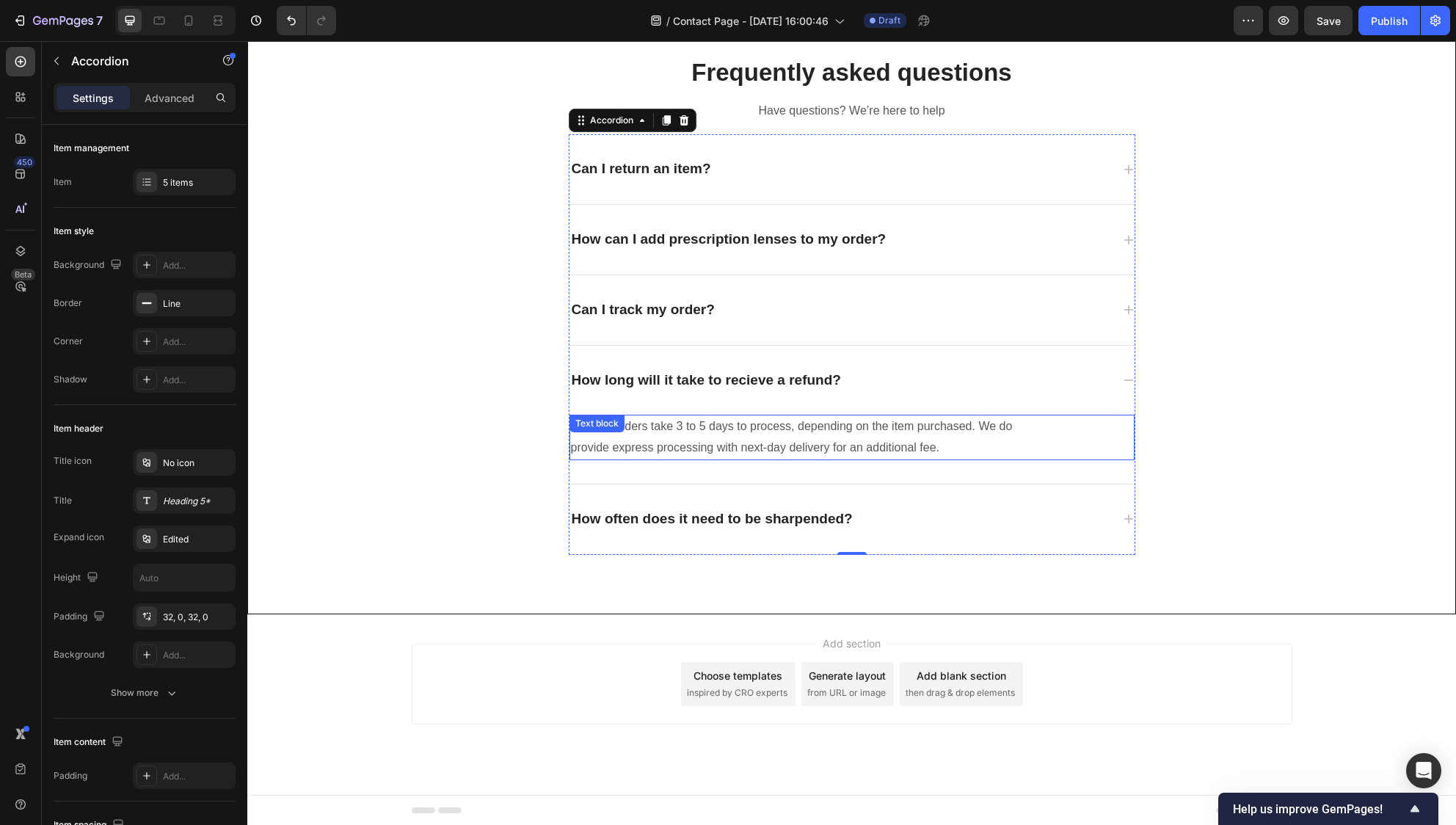
click at [762, 448] on p "Custom orders take 3 to 5 days to process, depending on the item purchased. We …" at bounding box center [812, 437] width 480 height 43
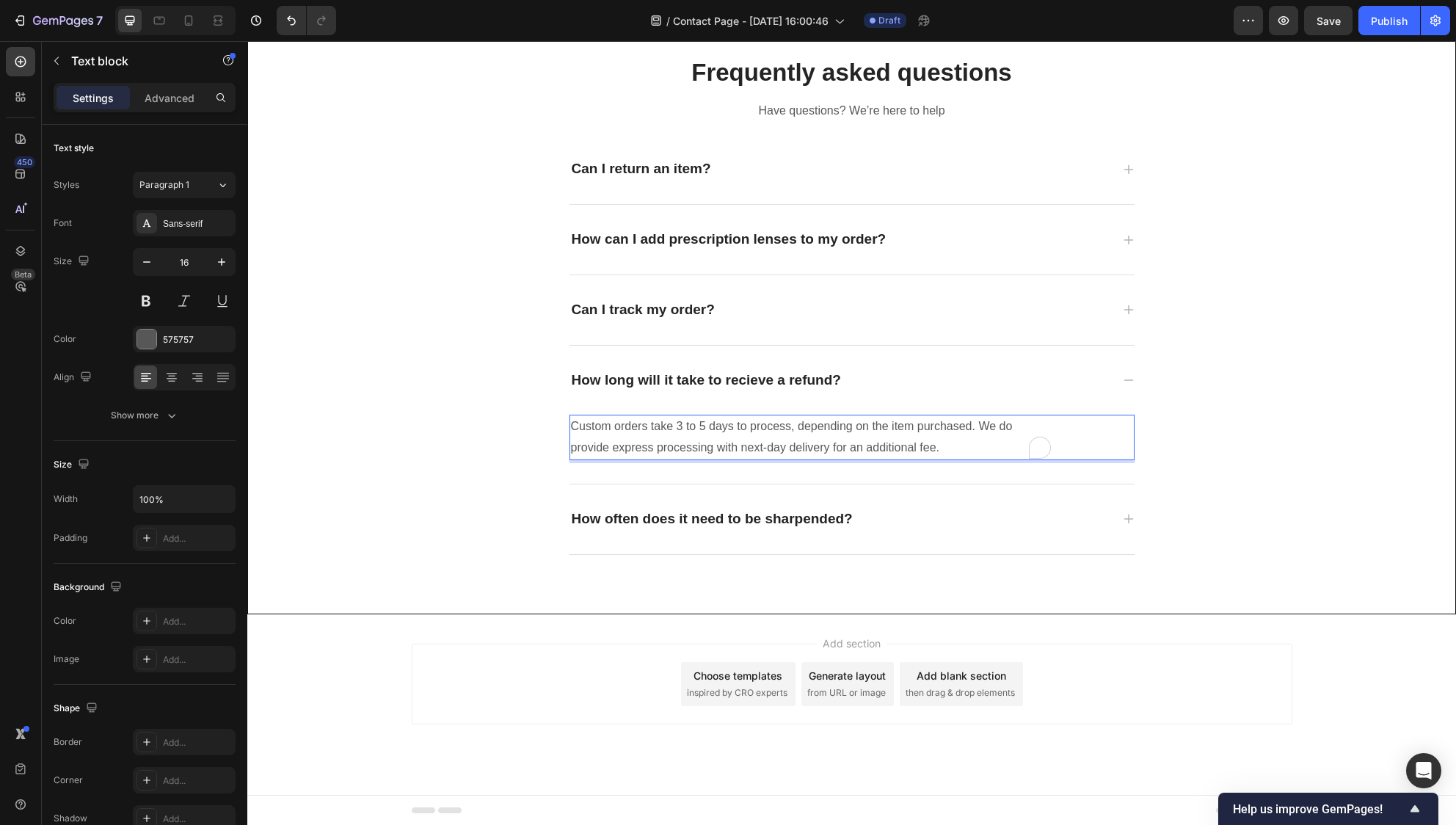
click at [762, 448] on p "Custom orders take 3 to 5 days to process, depending on the item purchased. We …" at bounding box center [812, 437] width 480 height 43
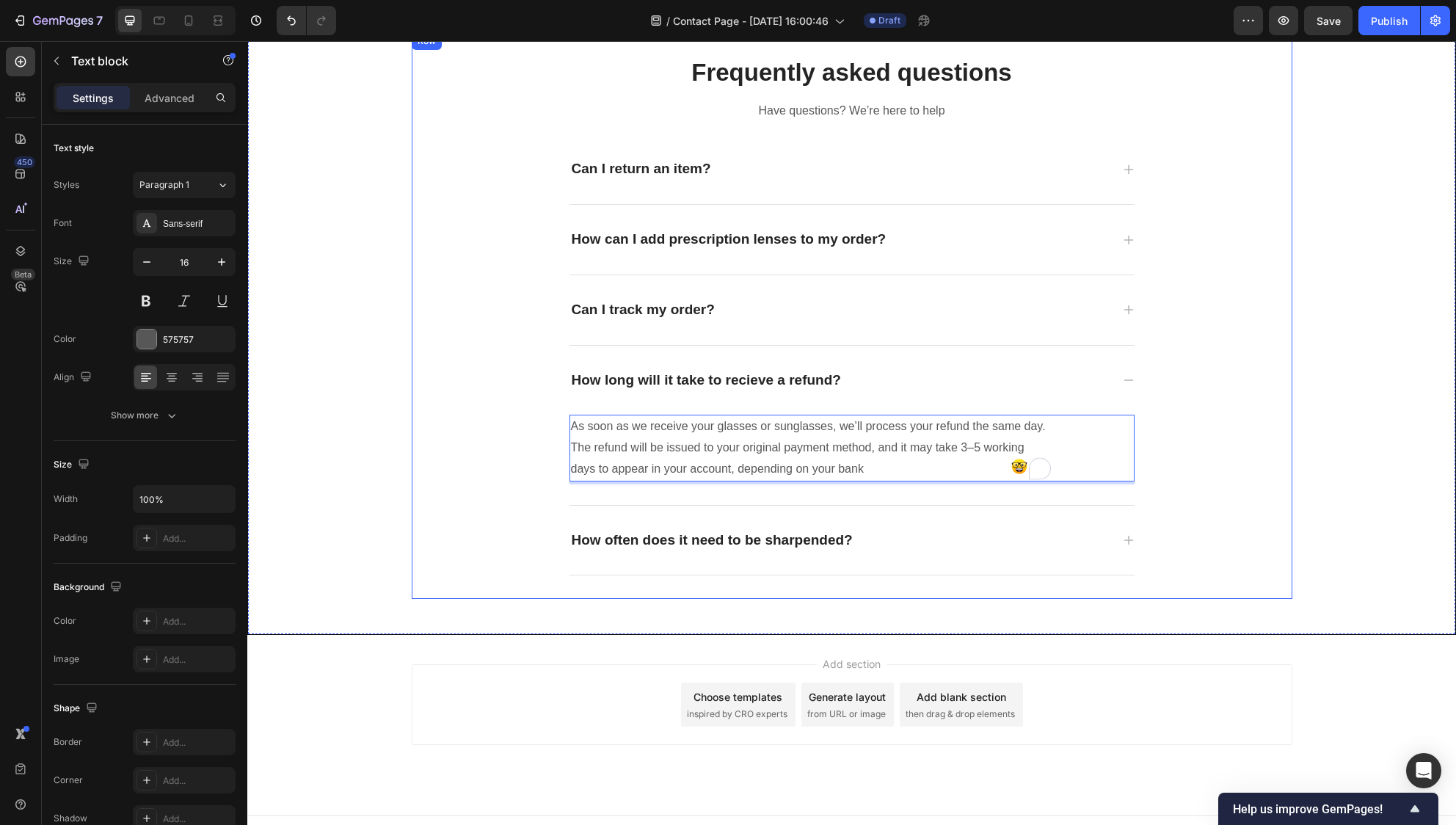
click at [428, 461] on div "Frequently asked questions Heading Have questions? We’re here to help Text bloc…" at bounding box center [852, 316] width 881 height 520
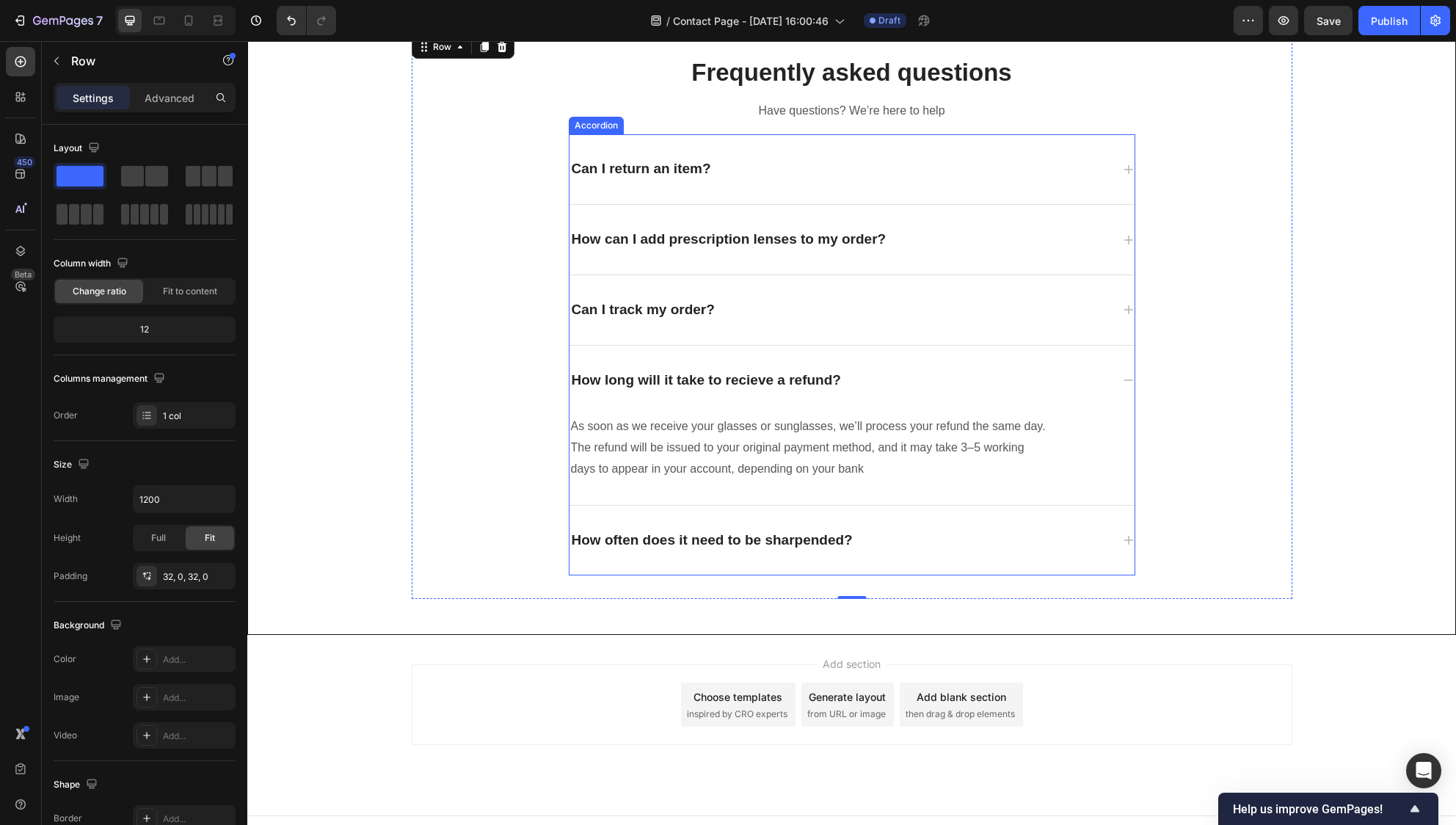
click at [943, 230] on div "How can I add prescription lenses to my order?" at bounding box center [840, 239] width 541 height 23
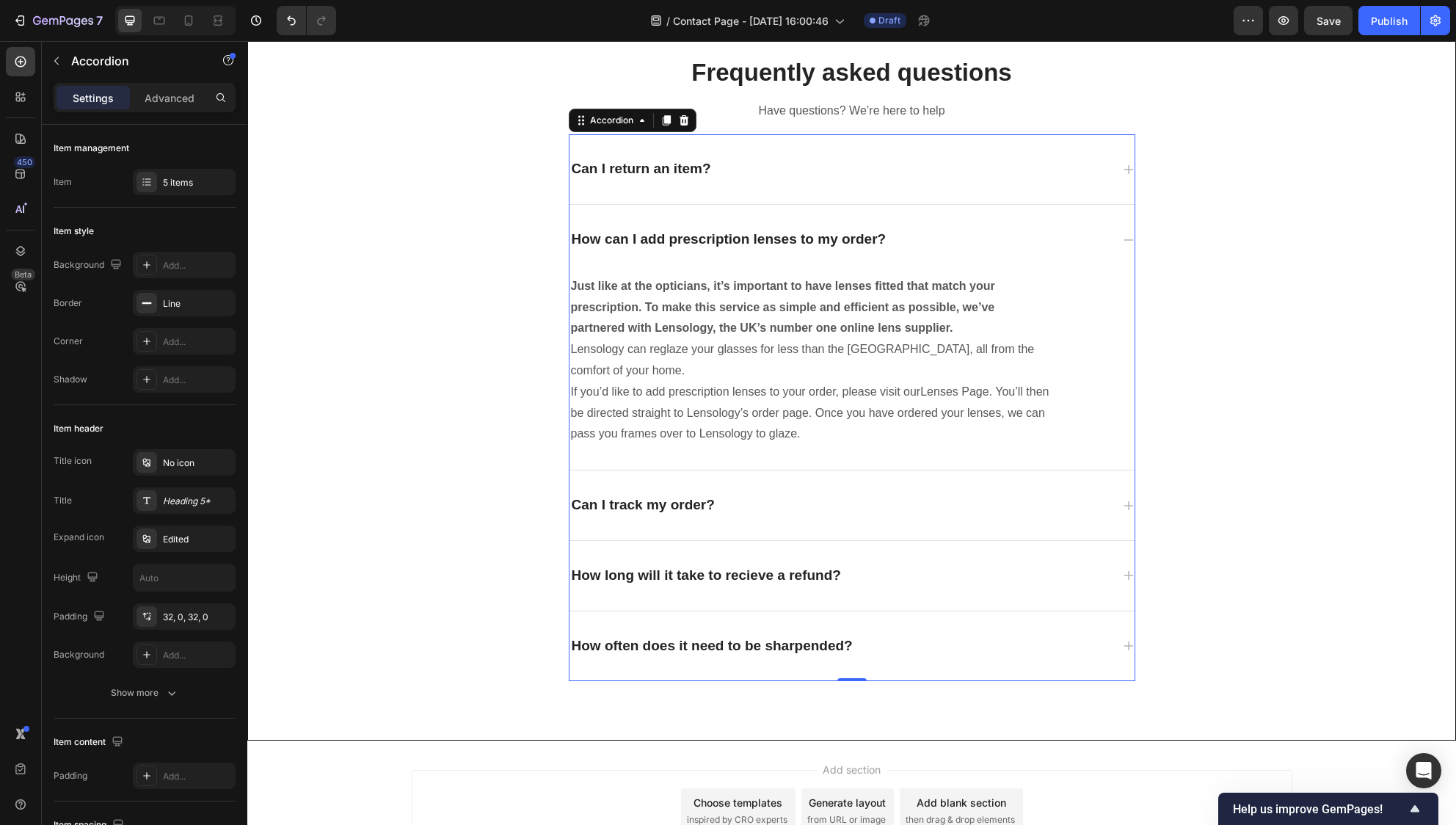
click at [944, 230] on div "How can I add prescription lenses to my order?" at bounding box center [840, 239] width 541 height 23
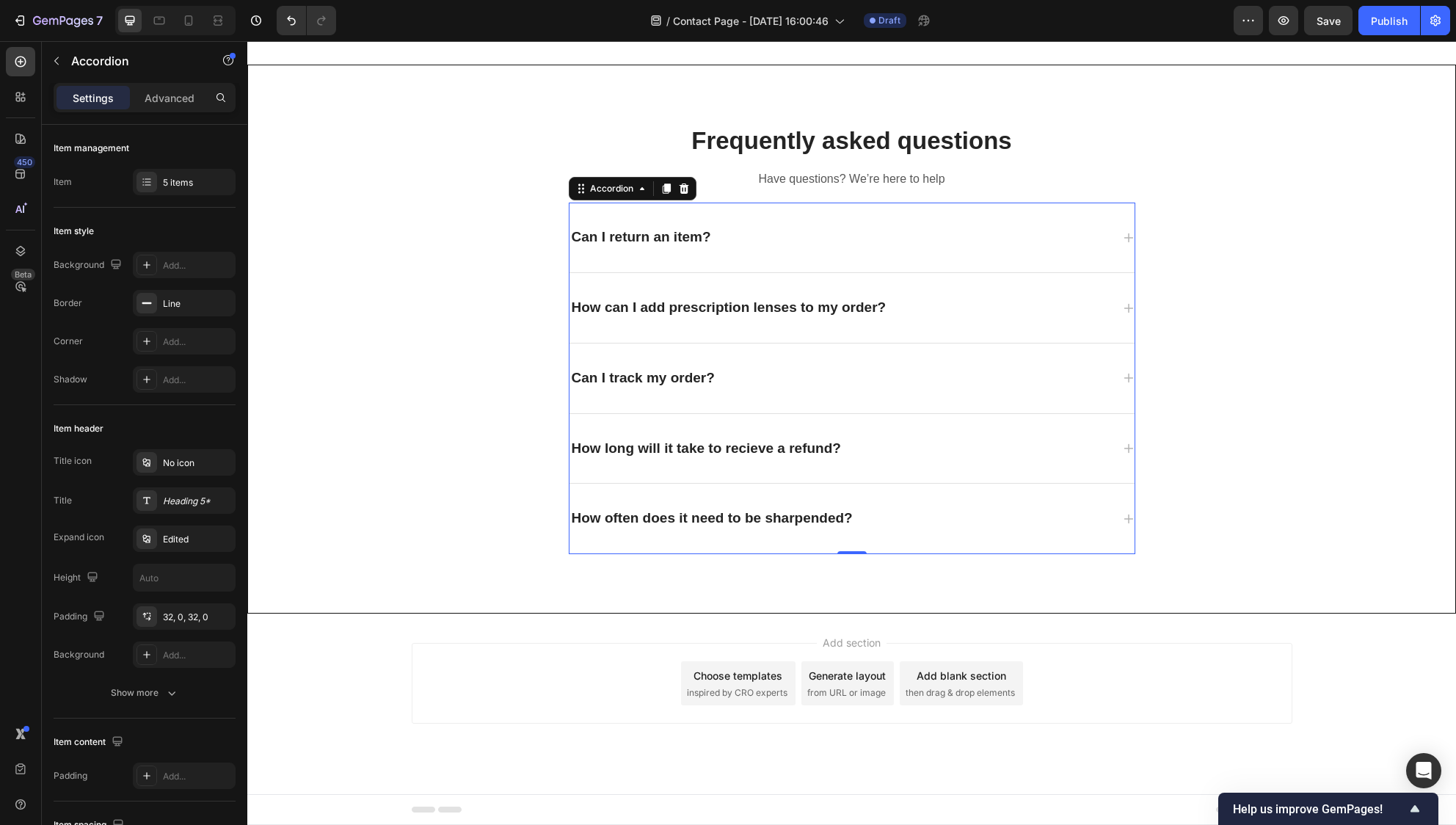
click at [873, 441] on div "How long will it take to recieve a refund?" at bounding box center [840, 448] width 541 height 23
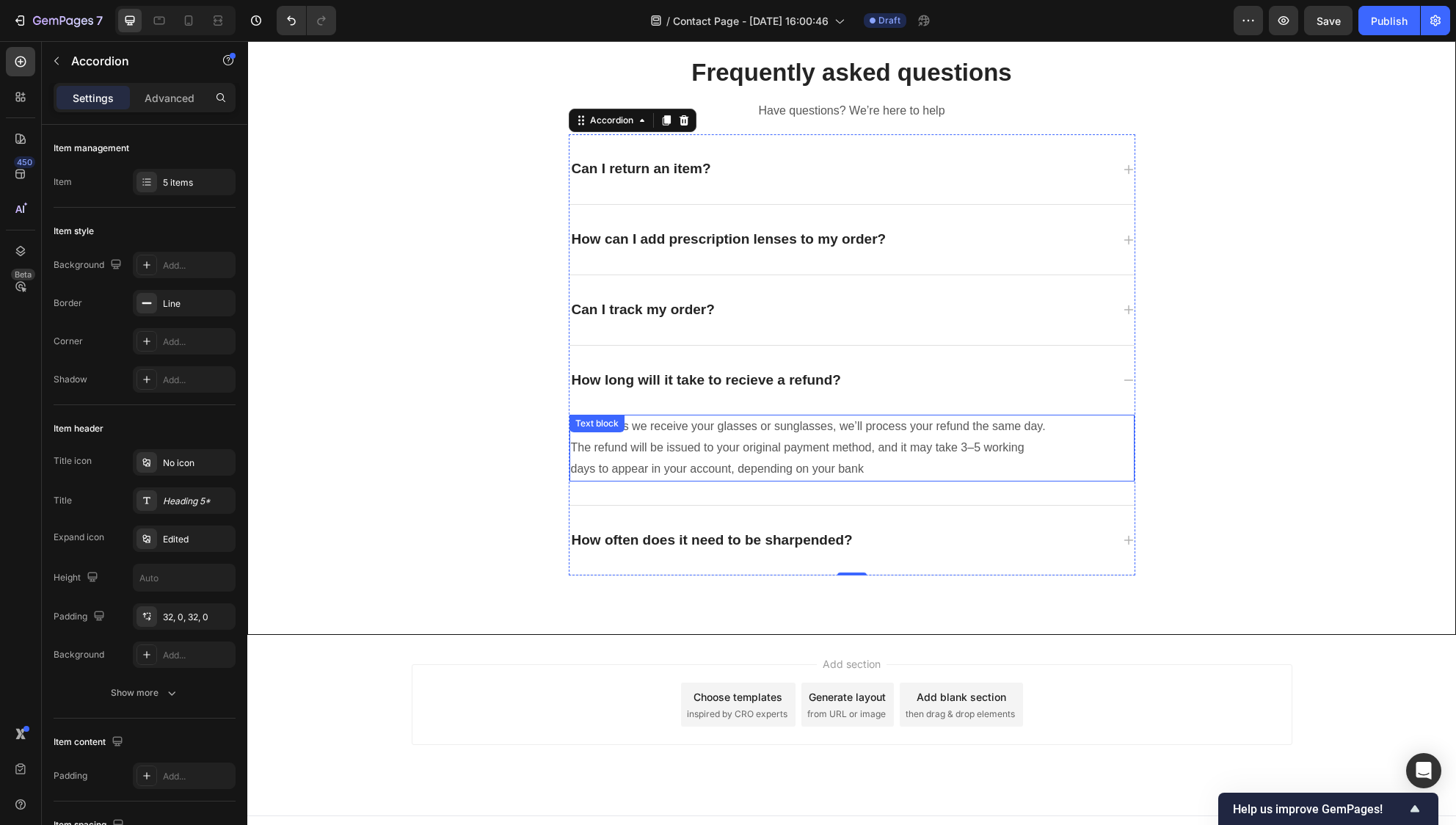
click at [860, 471] on p "As soon as we receive your glasses or sunglasses, we’ll process your refund the…" at bounding box center [812, 447] width 480 height 63
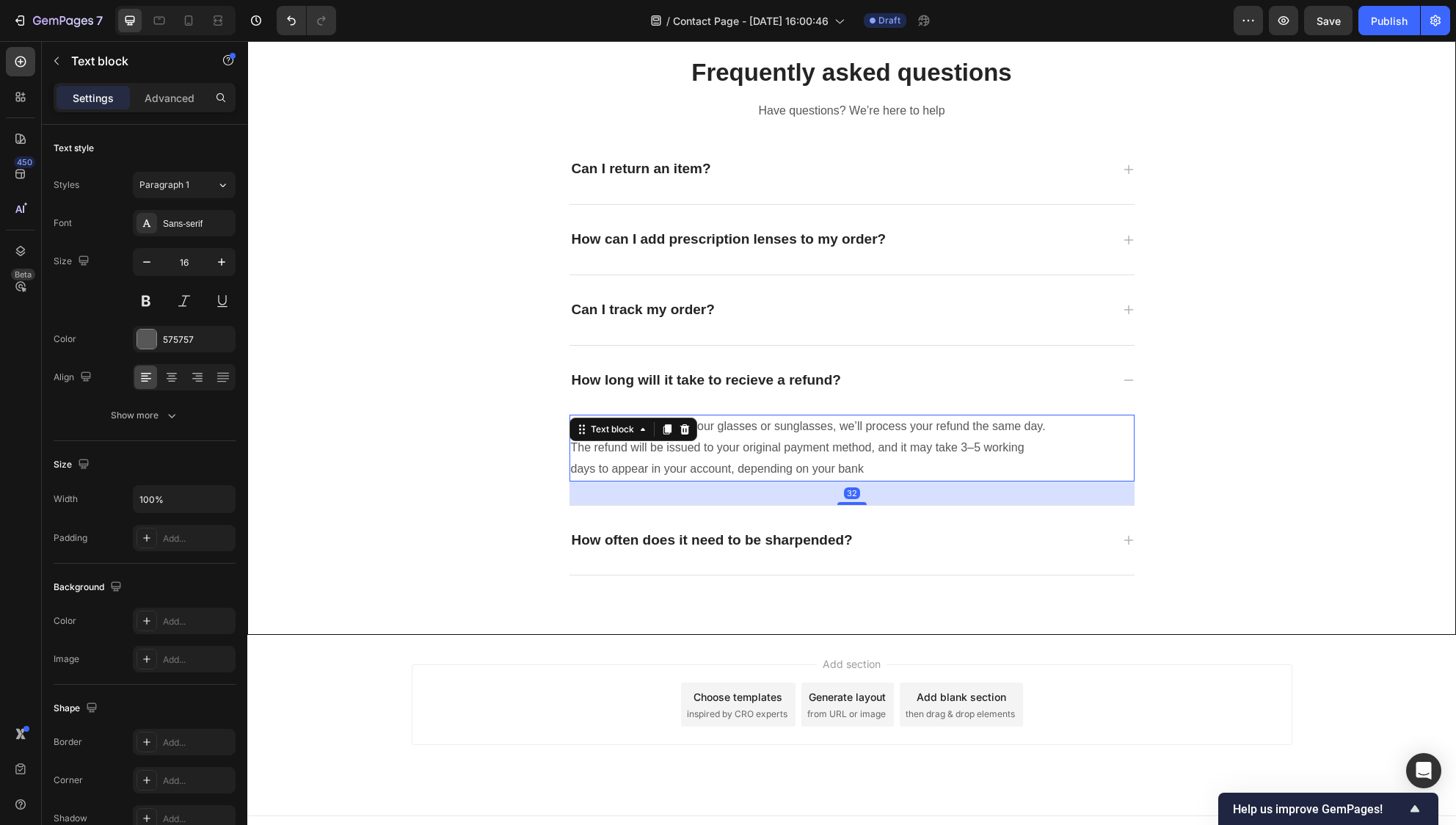
click at [864, 472] on p "As soon as we receive your glasses or sunglasses, we’ll process your refund the…" at bounding box center [812, 447] width 480 height 63
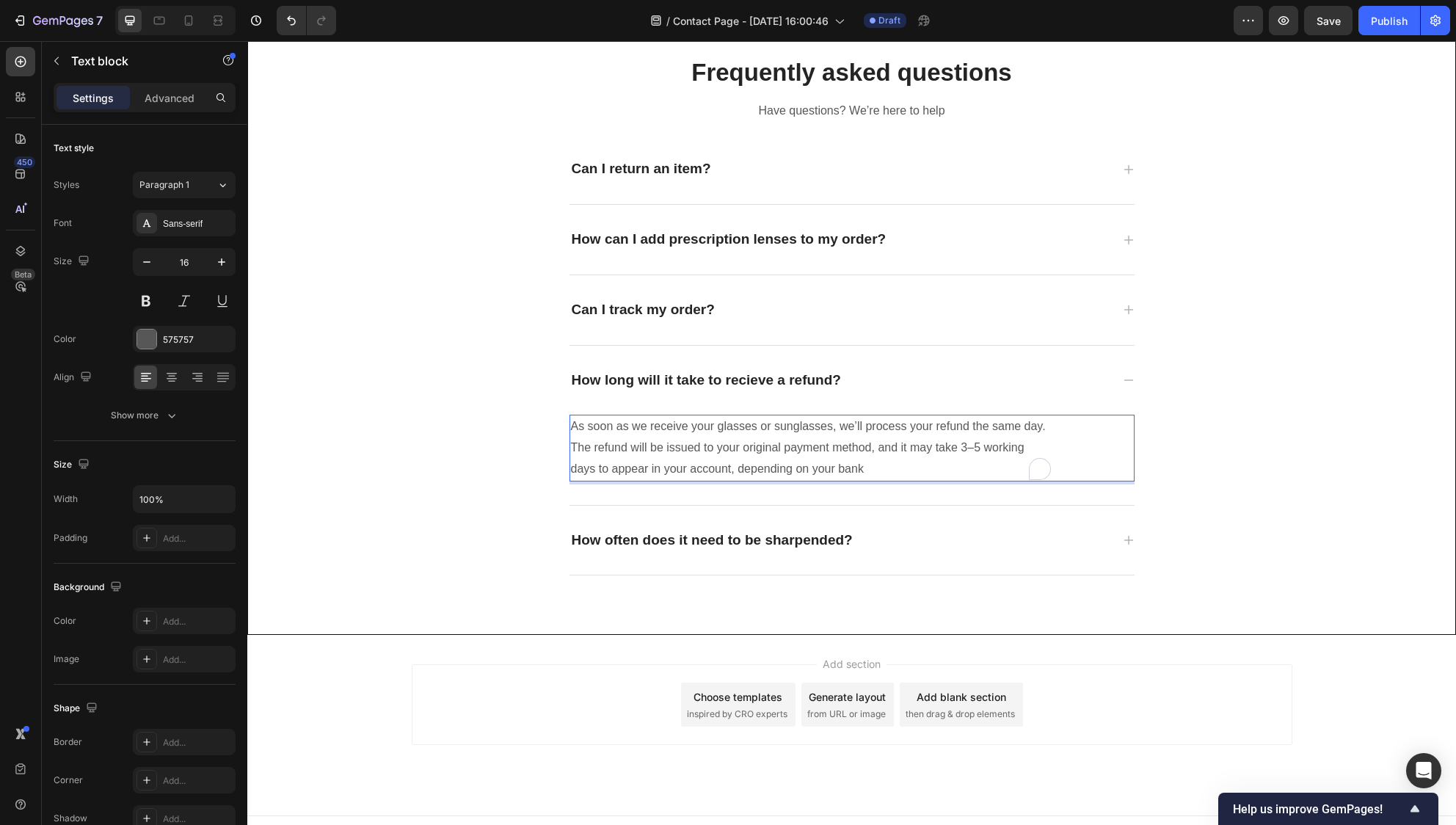
click at [863, 470] on p "As soon as we receive your glasses or sunglasses, we’ll process your refund the…" at bounding box center [812, 447] width 480 height 63
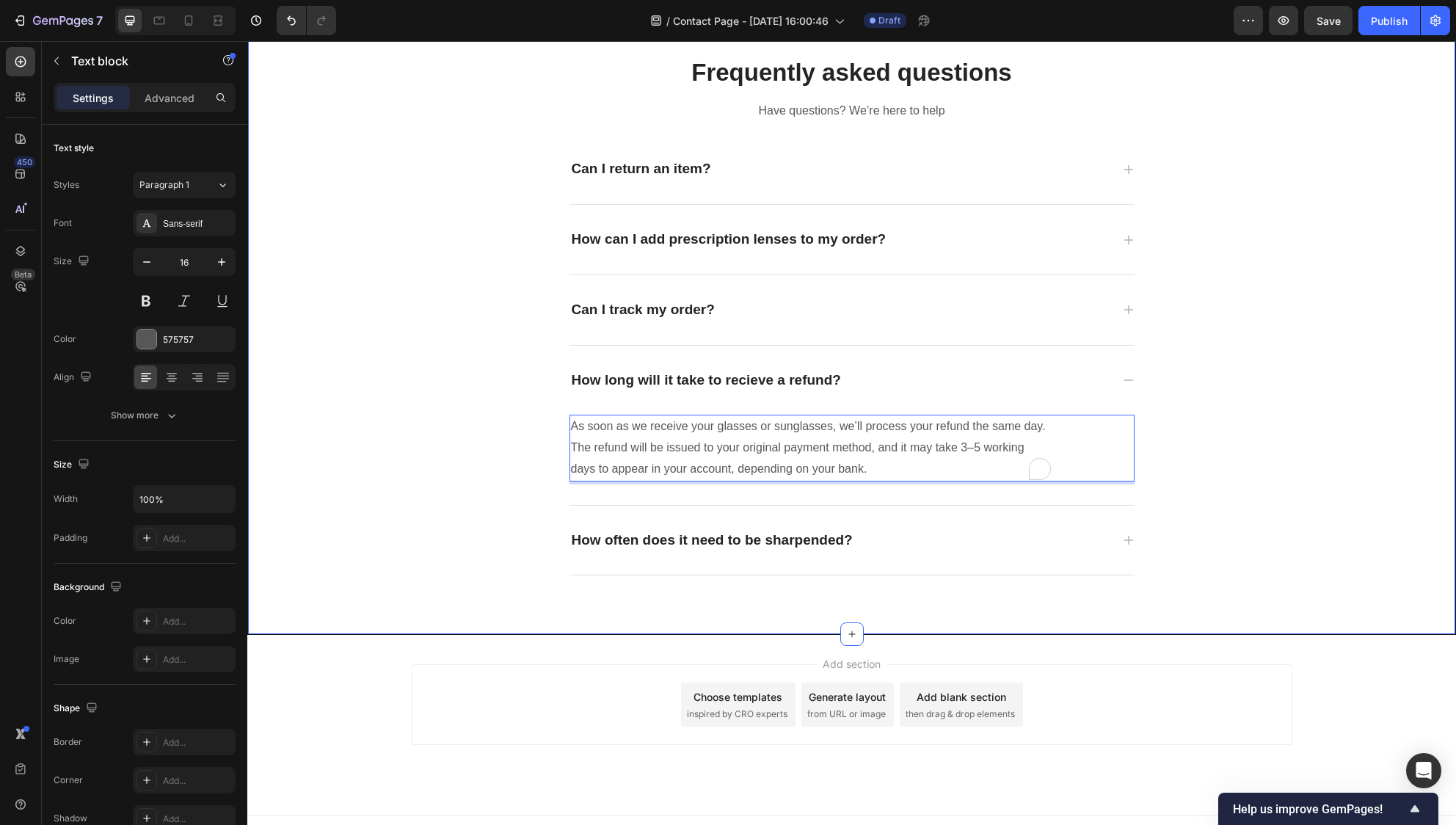
click at [355, 465] on div "Frequently asked questions Heading Have questions? We’re here to help Text bloc…" at bounding box center [852, 316] width 1186 height 568
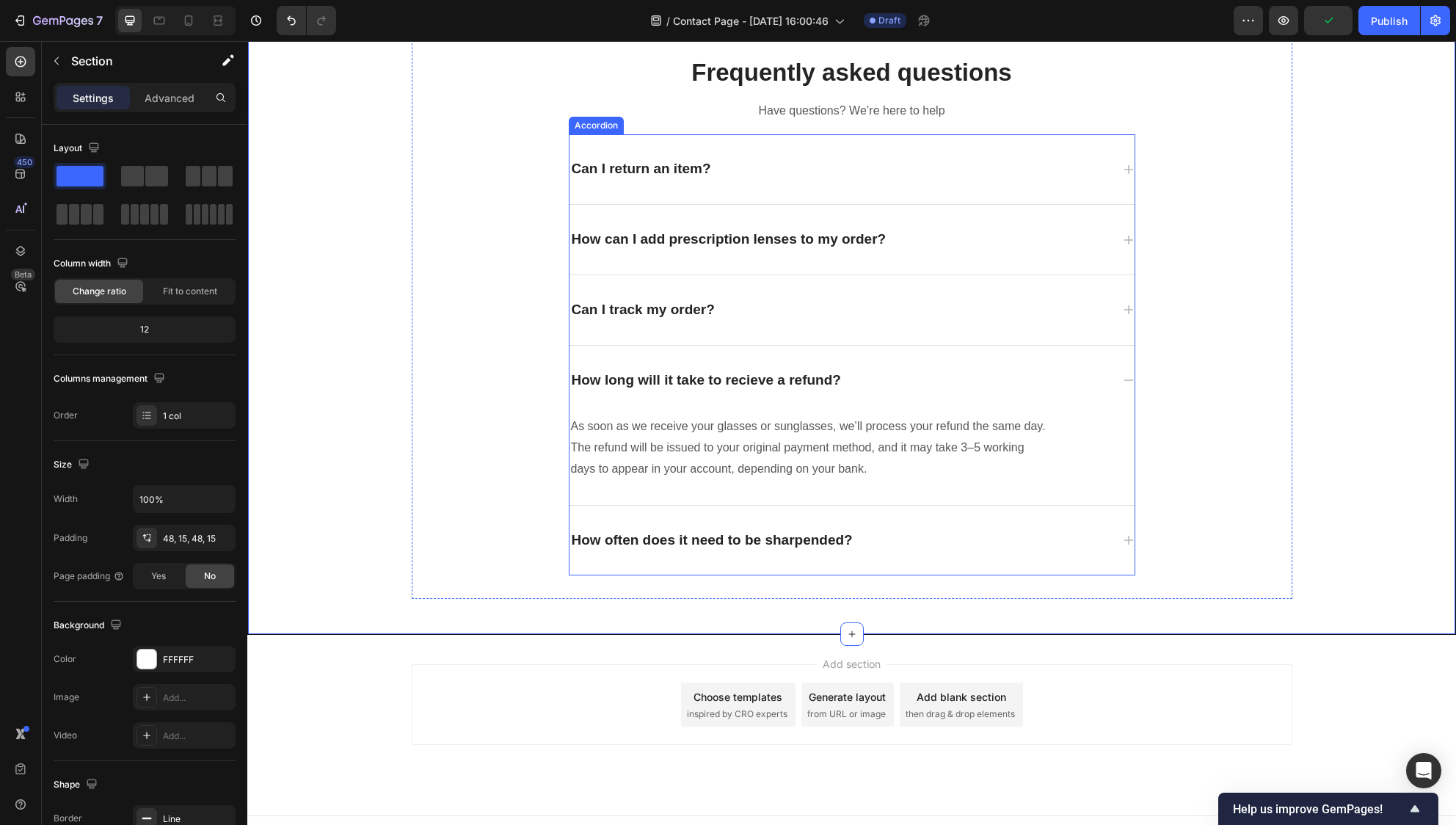
click at [738, 535] on p "How often does it need to be sharpended?" at bounding box center [712, 540] width 281 height 18
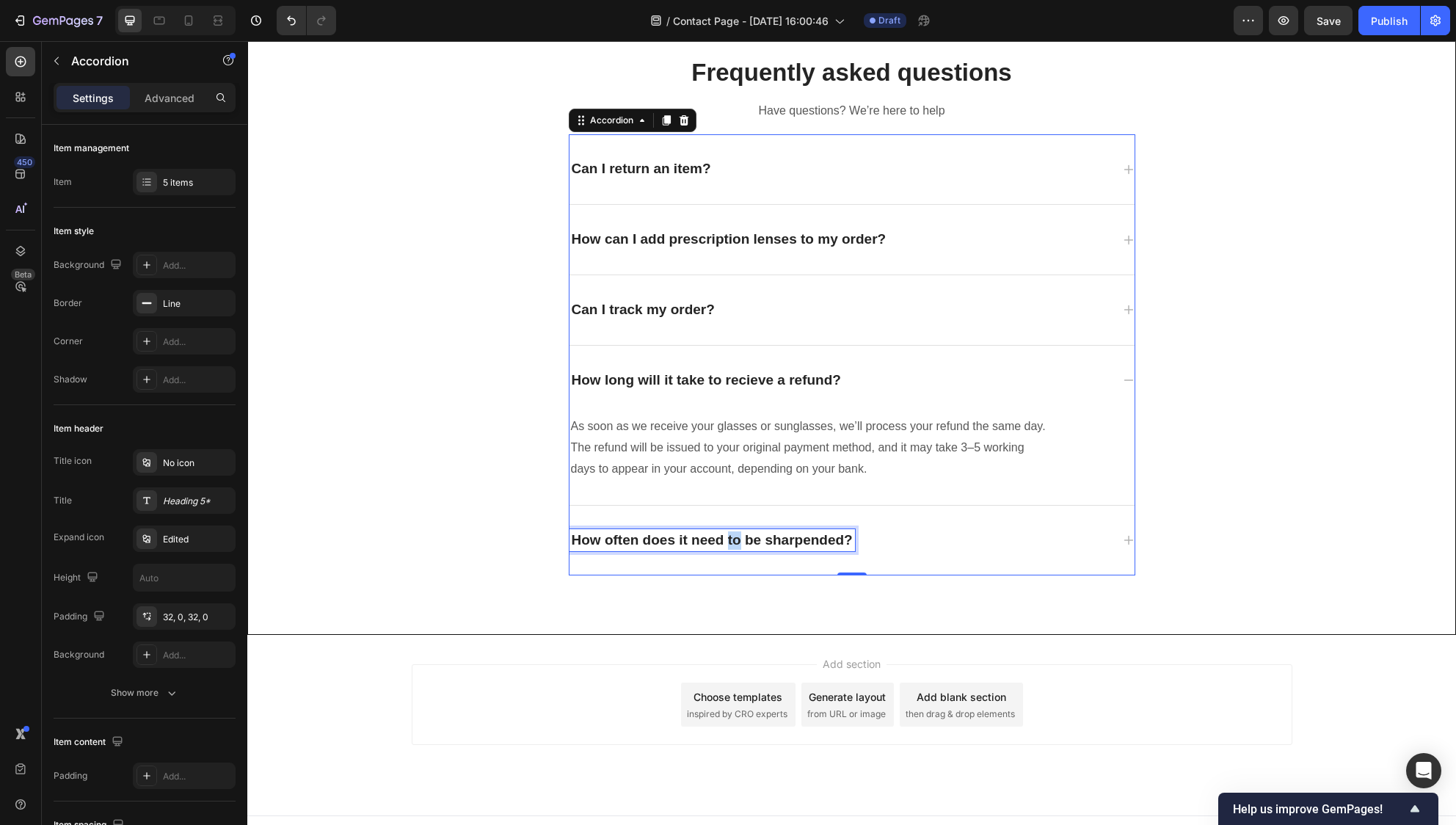
click at [730, 538] on p "How often does it need to be sharpended?" at bounding box center [712, 540] width 281 height 18
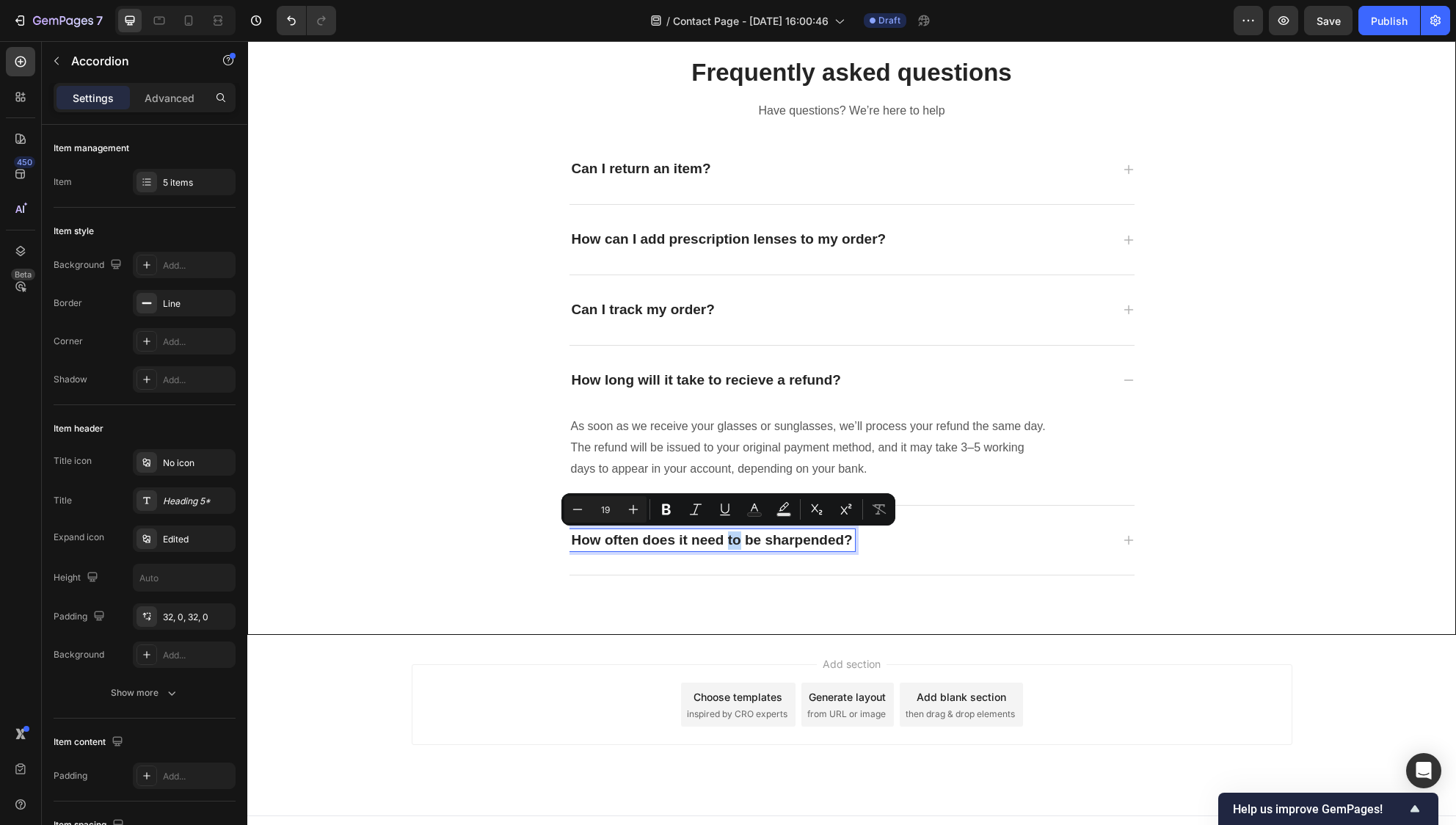
click at [732, 537] on p "How often does it need to be sharpended?" at bounding box center [712, 540] width 281 height 18
click at [736, 535] on p "How often does it need to be sharpended?" at bounding box center [712, 540] width 281 height 18
click at [742, 538] on p "How often does it need to be sharpended?" at bounding box center [712, 540] width 281 height 18
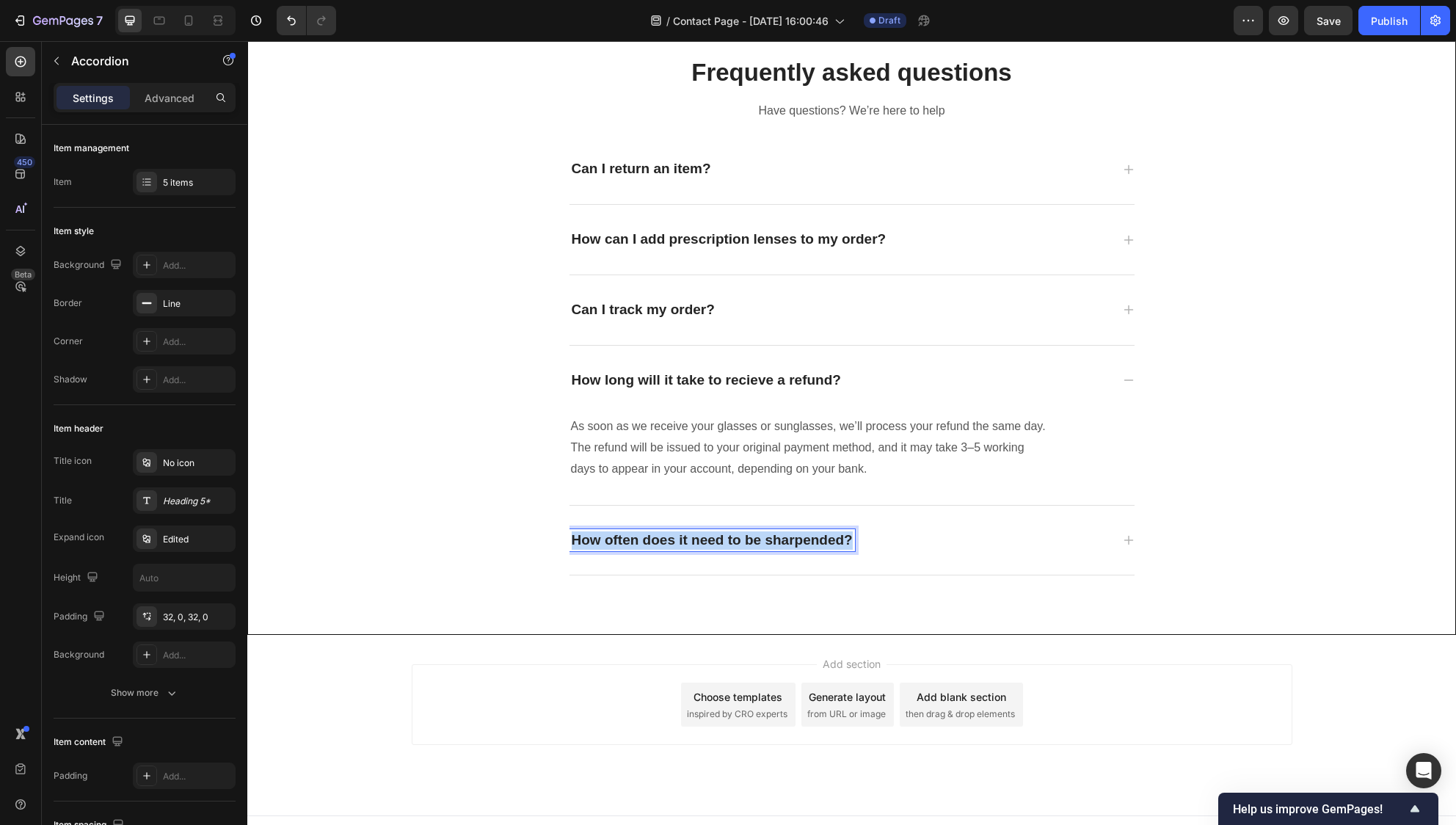
click at [742, 538] on p "How often does it need to be sharpended?" at bounding box center [712, 540] width 281 height 18
